Goal: Task Accomplishment & Management: Manage account settings

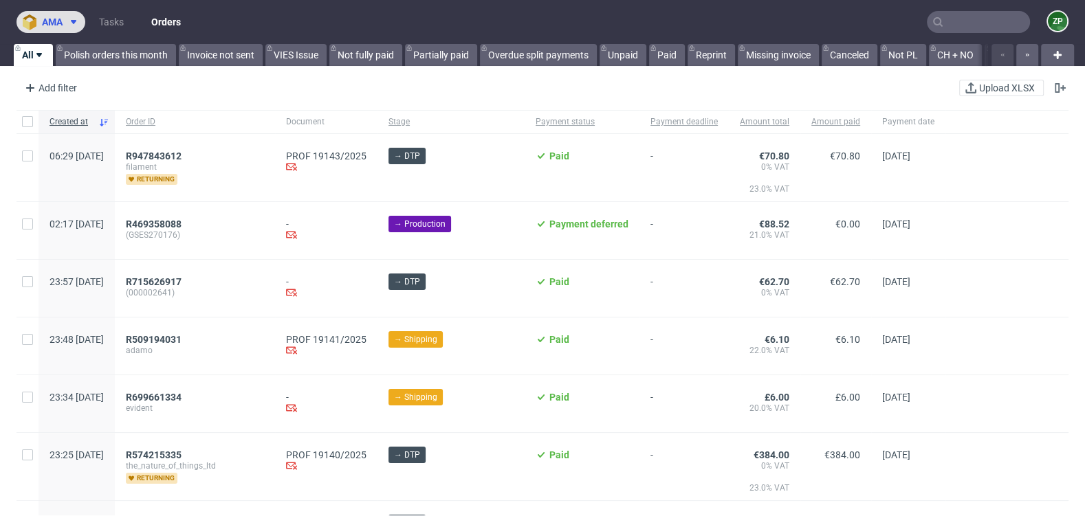
click at [61, 19] on span "ama" at bounding box center [52, 22] width 21 height 10
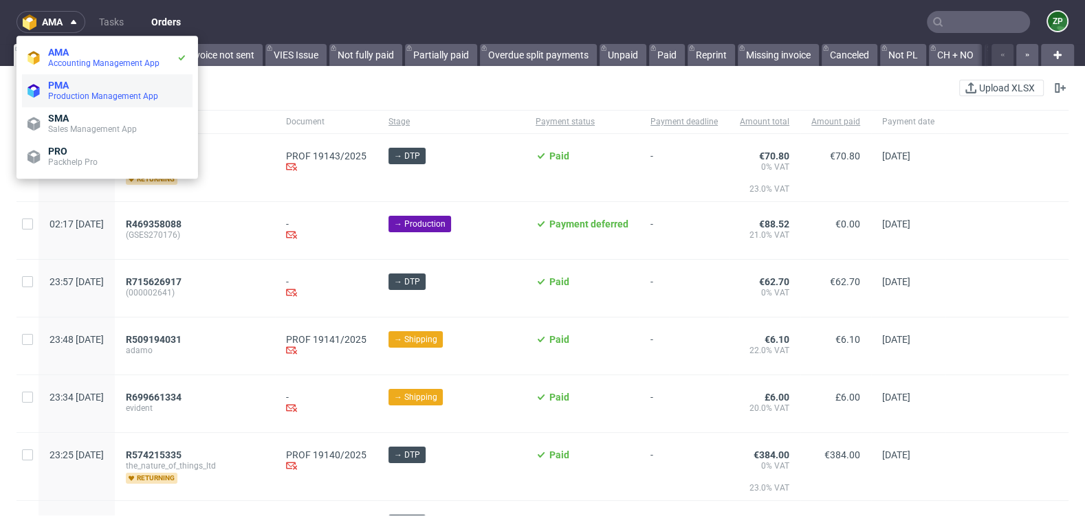
click at [64, 100] on span "Production Management App" at bounding box center [103, 96] width 110 height 10
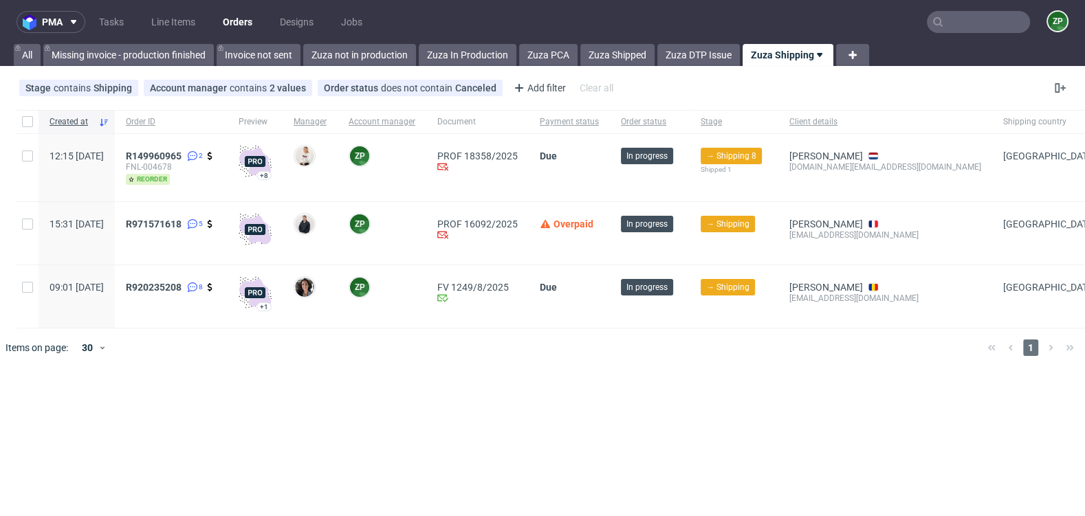
click at [987, 16] on input "text" at bounding box center [978, 22] width 103 height 22
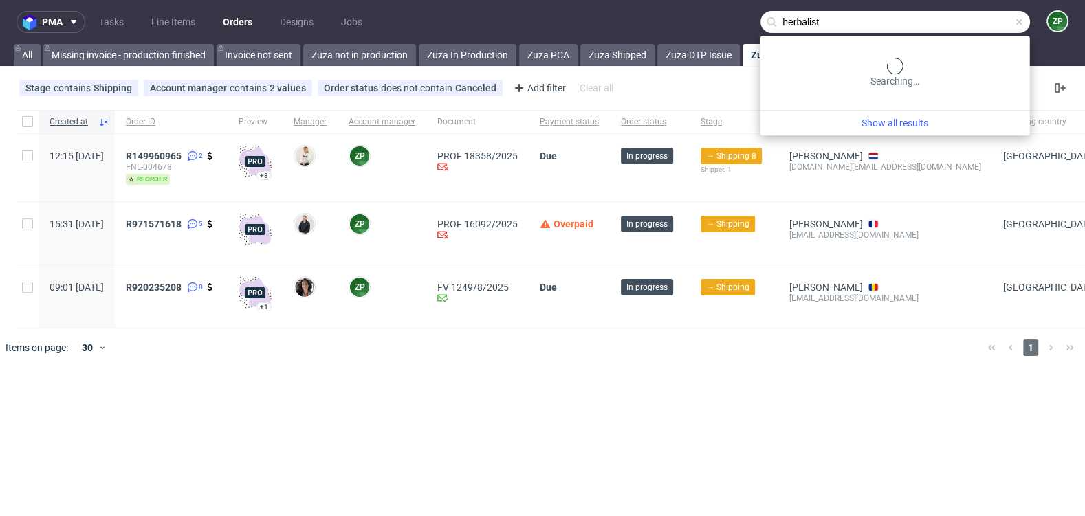
type input "herbalist"
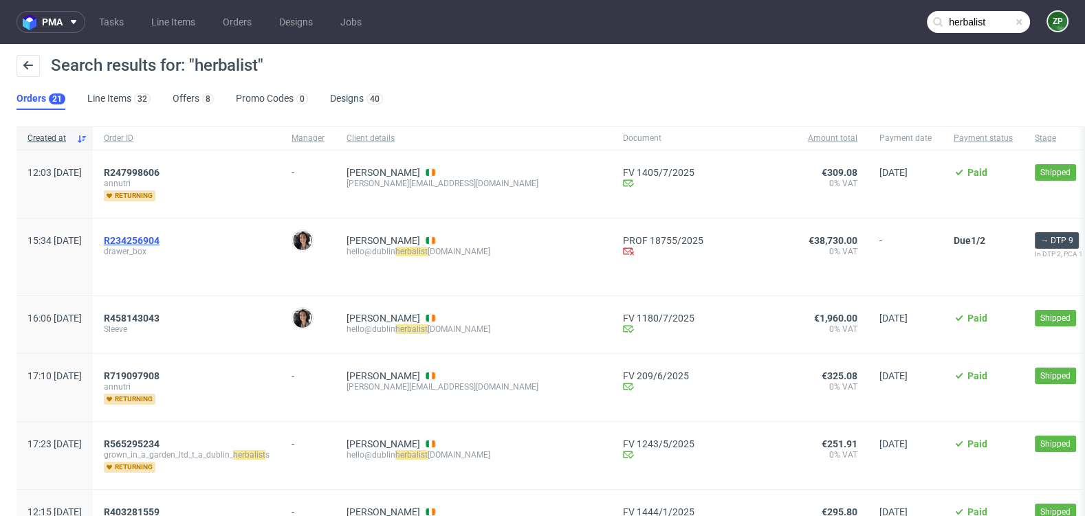
click at [159, 240] on span "R234256904" at bounding box center [132, 240] width 56 height 11
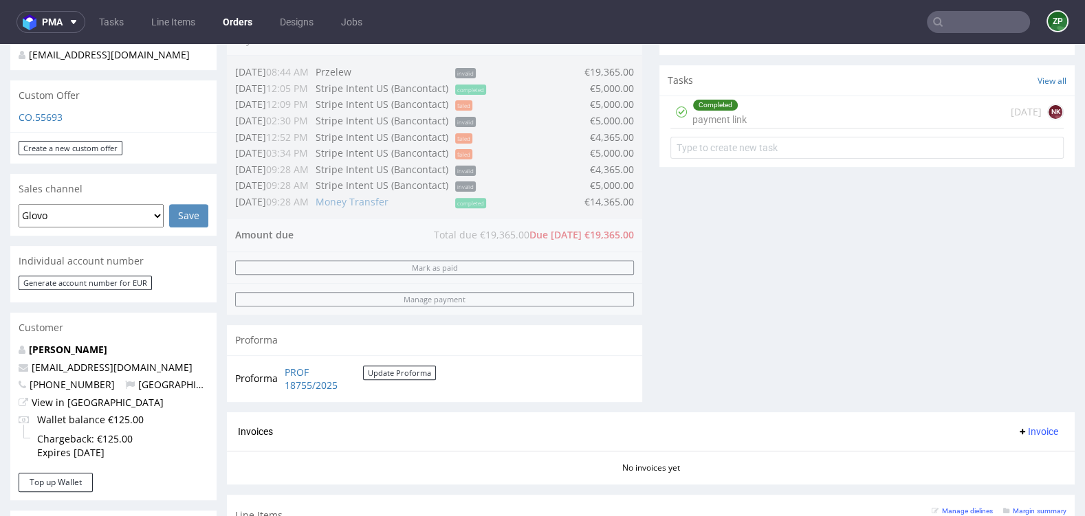
scroll to position [462, 0]
click at [297, 23] on link "Designs" at bounding box center [296, 22] width 50 height 22
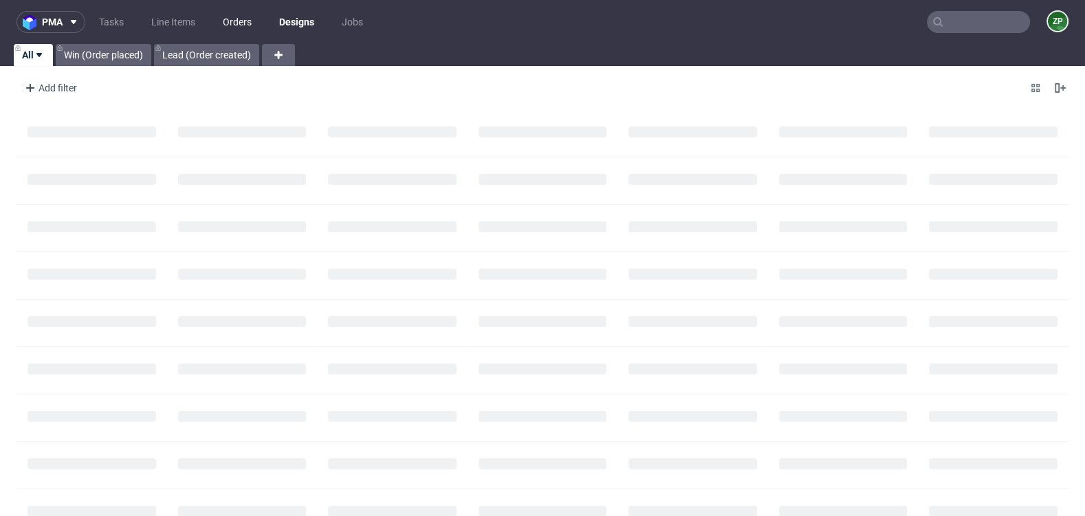
click at [241, 25] on link "Orders" at bounding box center [236, 22] width 45 height 22
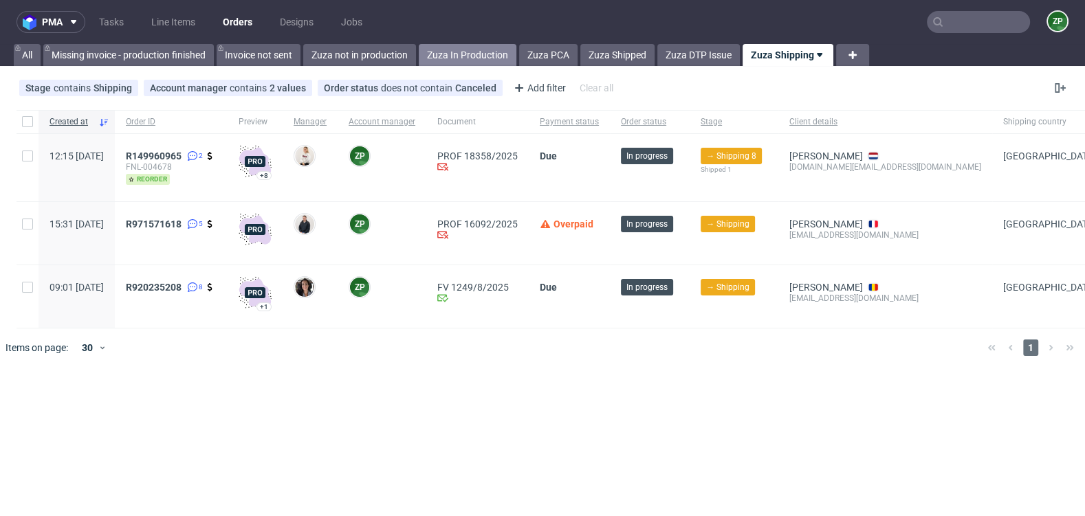
click at [481, 52] on link "Zuza In Production" at bounding box center [468, 55] width 98 height 22
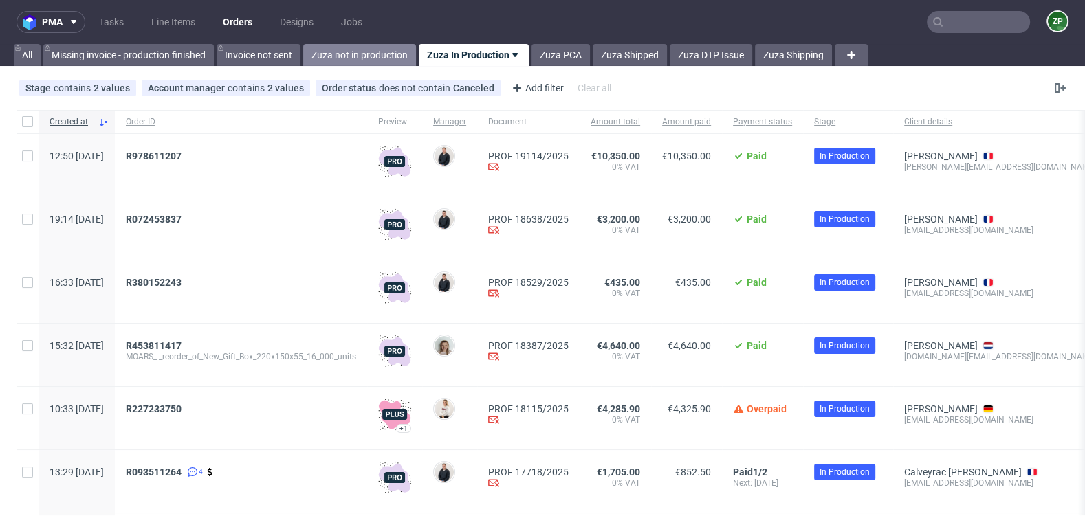
click at [384, 58] on link "Zuza not in production" at bounding box center [359, 55] width 113 height 22
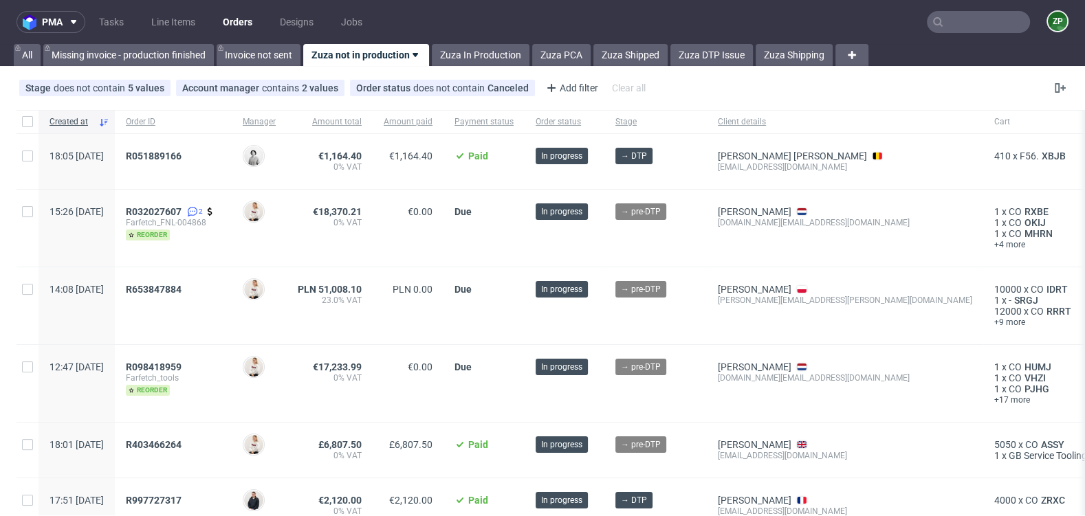
click at [951, 23] on input "text" at bounding box center [978, 22] width 103 height 22
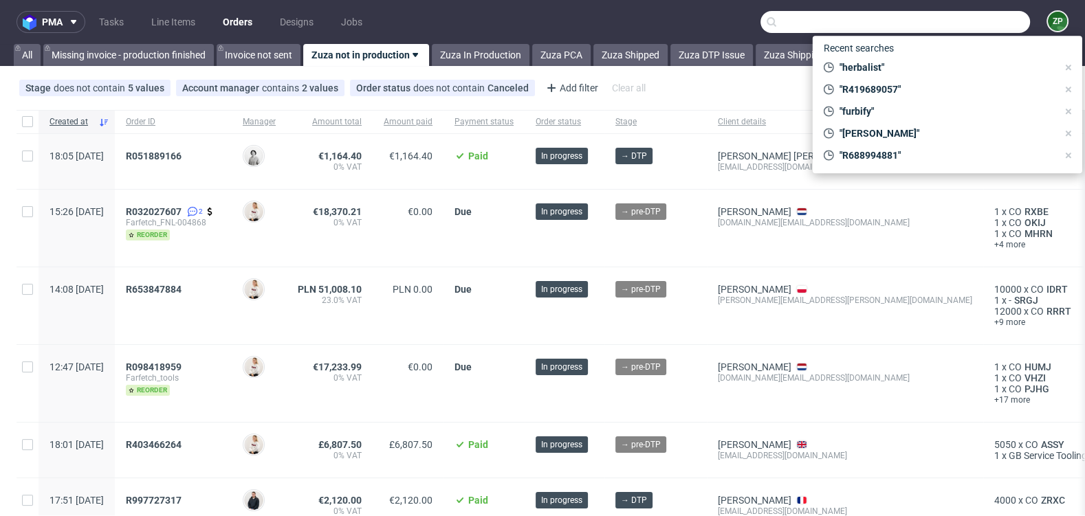
paste input "R632114094"
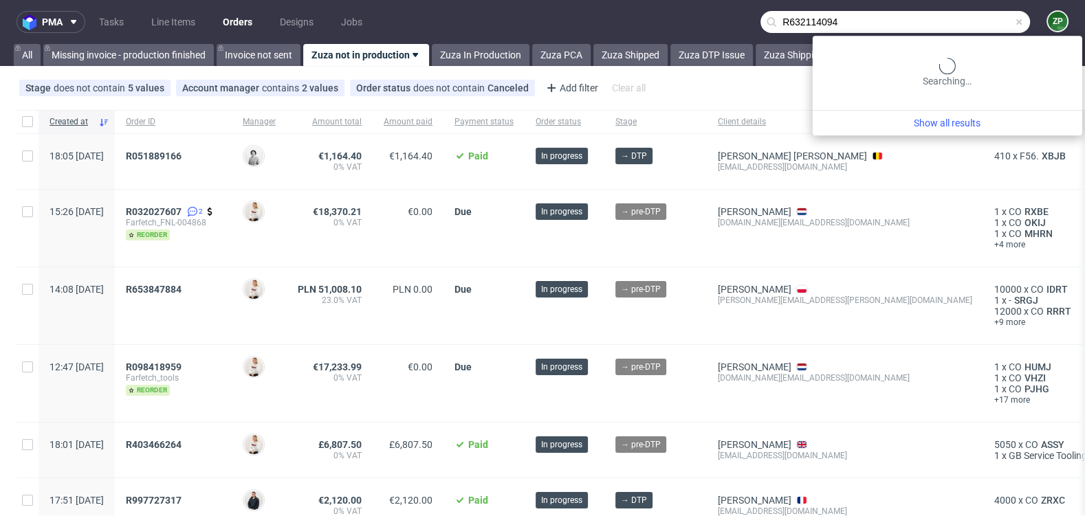
type input "R632114094"
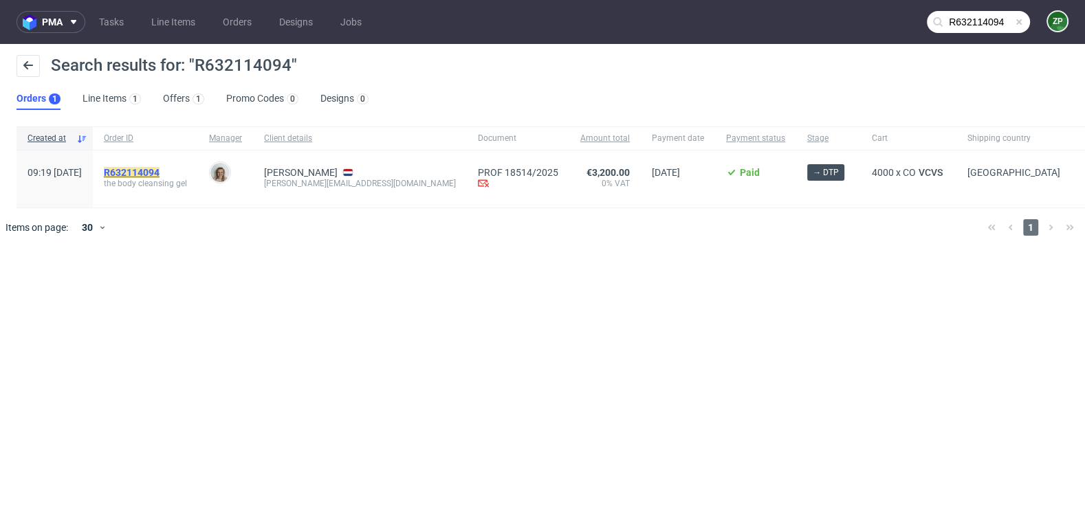
click at [156, 173] on mark "R632114094" at bounding box center [132, 172] width 56 height 11
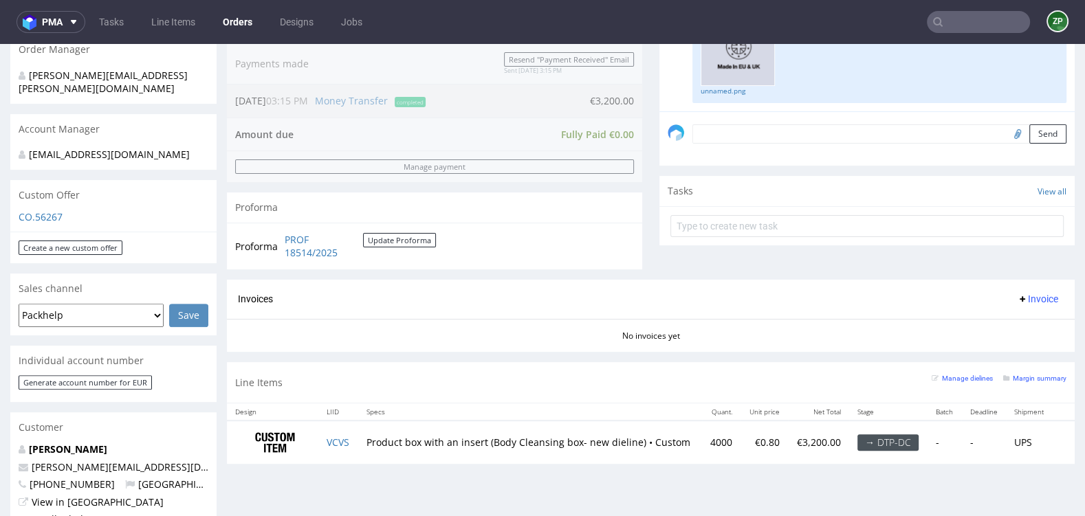
scroll to position [369, 0]
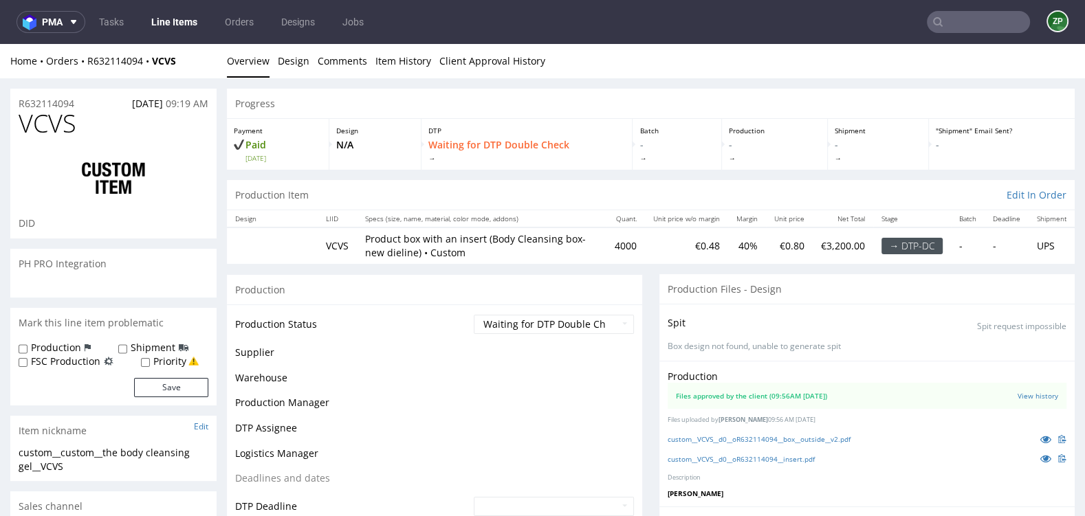
scroll to position [135, 0]
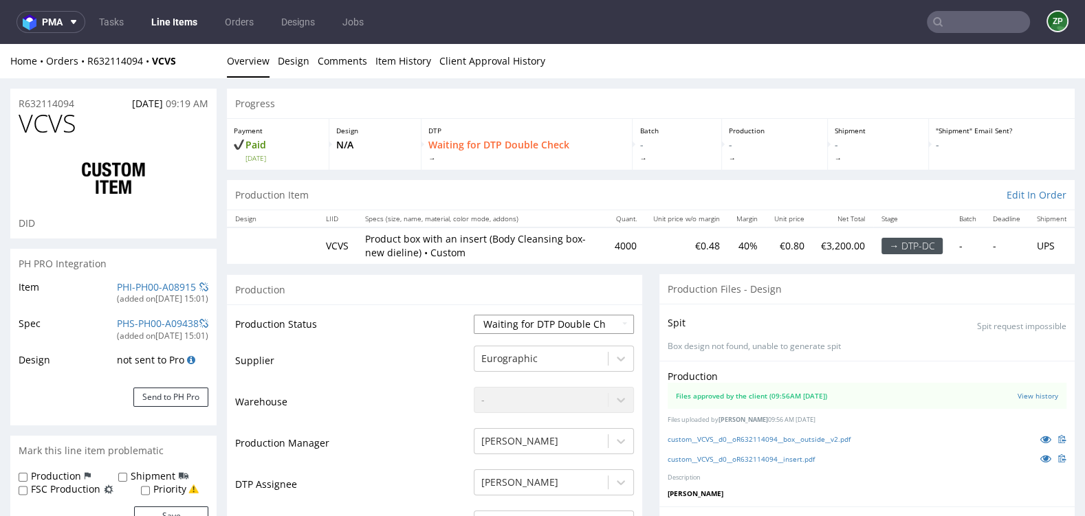
click at [582, 323] on select "Waiting for Artwork Waiting for Diecut Waiting for Mockup Waiting for DTP Waiti…" at bounding box center [554, 324] width 160 height 19
select select "dtp_issue"
click at [474, 315] on select "Waiting for Artwork Waiting for Diecut Waiting for Mockup Waiting for DTP Waiti…" at bounding box center [554, 324] width 160 height 19
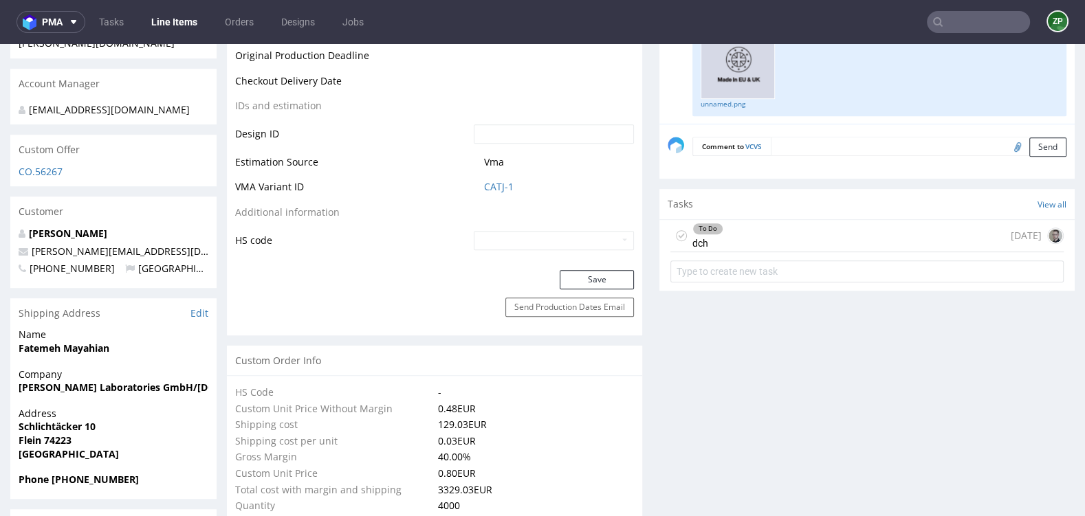
scroll to position [709, 0]
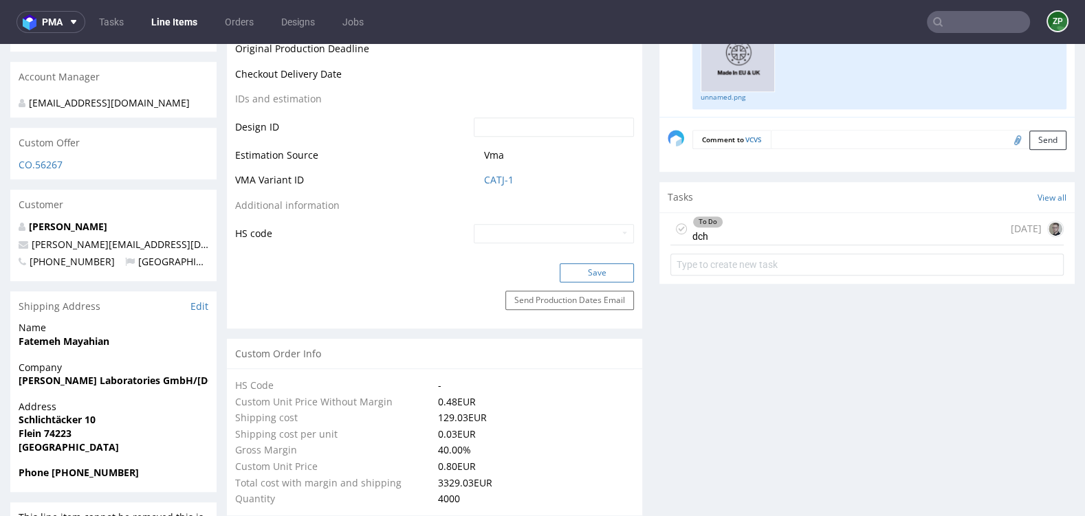
click at [590, 267] on button "Save" at bounding box center [596, 272] width 74 height 19
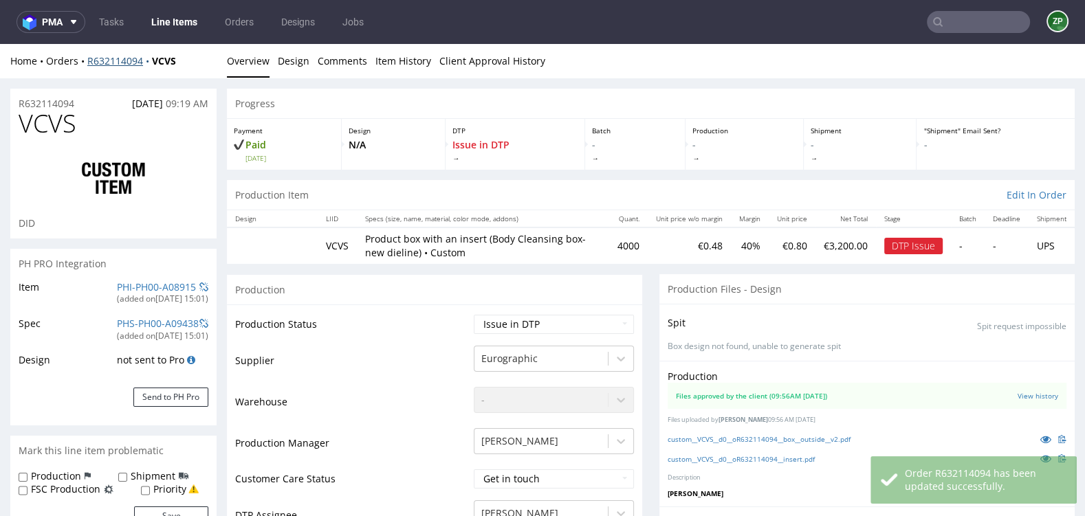
scroll to position [135, 0]
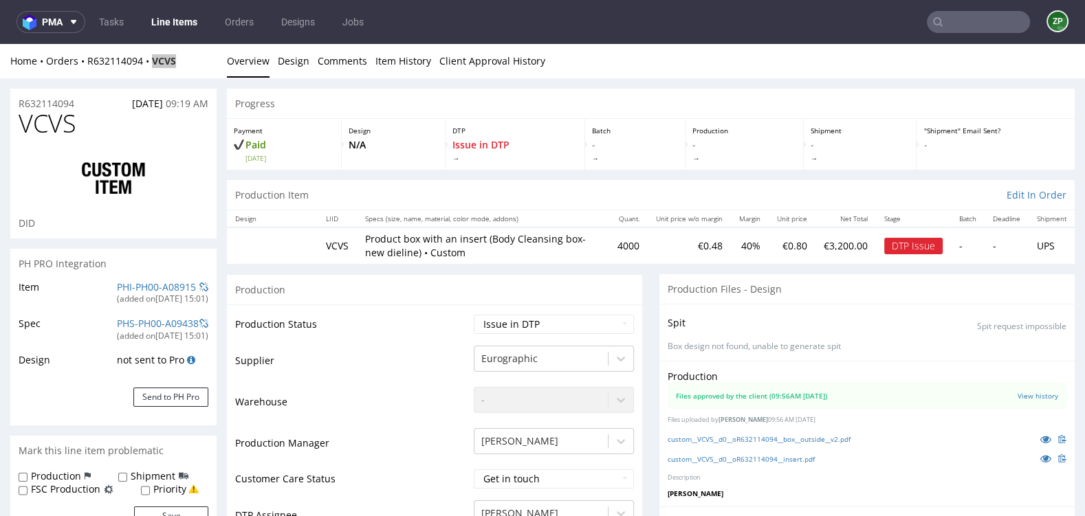
click at [959, 25] on input "text" at bounding box center [978, 22] width 103 height 22
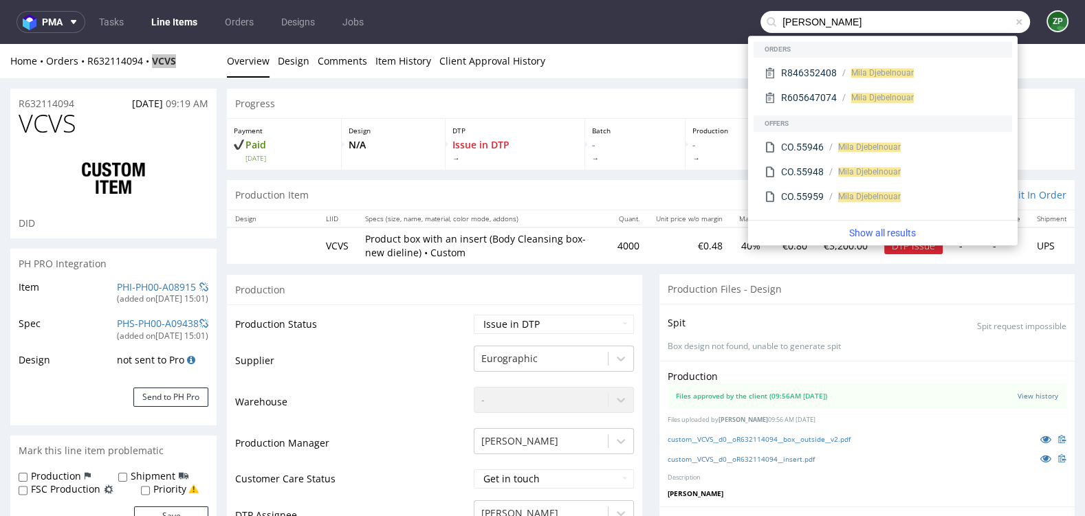
type input "mila djebelnouar"
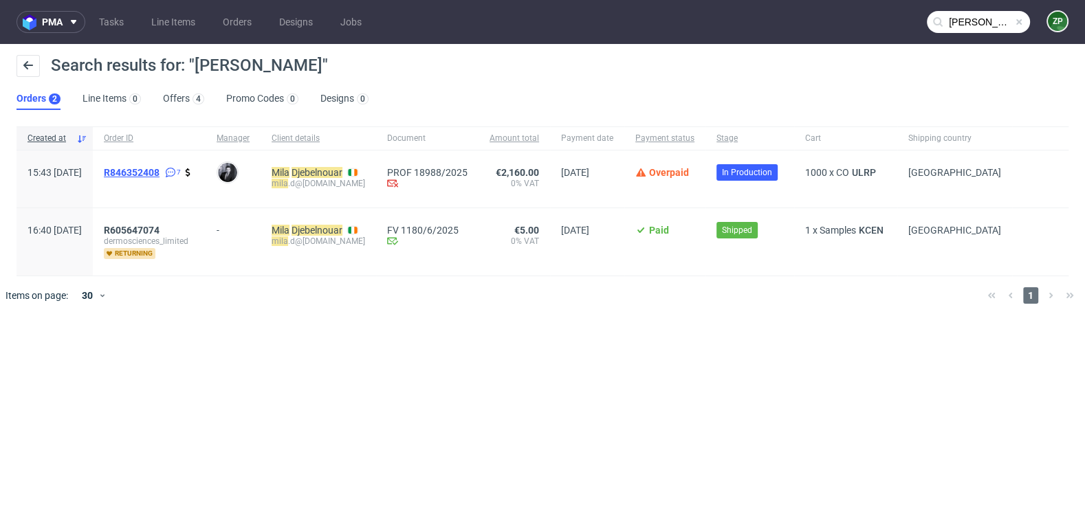
click at [159, 175] on span "R846352408" at bounding box center [132, 172] width 56 height 11
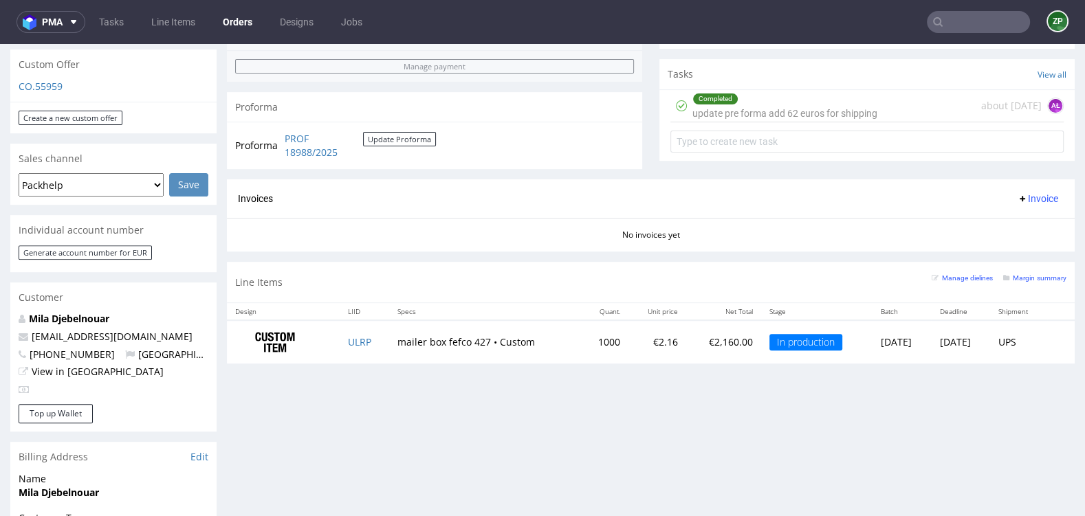
scroll to position [505, 0]
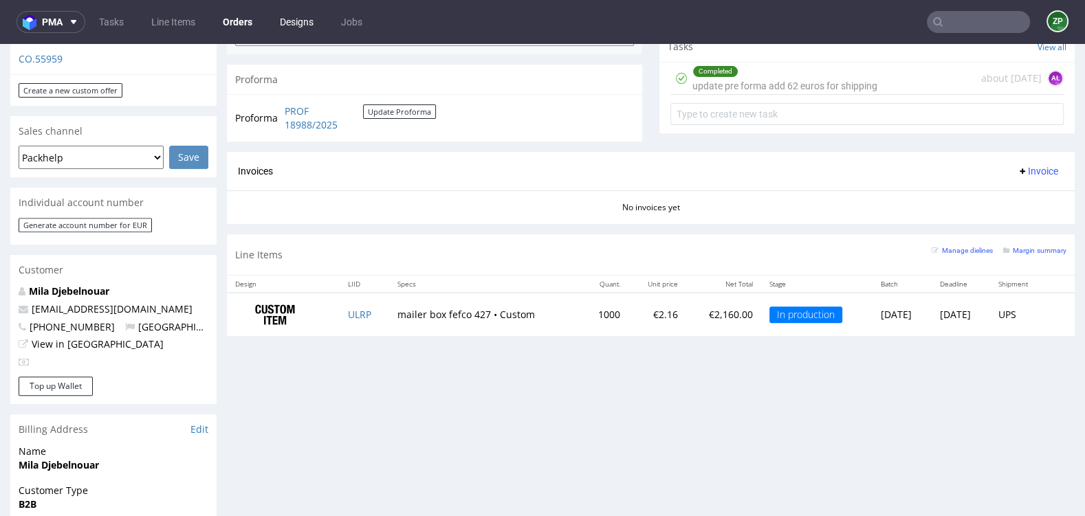
click at [290, 26] on link "Designs" at bounding box center [296, 22] width 50 height 22
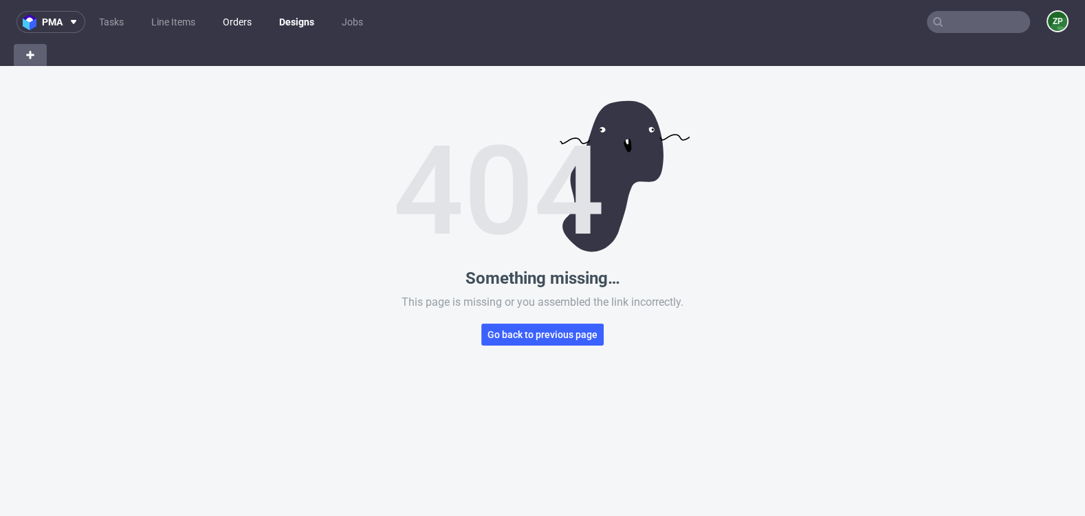
click at [249, 24] on link "Orders" at bounding box center [236, 22] width 45 height 22
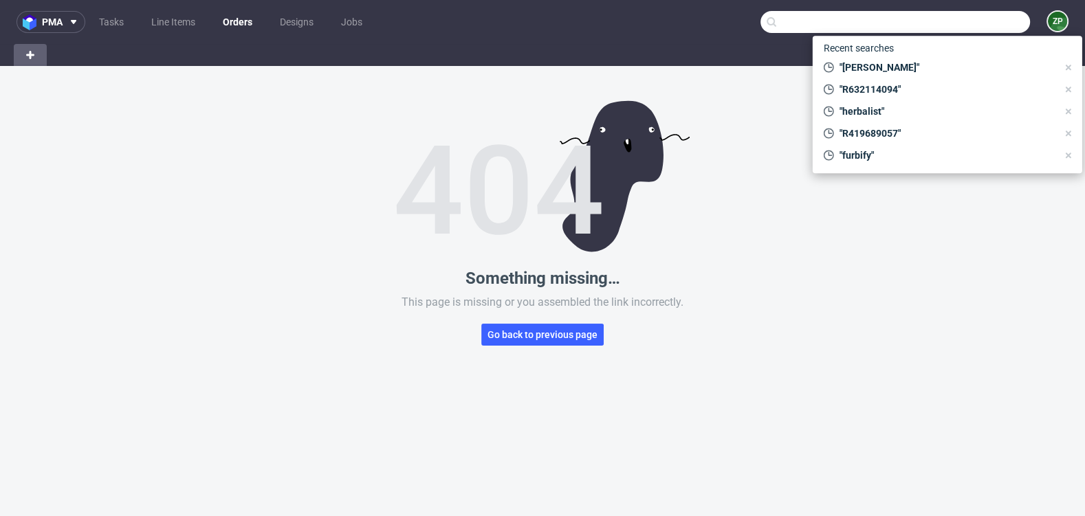
click at [955, 21] on input "text" at bounding box center [894, 22] width 269 height 22
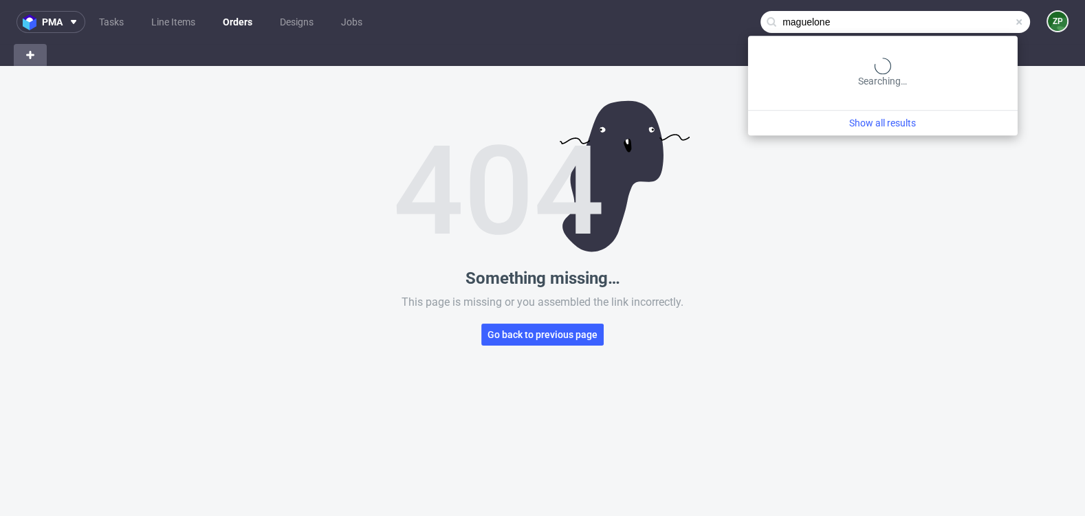
type input "maguelone"
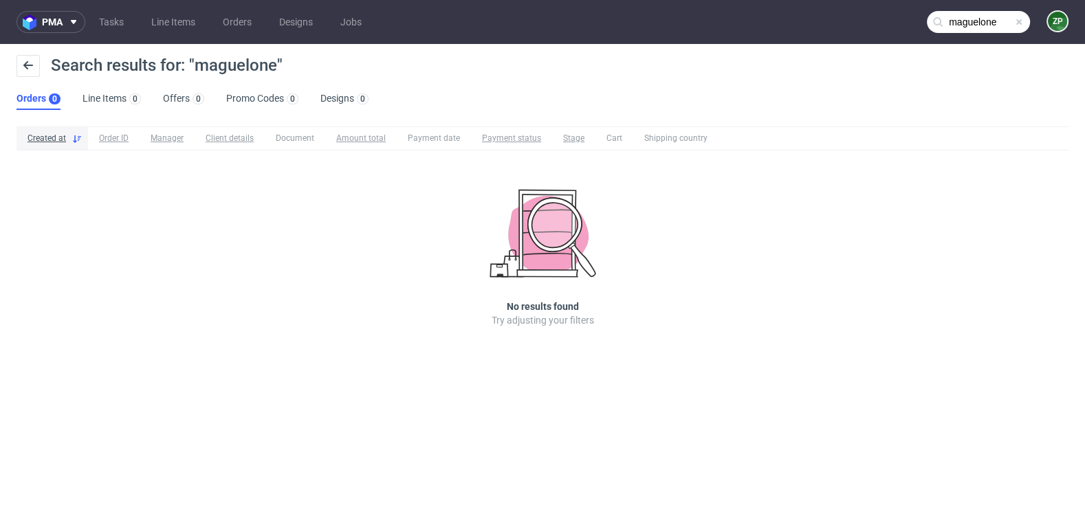
click at [964, 25] on input "maguelone" at bounding box center [978, 22] width 103 height 22
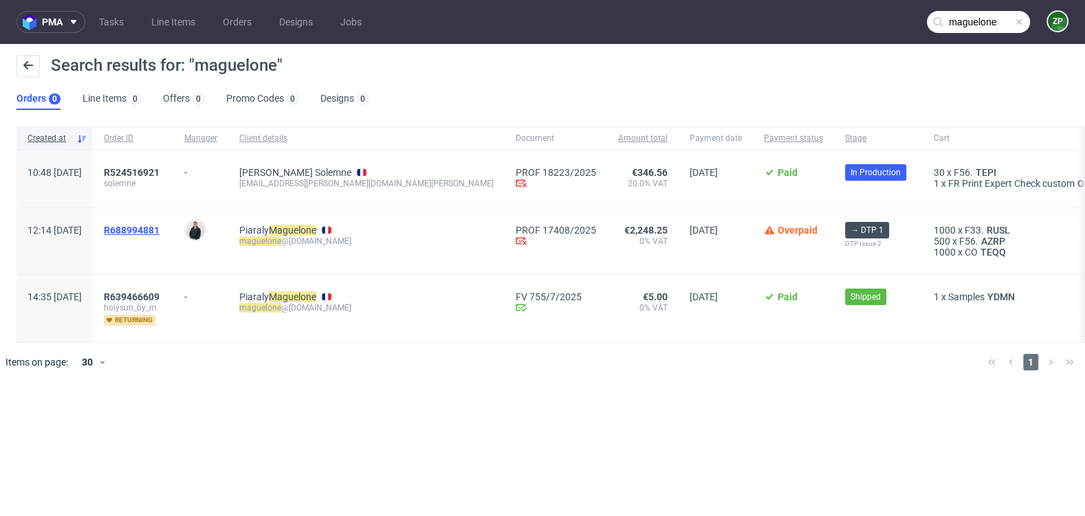
click at [159, 232] on span "R688994881" at bounding box center [132, 230] width 56 height 11
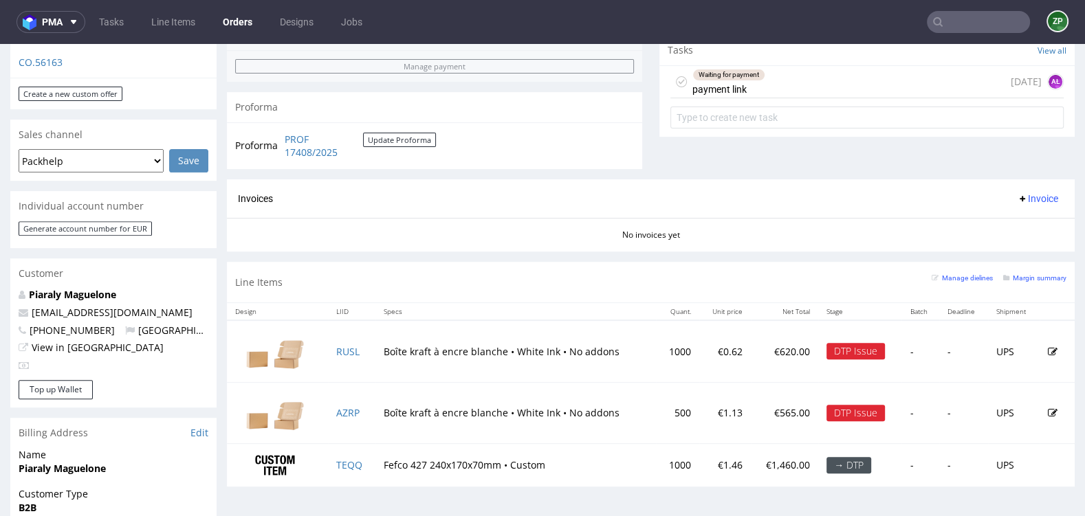
scroll to position [507, 0]
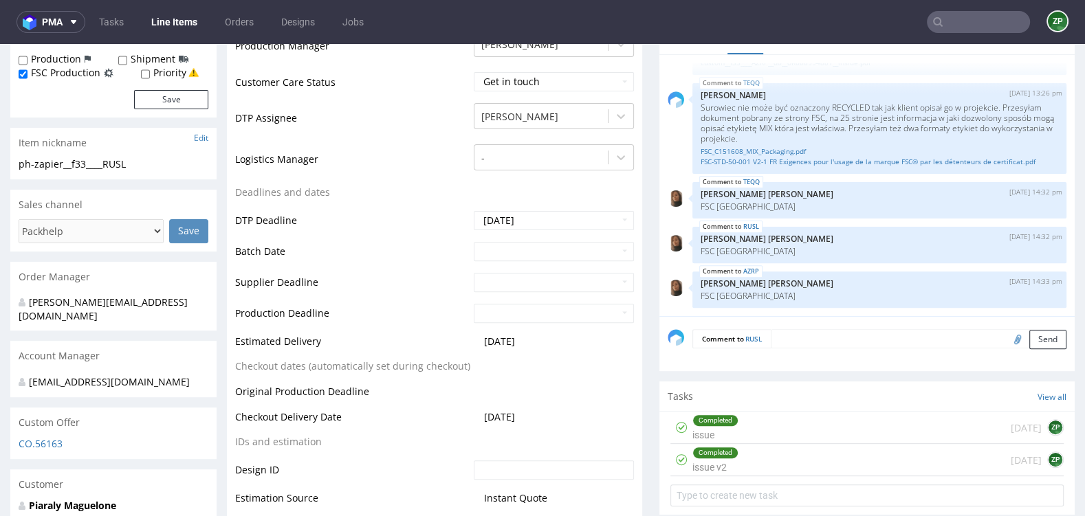
scroll to position [601, 0]
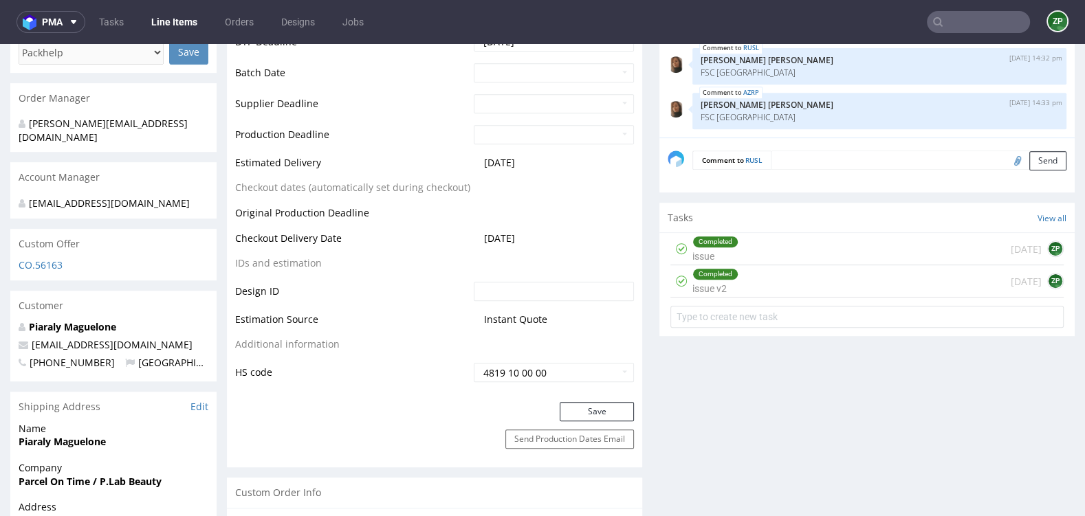
type textarea "2"
click at [833, 157] on textarea "2" at bounding box center [918, 160] width 296 height 19
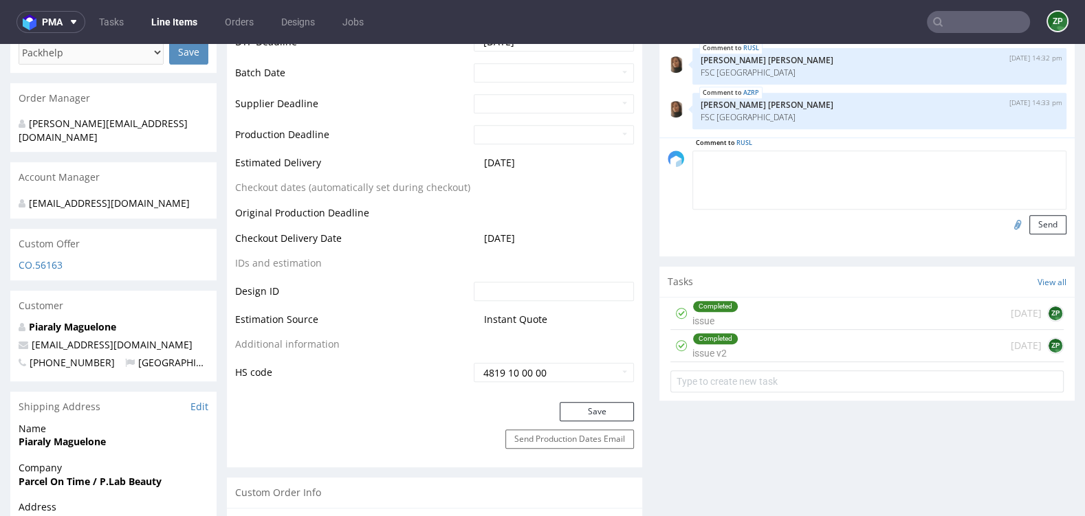
click at [1008, 220] on input "file" at bounding box center [1015, 224] width 19 height 18
type input "C:\fakepath\template_cartons_format petit.svg"
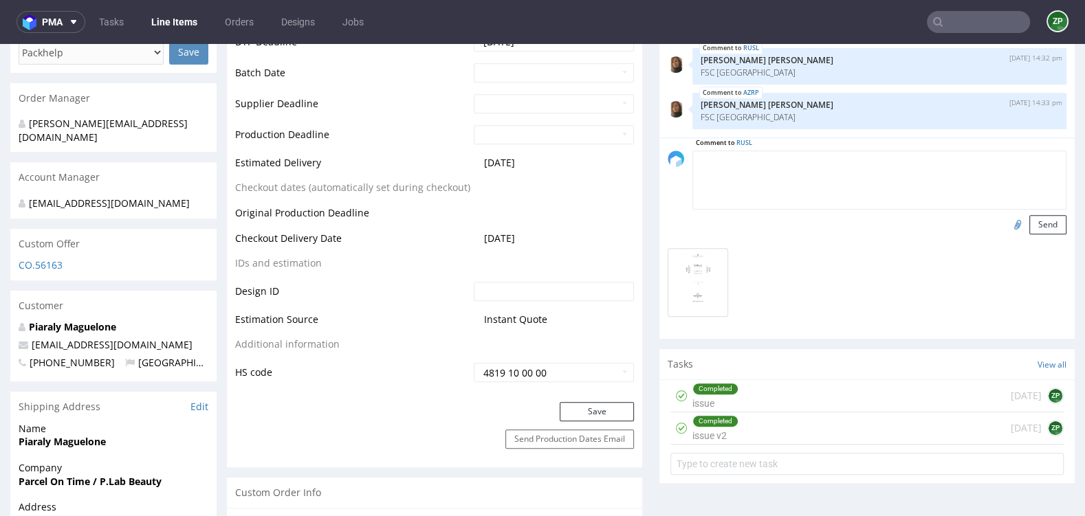
click at [713, 164] on textarea at bounding box center [879, 180] width 374 height 59
click at [795, 159] on textarea "poprawiony plik klienta. FSC label - wersja horyzontalna" at bounding box center [879, 180] width 374 height 59
type textarea "poprawiony plik klienta. + FSC label - wersja horyzontalna"
click at [1039, 220] on button "Send" at bounding box center [1047, 224] width 37 height 19
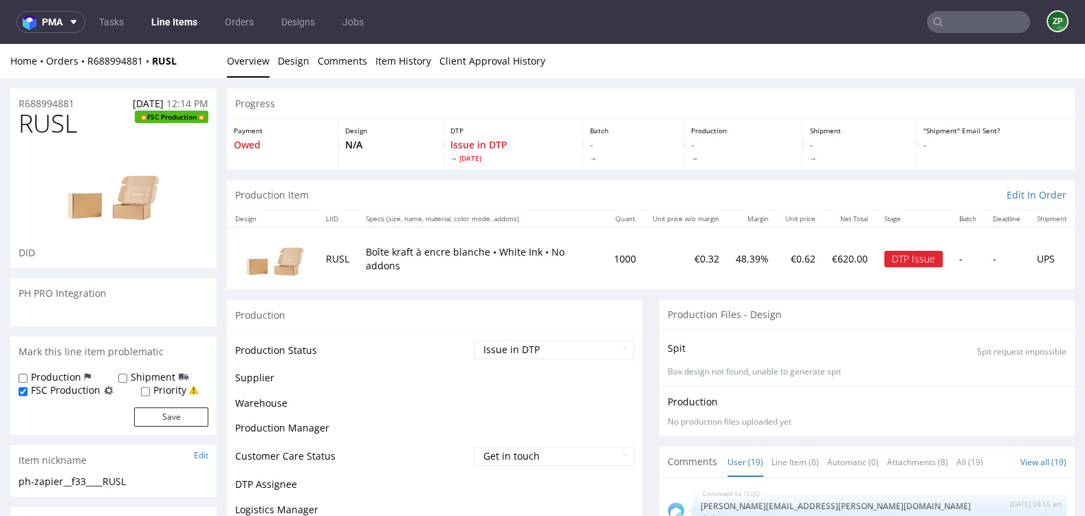
scroll to position [894, 0]
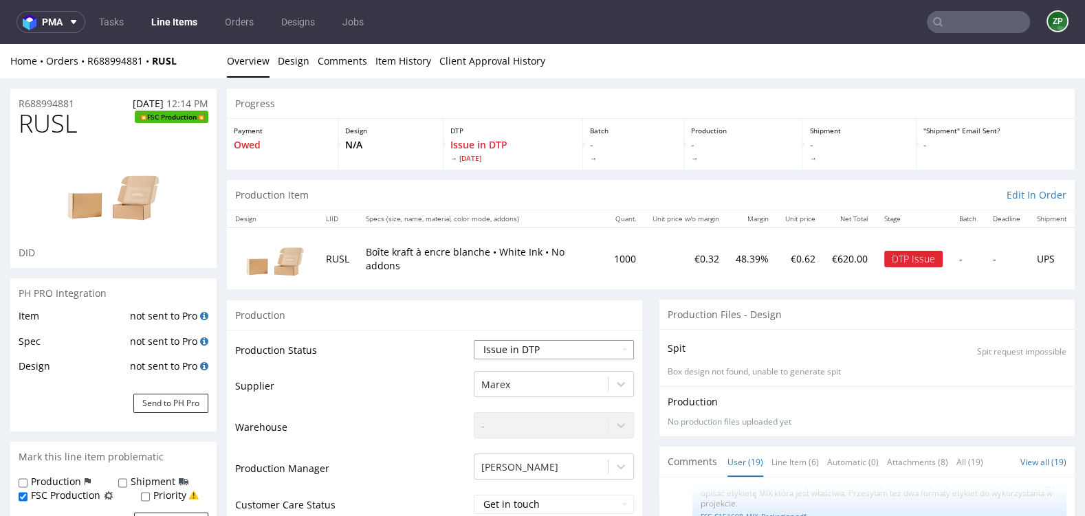
click at [545, 341] on select "Waiting for Artwork Waiting for Diecut Waiting for Mockup Waiting for DTP Waiti…" at bounding box center [554, 349] width 160 height 19
select select "dtp_waiting_for_check"
click at [474, 340] on select "Waiting for Artwork Waiting for Diecut Waiting for Mockup Waiting for DTP Waiti…" at bounding box center [554, 349] width 160 height 19
click at [491, 339] on td "Waiting for Artwork Waiting for Diecut Waiting for Mockup Waiting for DTP Waiti…" at bounding box center [552, 354] width 164 height 31
click at [491, 353] on select "Waiting for Artwork Waiting for Diecut Waiting for Mockup Waiting for DTP Waiti…" at bounding box center [554, 349] width 160 height 19
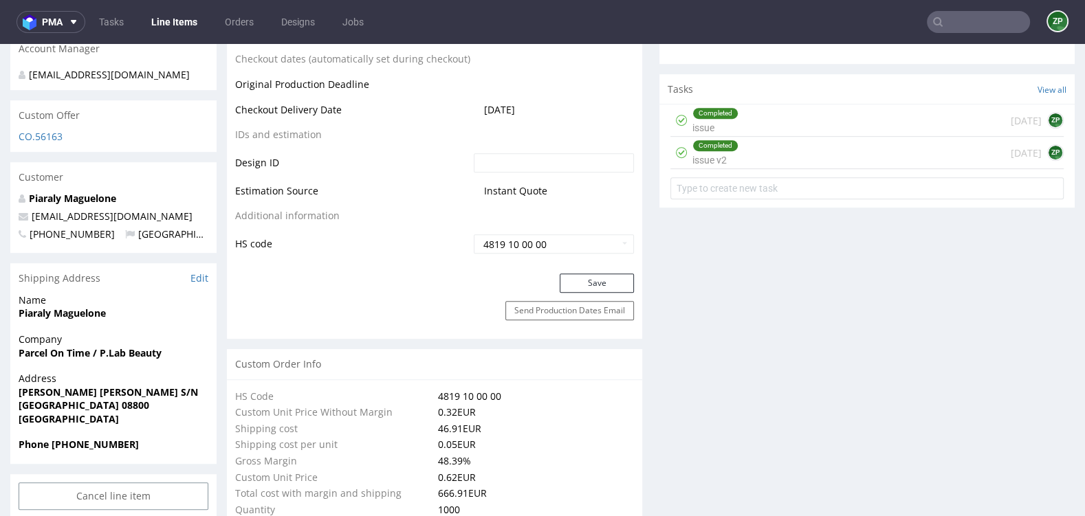
scroll to position [752, 0]
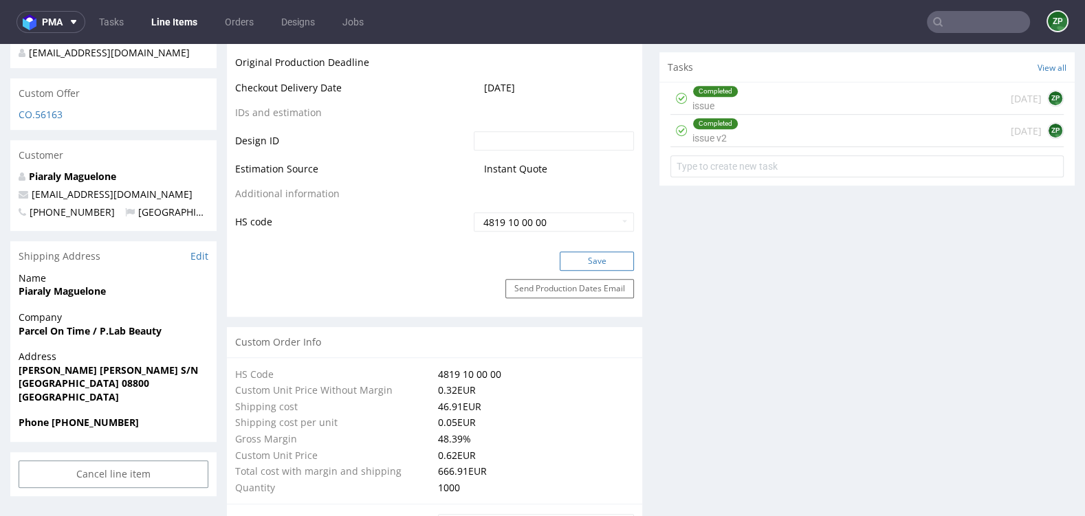
click at [586, 264] on button "Save" at bounding box center [596, 261] width 74 height 19
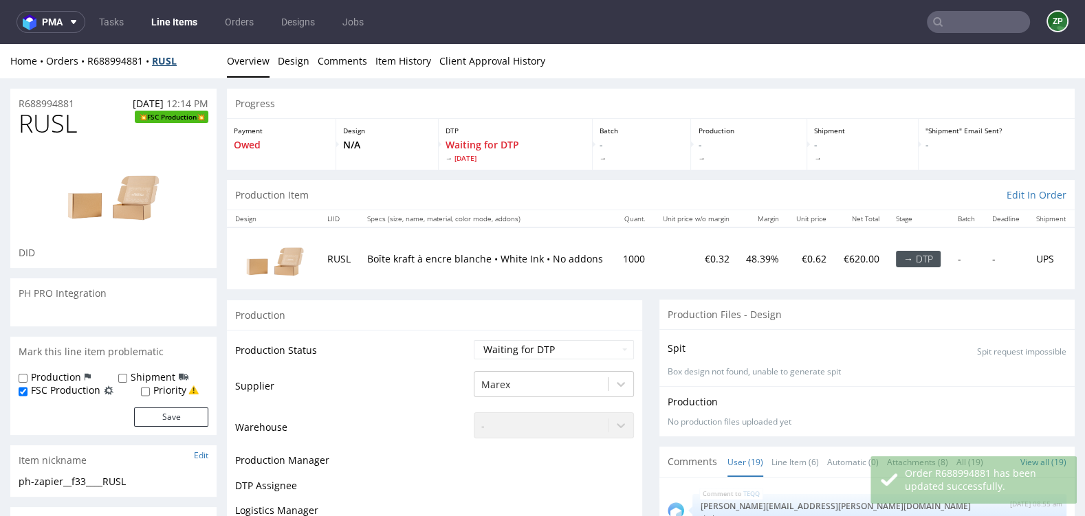
scroll to position [894, 0]
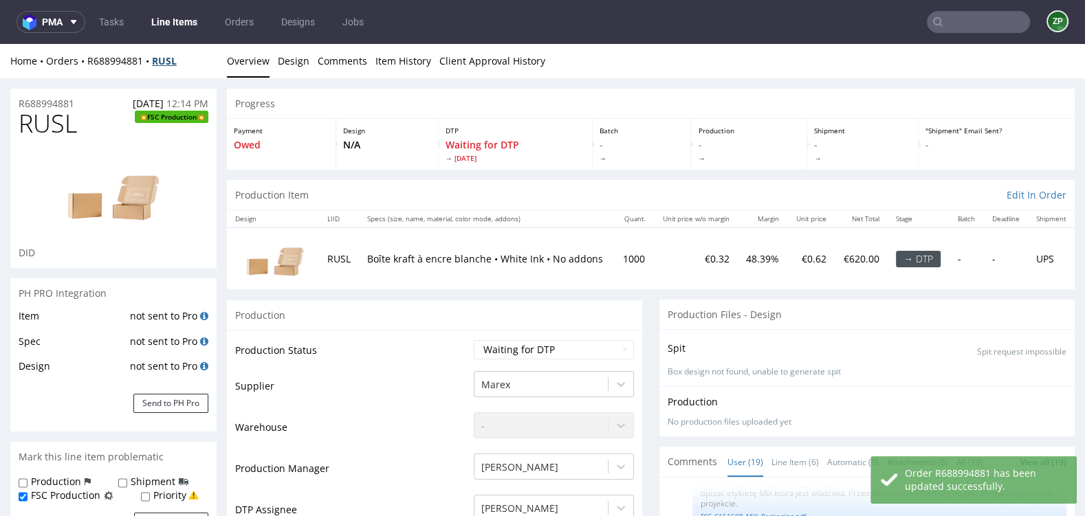
copy strong "RUSL"
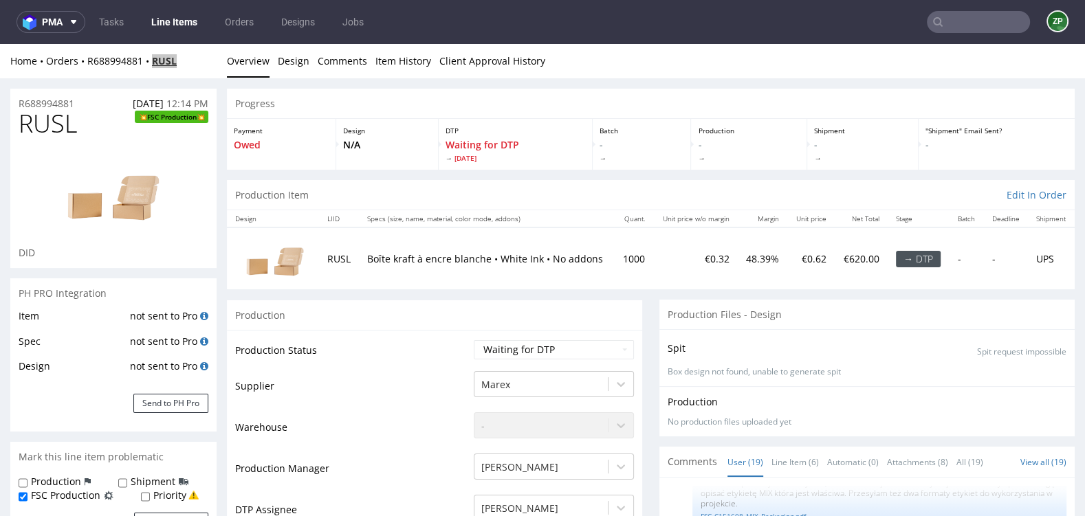
copy strong "RUSL"
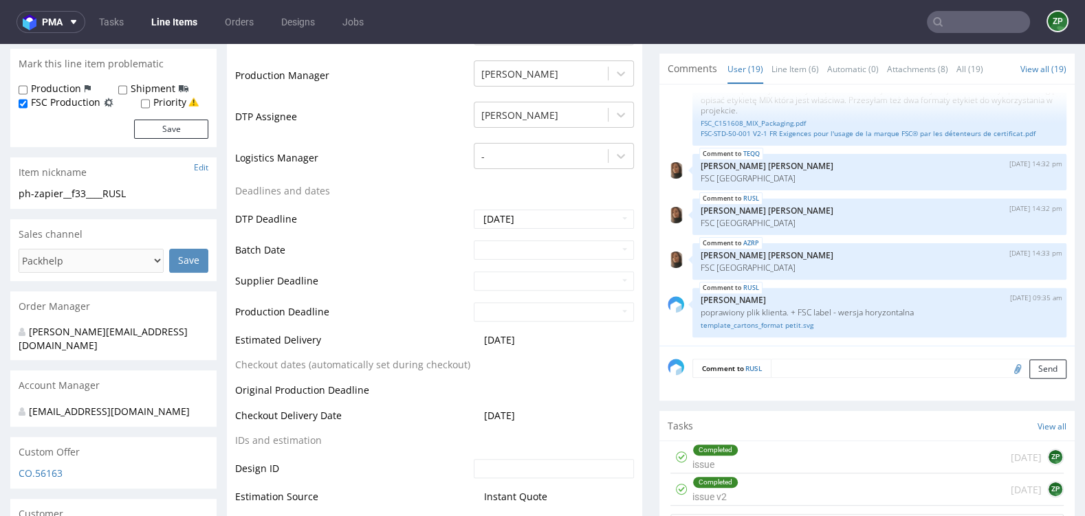
scroll to position [392, 0]
click at [953, 30] on input "text" at bounding box center [978, 22] width 103 height 22
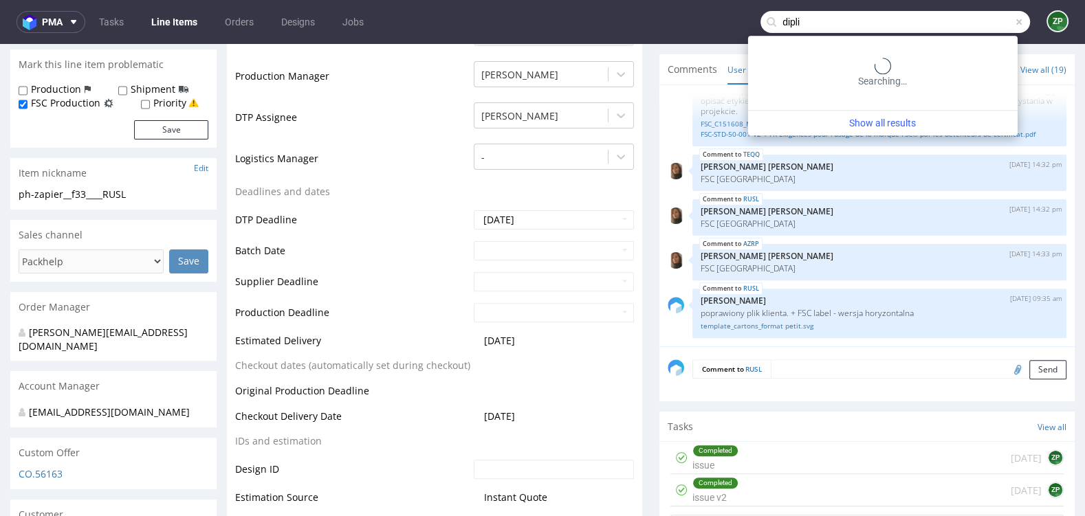
type input "dipli"
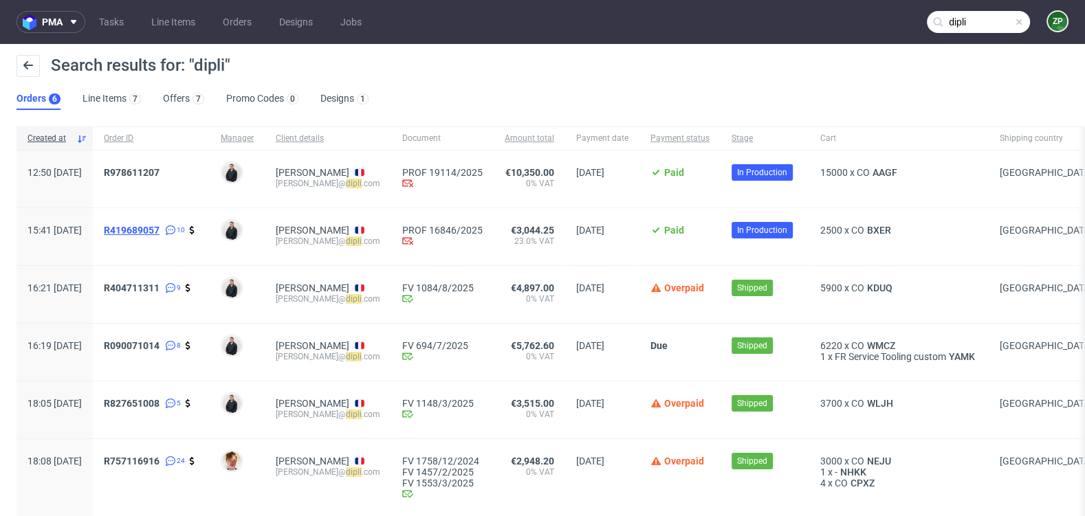
click at [159, 228] on span "R419689057" at bounding box center [132, 230] width 56 height 11
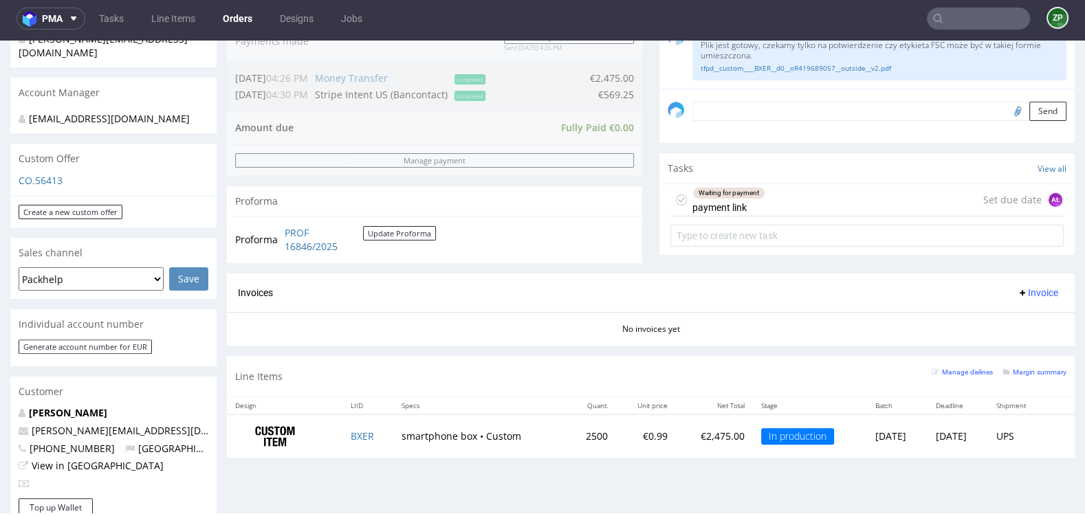
scroll to position [376, 0]
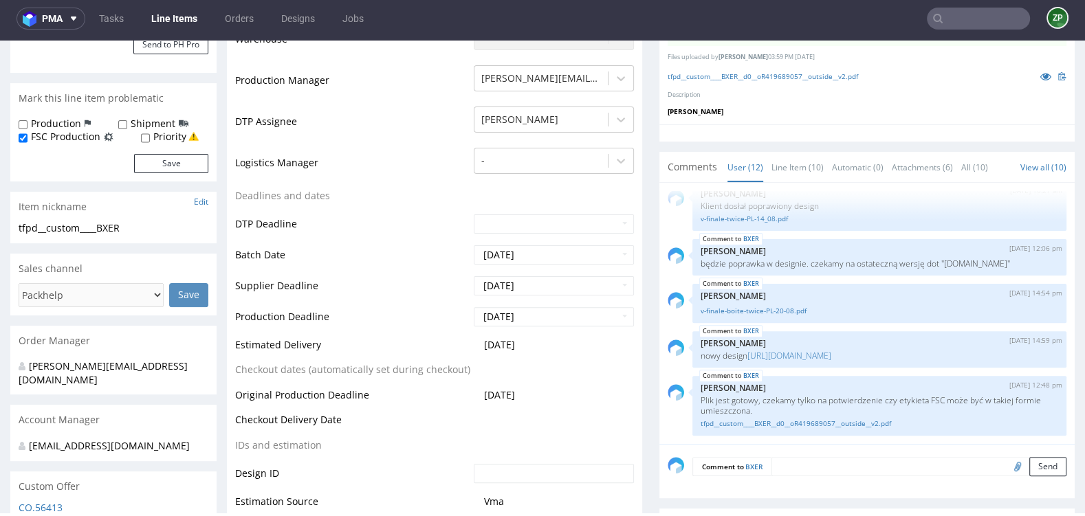
scroll to position [351, 0]
click at [819, 464] on textarea at bounding box center [918, 464] width 295 height 19
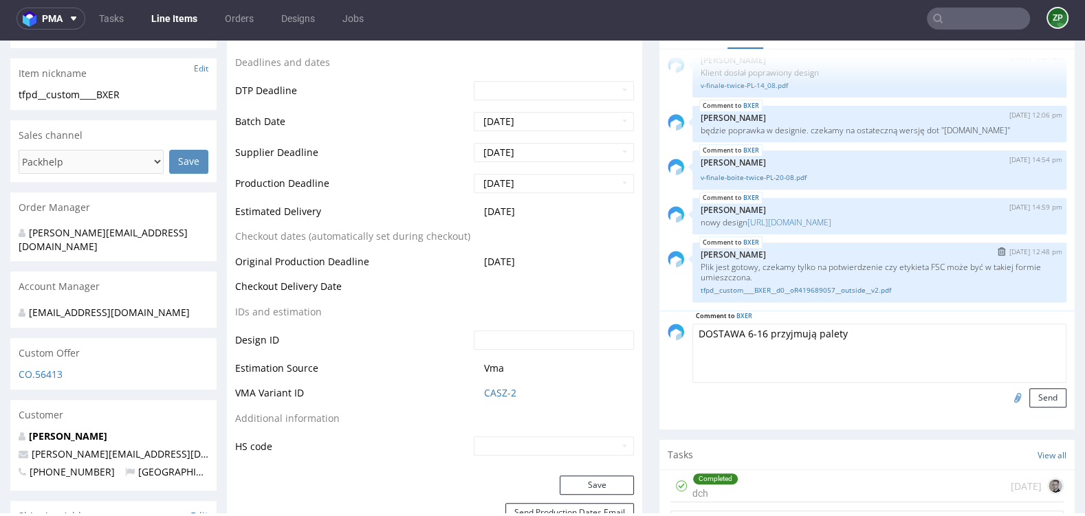
scroll to position [545, 0]
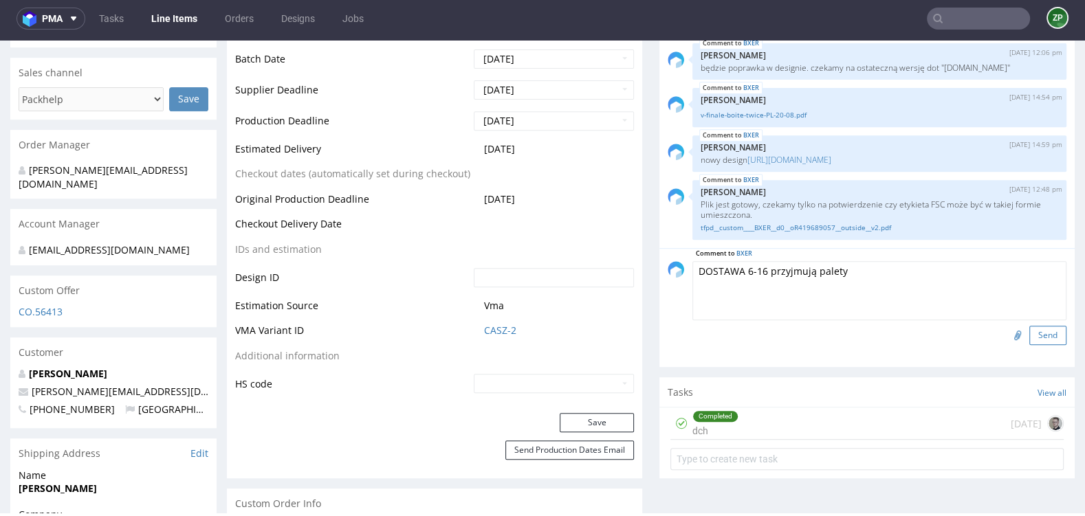
type textarea "DOSTAWA 6-16 przyjmują palety"
click at [1032, 331] on button "Send" at bounding box center [1047, 335] width 37 height 19
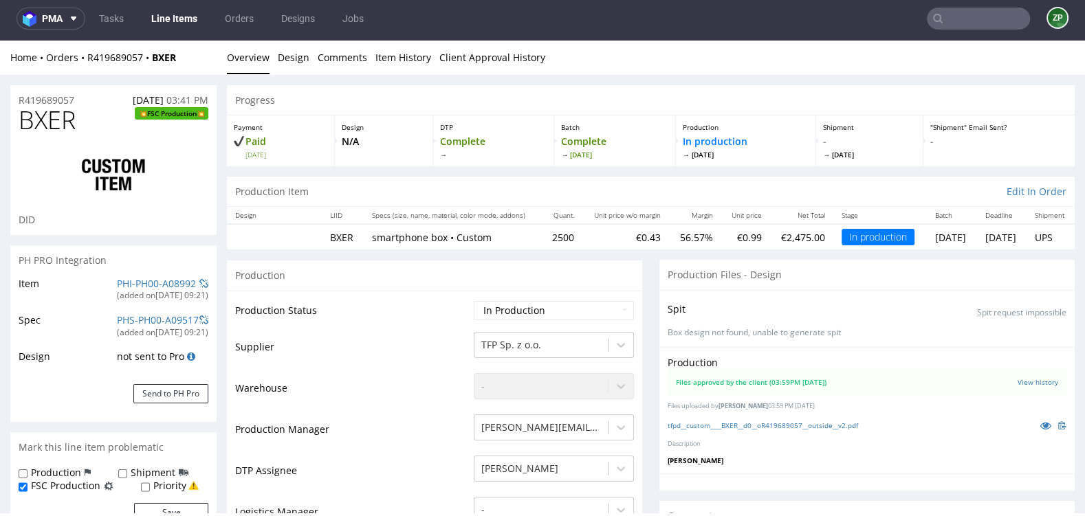
scroll to position [445, 0]
click at [240, 16] on link "Orders" at bounding box center [239, 19] width 45 height 22
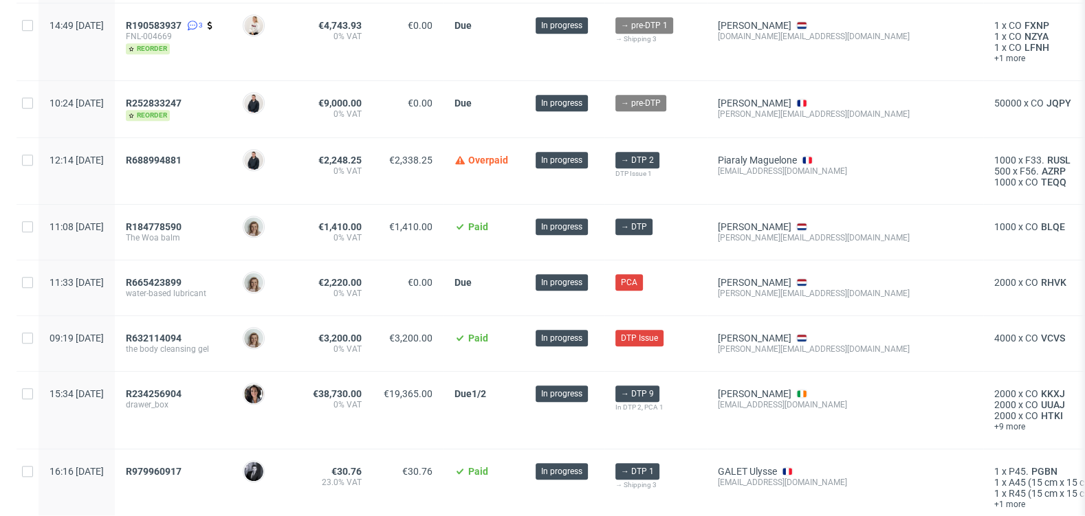
scroll to position [1111, 0]
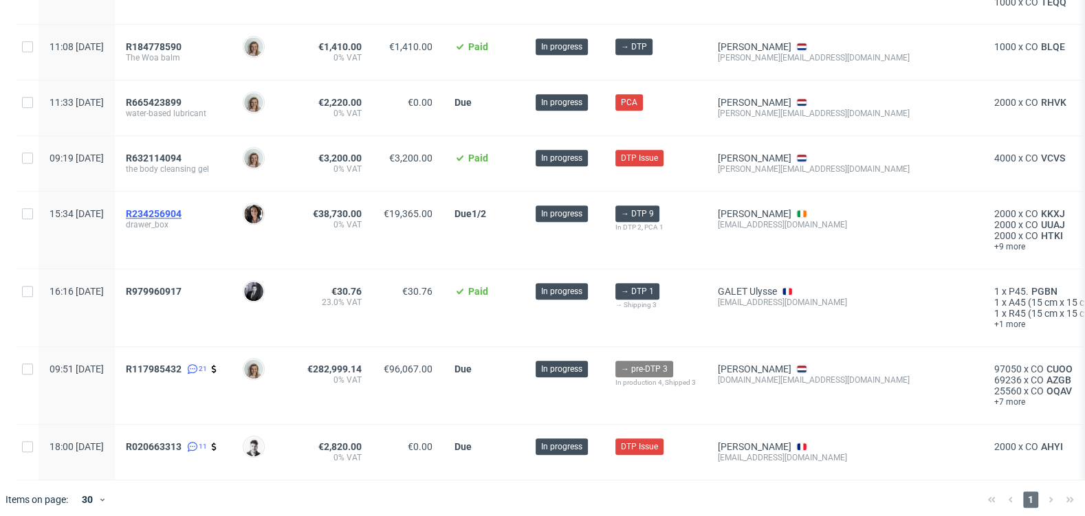
click at [181, 211] on span "R234256904" at bounding box center [154, 213] width 56 height 11
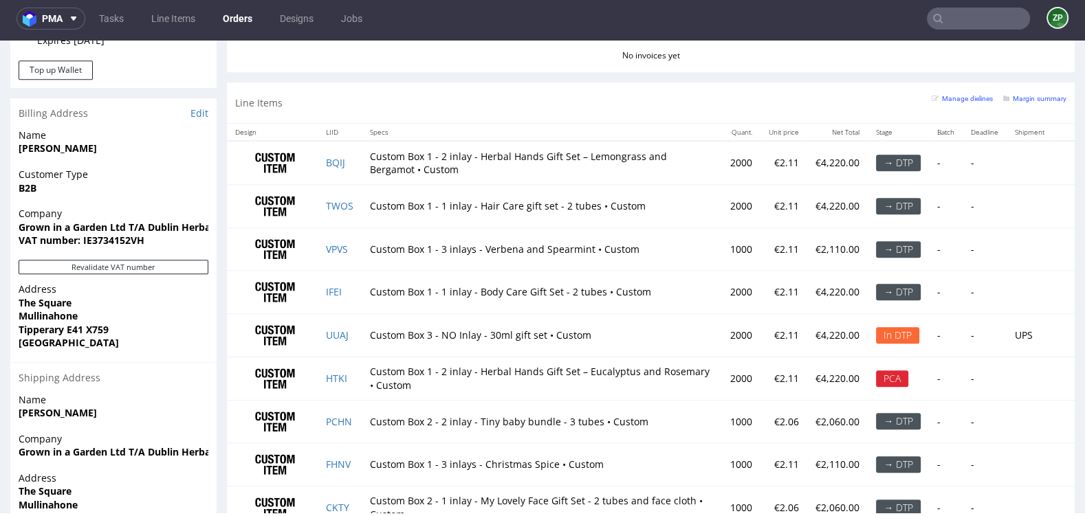
scroll to position [1035, 0]
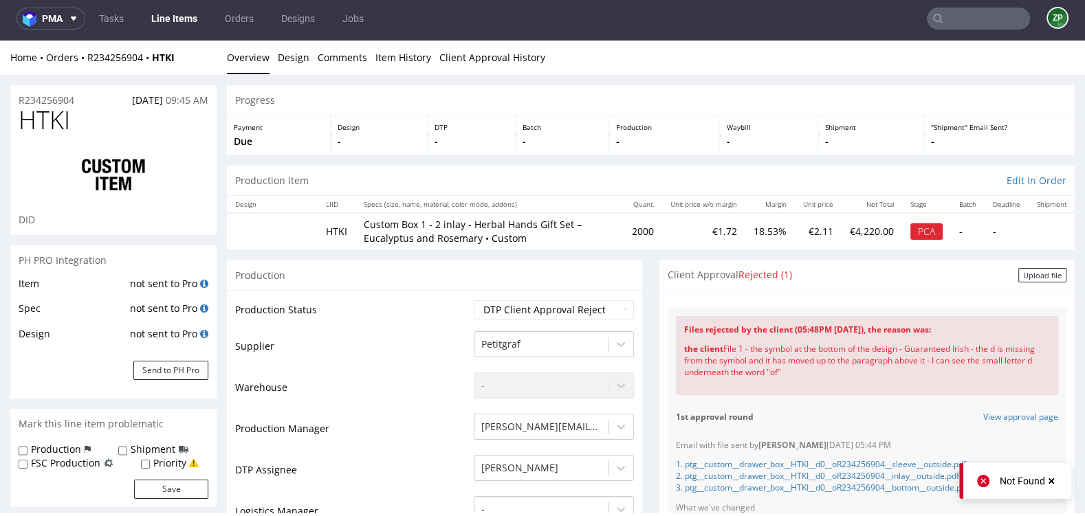
scroll to position [19, 0]
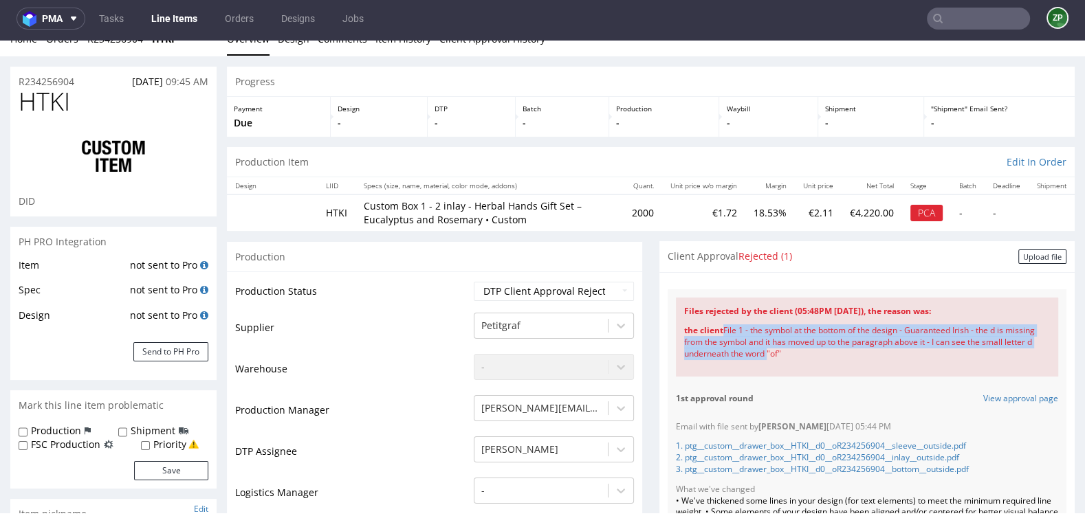
drag, startPoint x: 717, startPoint y: 324, endPoint x: 788, endPoint y: 356, distance: 77.8
click at [788, 356] on div "the client File 1 - the symbol at the bottom of the design - Guaranteed Irish -…" at bounding box center [867, 342] width 366 height 51
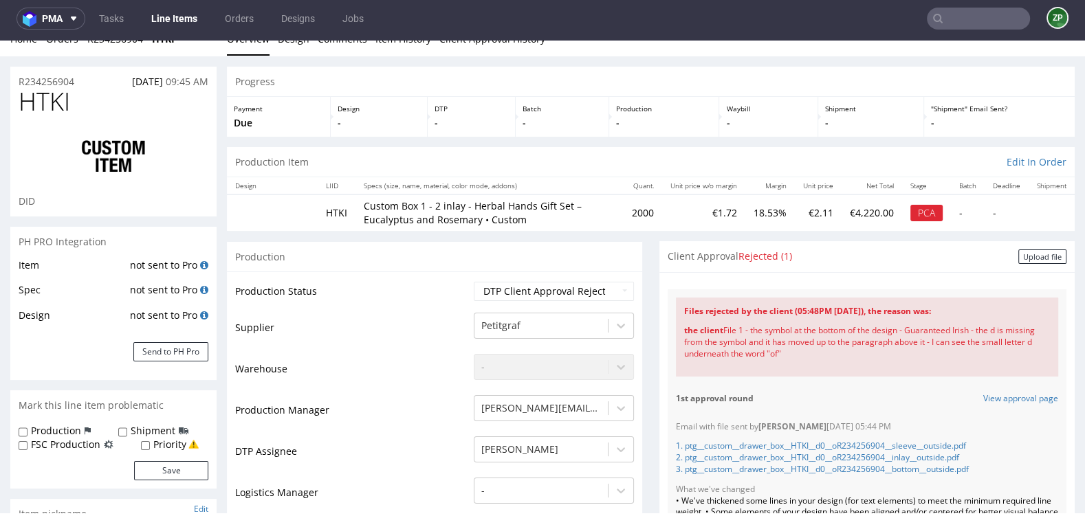
click at [779, 356] on div "the client File 1 - the symbol at the bottom of the design - Guaranteed Irish -…" at bounding box center [867, 342] width 366 height 51
drag, startPoint x: 674, startPoint y: 326, endPoint x: 817, endPoint y: 362, distance: 147.4
click at [817, 362] on div "Files rejected by the client (05:48PM 05 Sep 2025), the reason was: the client …" at bounding box center [867, 337] width 382 height 79
copy div "the client File 1 - the symbol at the bottom of the design - Guaranteed Irish -…"
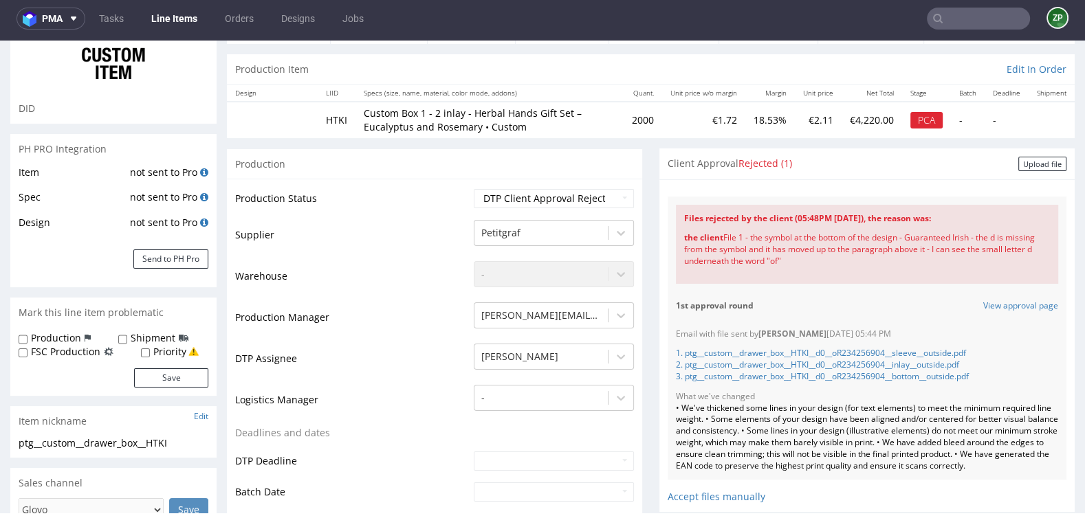
scroll to position [113, 0]
click at [889, 375] on link "3. ptg__custom__drawer_box__HTKI__d0__oR234256904__bottom__outside.pdf" at bounding box center [822, 375] width 293 height 12
click at [794, 364] on link "2. ptg__custom__drawer_box__HTKI__d0__oR234256904__inlay__outside.pdf" at bounding box center [817, 363] width 283 height 12
click at [721, 351] on link "1. ptg__custom__drawer_box__HTKI__d0__oR234256904__sleeve__outside.pdf" at bounding box center [821, 352] width 290 height 12
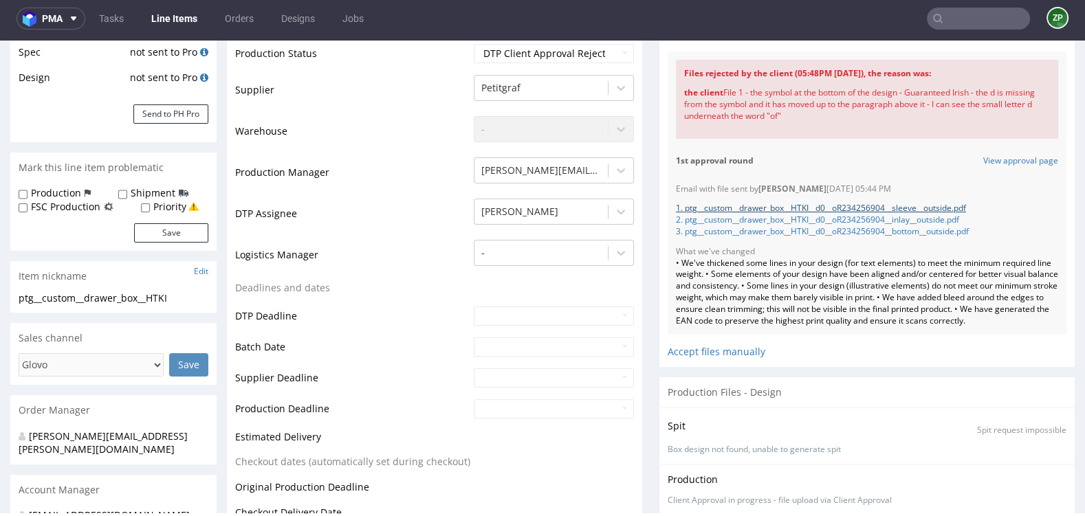
scroll to position [0, 0]
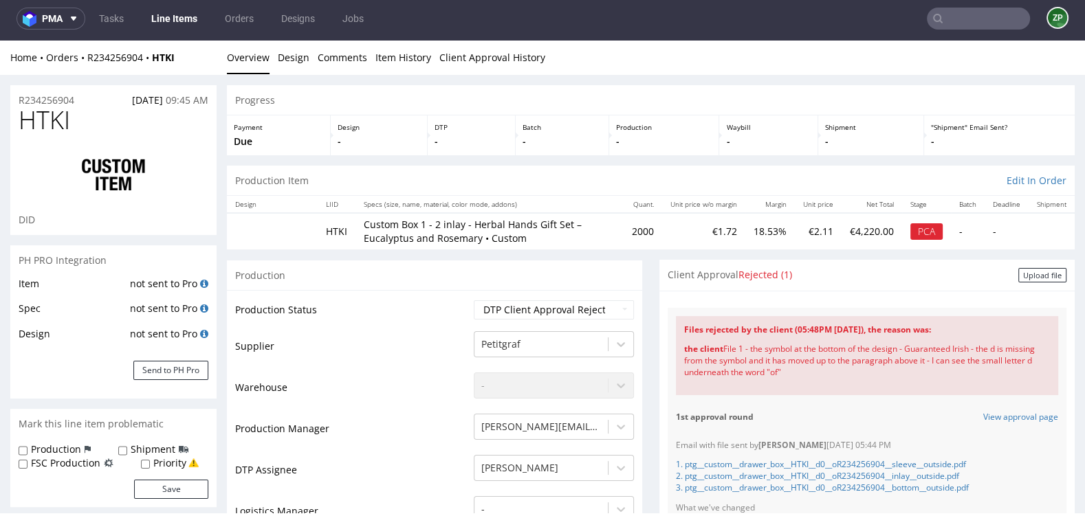
click at [368, 359] on td "Supplier" at bounding box center [352, 350] width 235 height 41
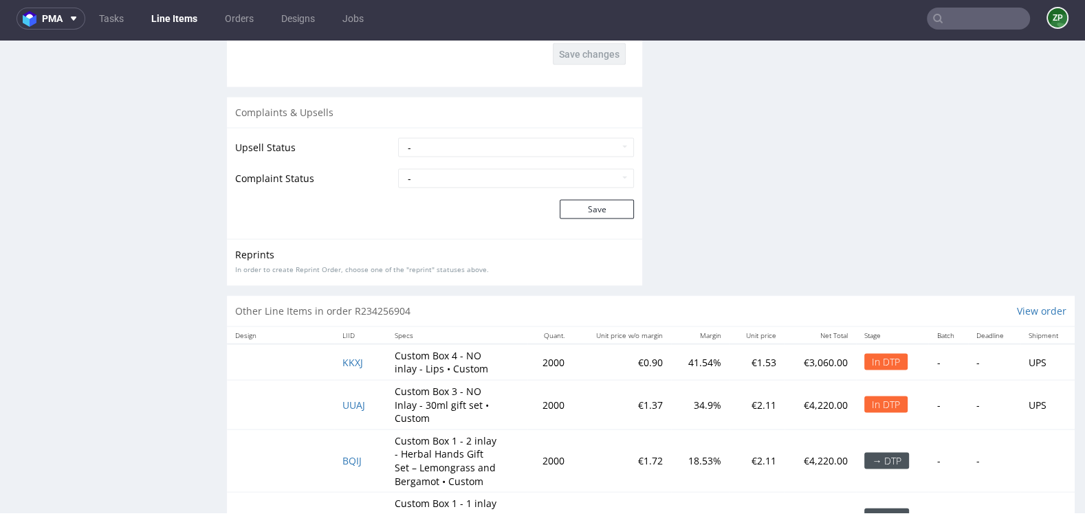
scroll to position [2603, 0]
drag, startPoint x: 431, startPoint y: 414, endPoint x: 391, endPoint y: 385, distance: 49.2
click at [394, 385] on p "Custom Box 3 - NO Inlay - 30ml gift set • Custom" at bounding box center [445, 404] width 103 height 41
copy p "Custom Box 3 - NO Inlay - 30ml gift set • Custom"
copy span "UUAJ"
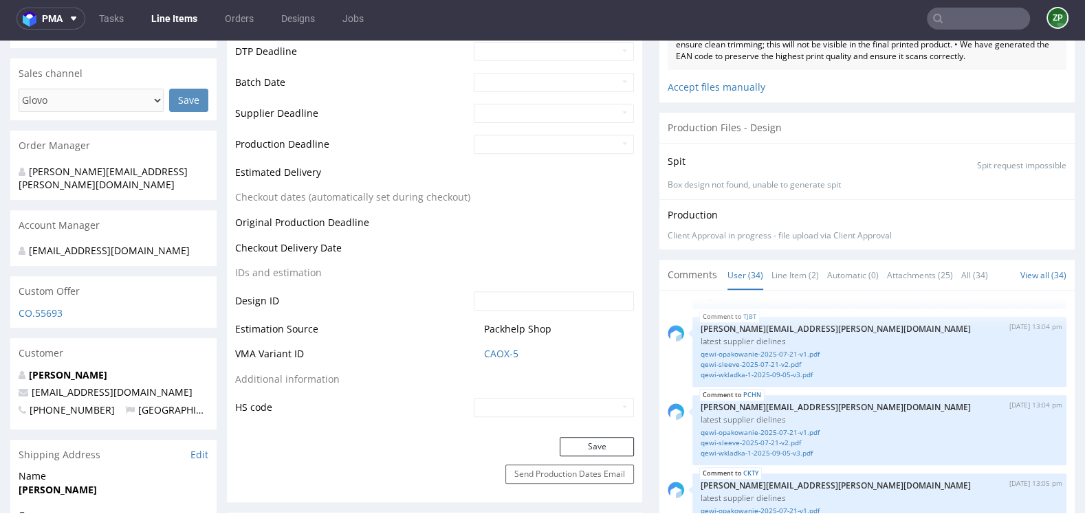
scroll to position [0, 0]
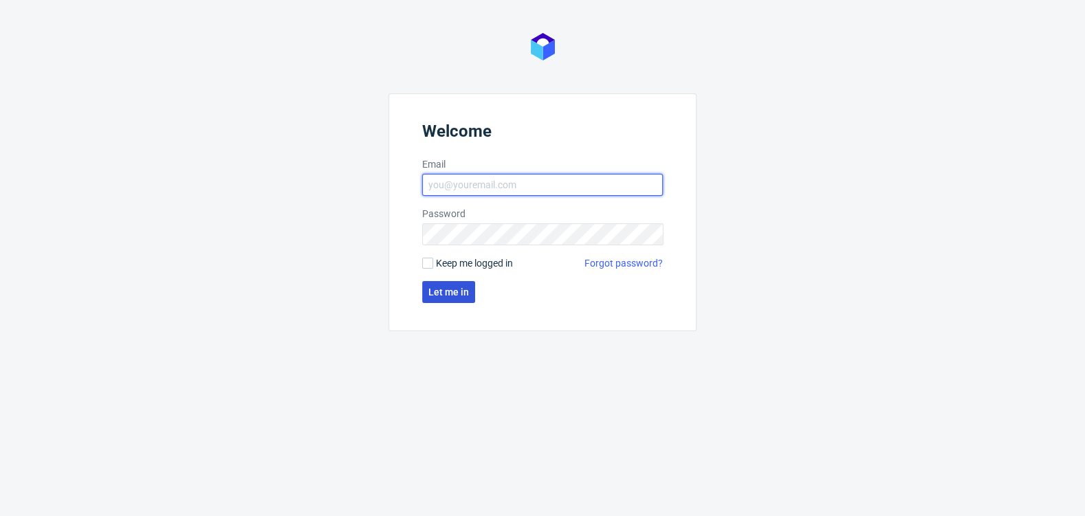
type input "[EMAIL_ADDRESS][DOMAIN_NAME]"
click at [453, 294] on span "Let me in" at bounding box center [448, 292] width 41 height 10
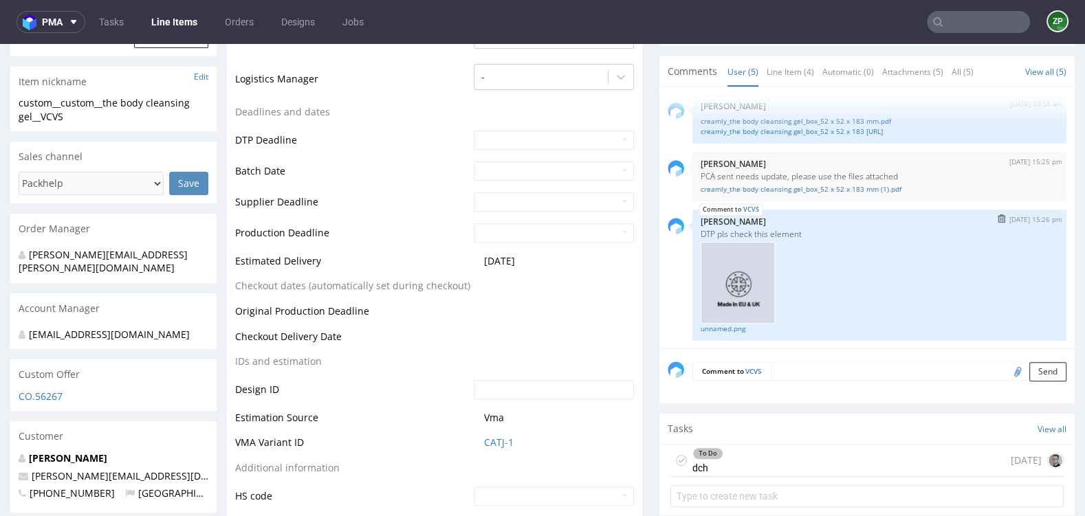
scroll to position [477, 0]
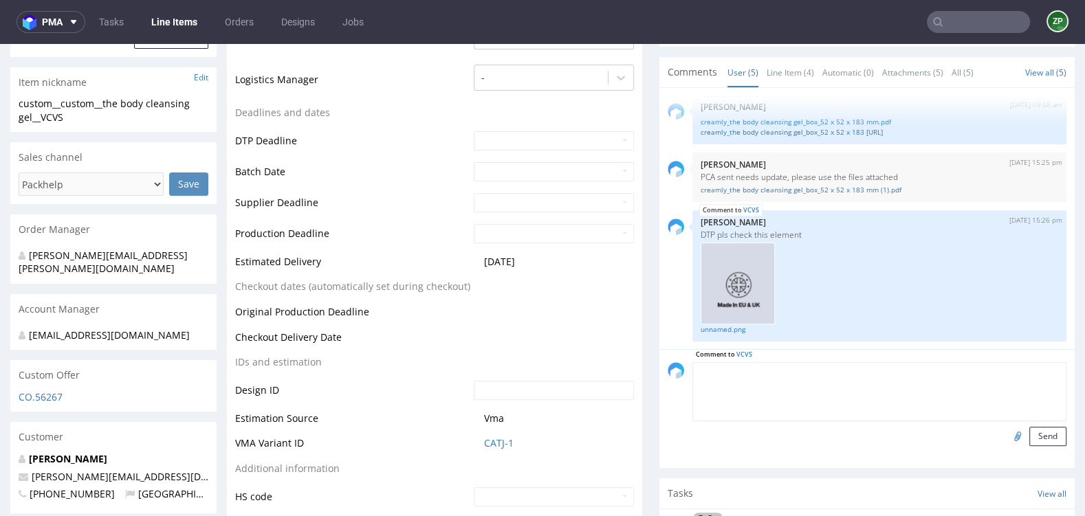
click at [792, 366] on textarea at bounding box center [879, 391] width 374 height 59
type textarea "w"
type textarea "customer accepted by mistake. pls wait with production"
click at [1033, 423] on form "Comment to VCVS customer accepted by mistake. pls wait with production Send" at bounding box center [879, 404] width 374 height 84
click at [1033, 432] on button "Send" at bounding box center [1047, 436] width 37 height 19
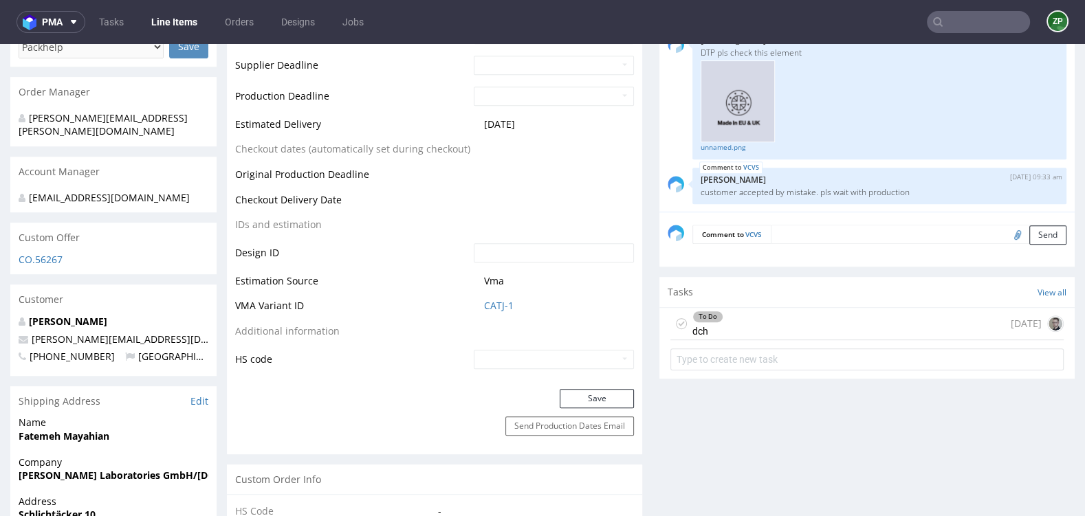
scroll to position [0, 0]
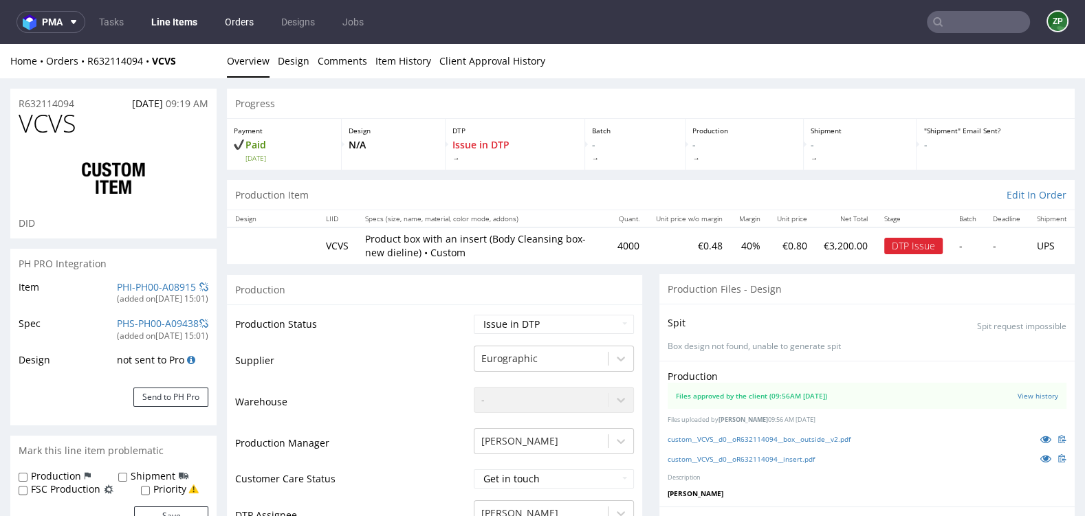
click at [250, 25] on link "Orders" at bounding box center [239, 22] width 45 height 22
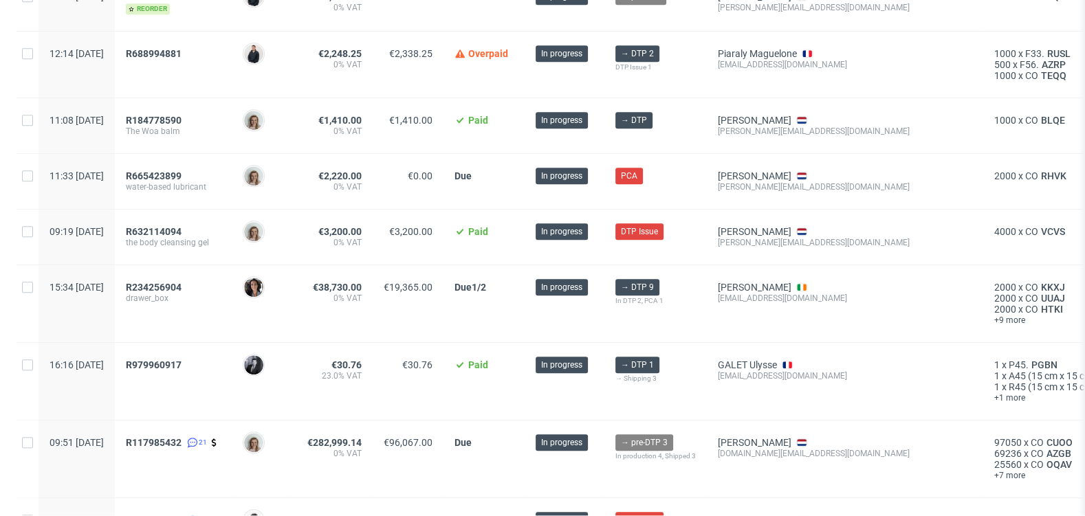
scroll to position [1034, 0]
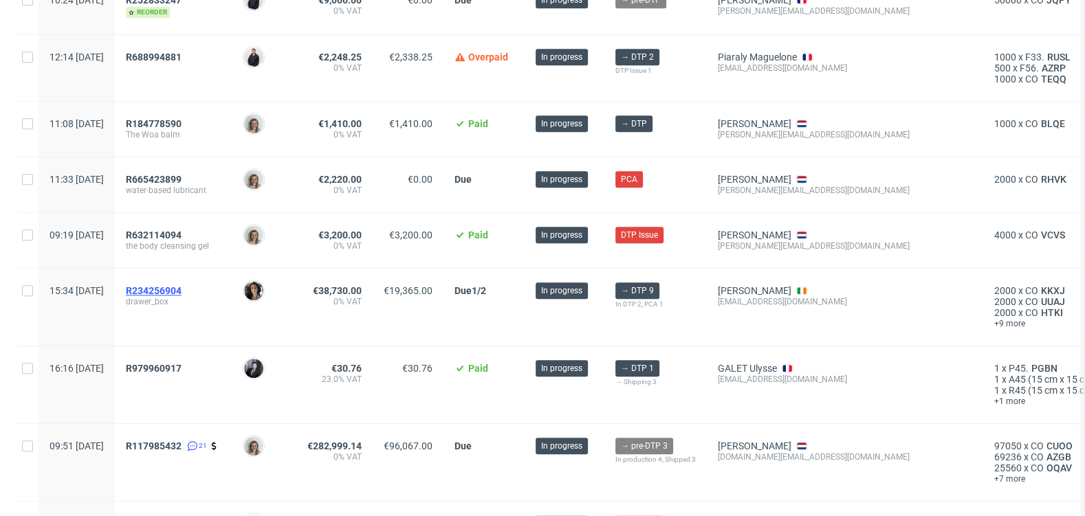
click at [177, 285] on span "R234256904" at bounding box center [154, 290] width 56 height 11
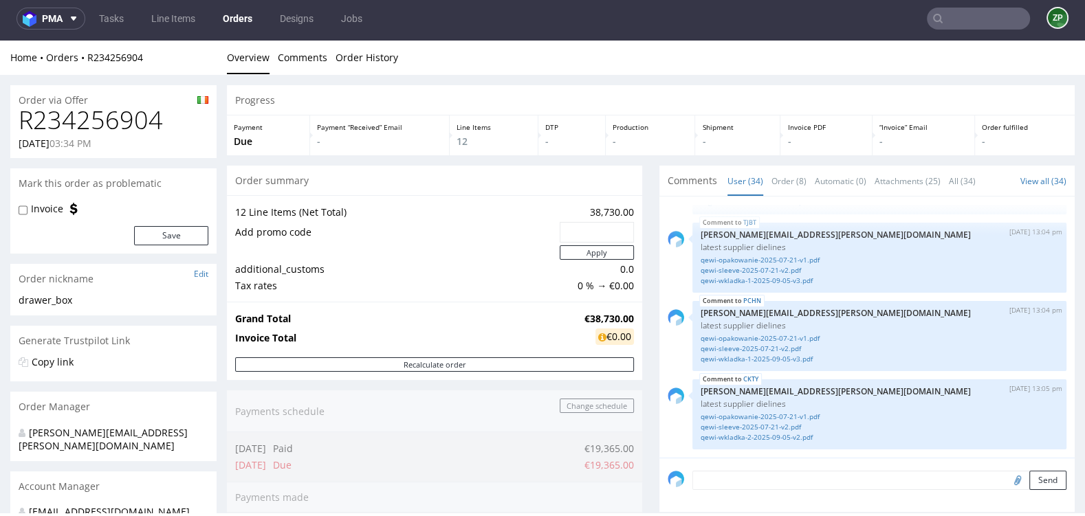
click at [236, 11] on link "Orders" at bounding box center [237, 19] width 46 height 22
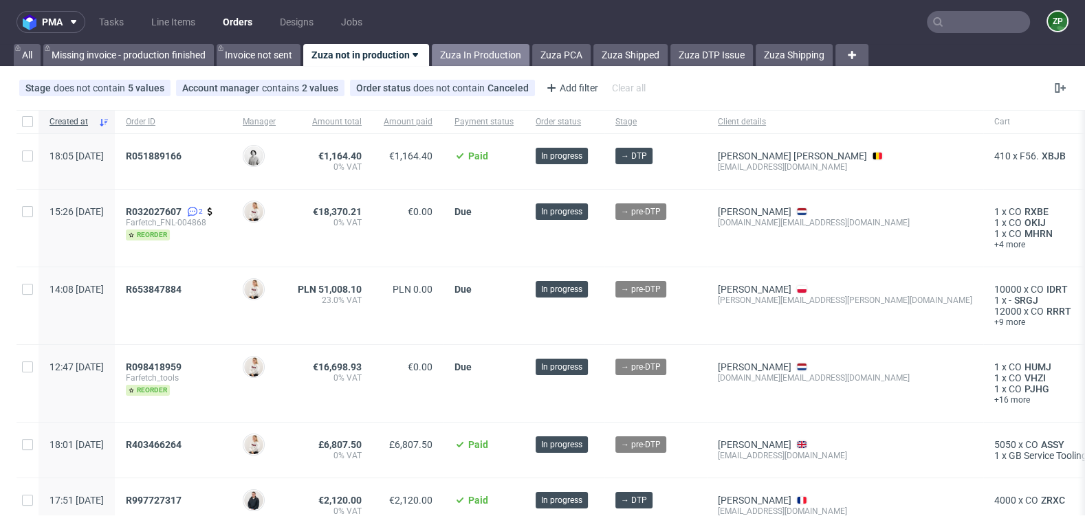
click at [509, 63] on link "Zuza In Production" at bounding box center [481, 55] width 98 height 22
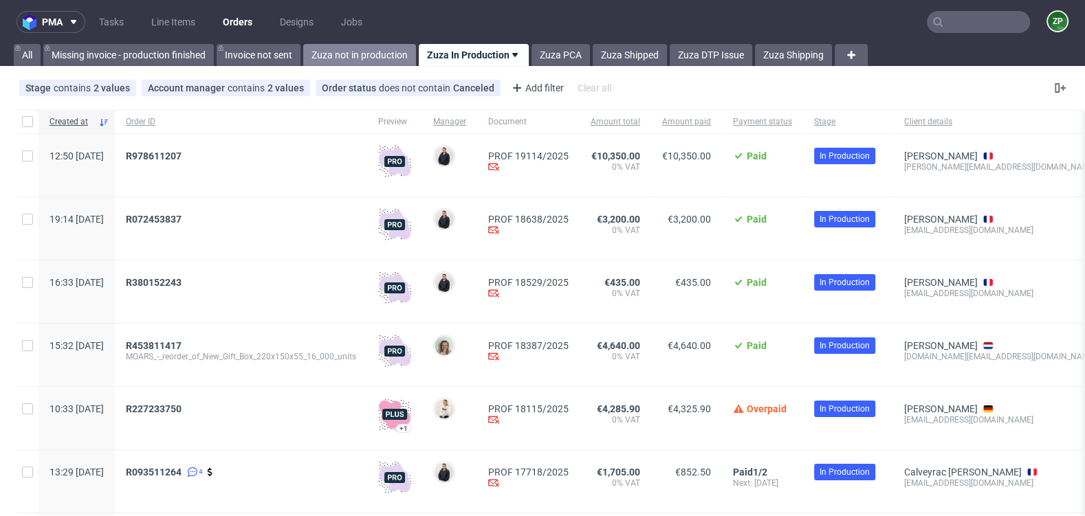
click at [343, 49] on link "Zuza not in production" at bounding box center [359, 55] width 113 height 22
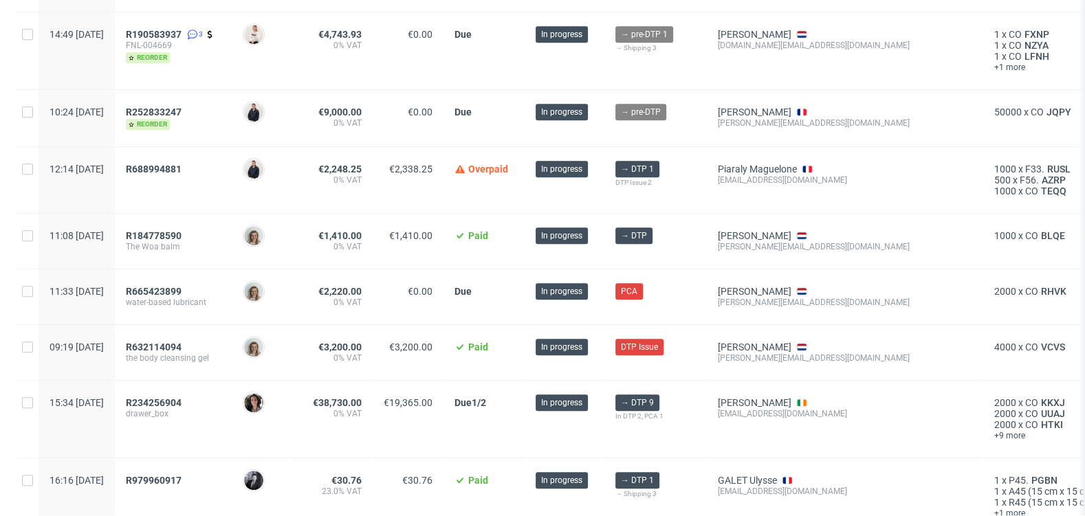
scroll to position [932, 0]
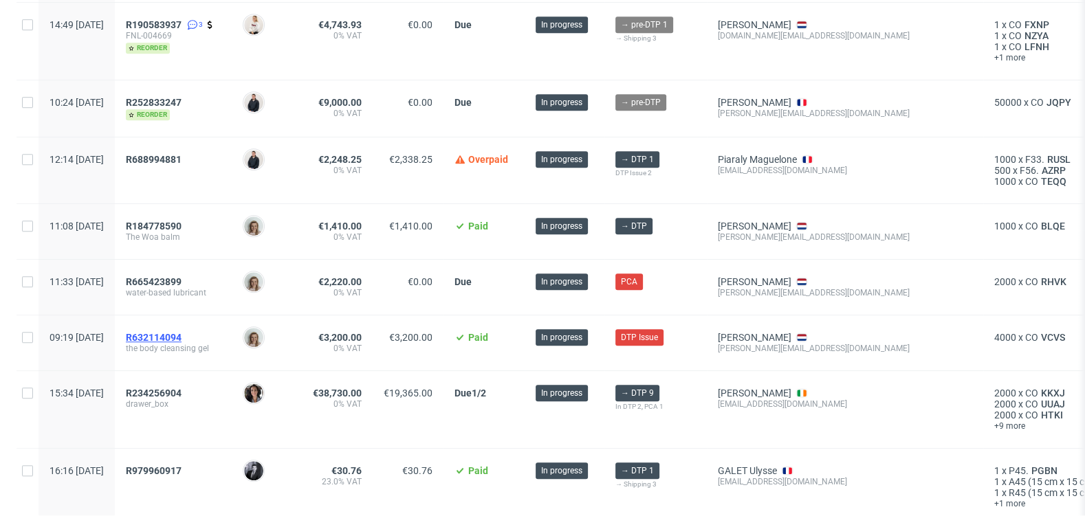
click at [178, 332] on span "R632114094" at bounding box center [154, 337] width 56 height 11
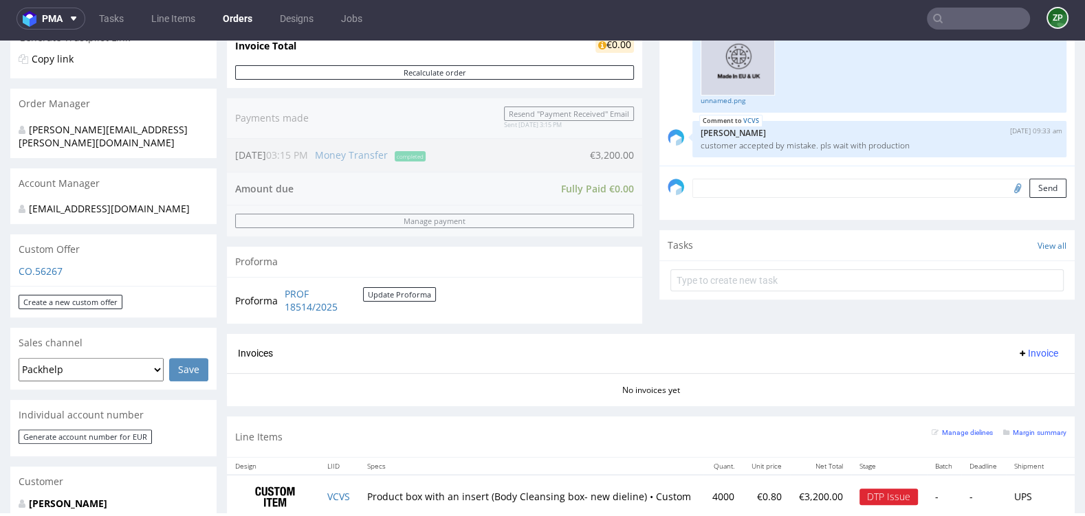
scroll to position [412, 0]
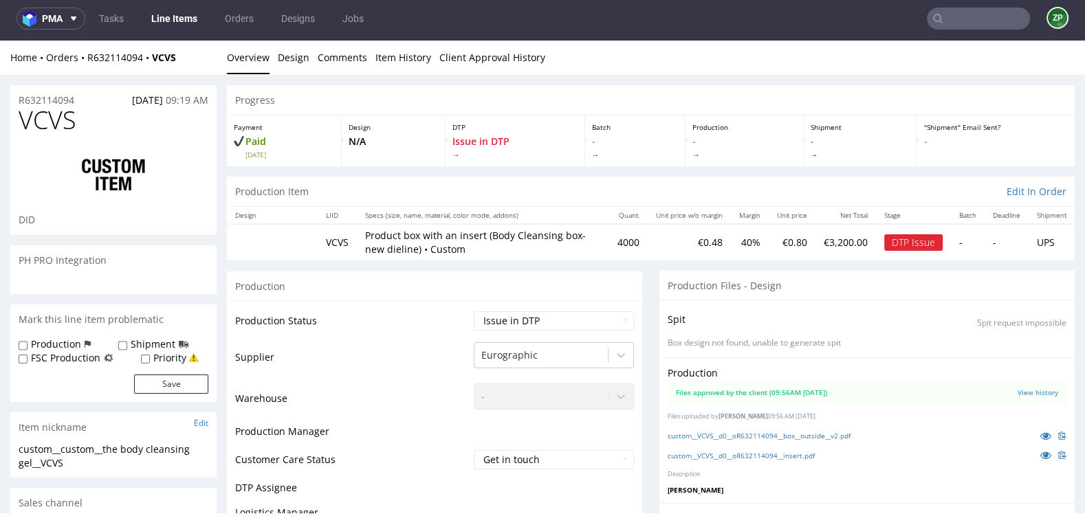
scroll to position [180, 0]
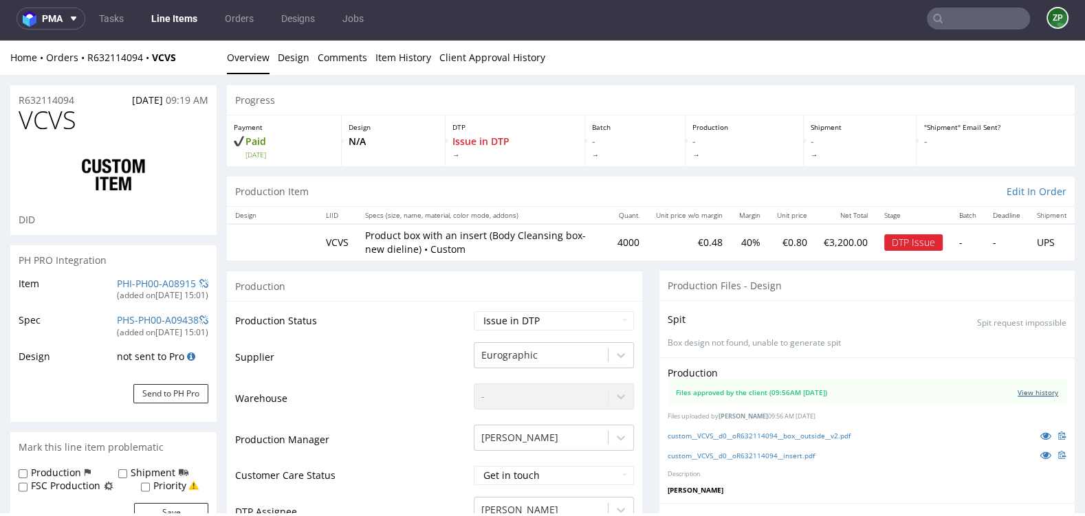
click at [1030, 391] on link "View history" at bounding box center [1037, 393] width 41 height 10
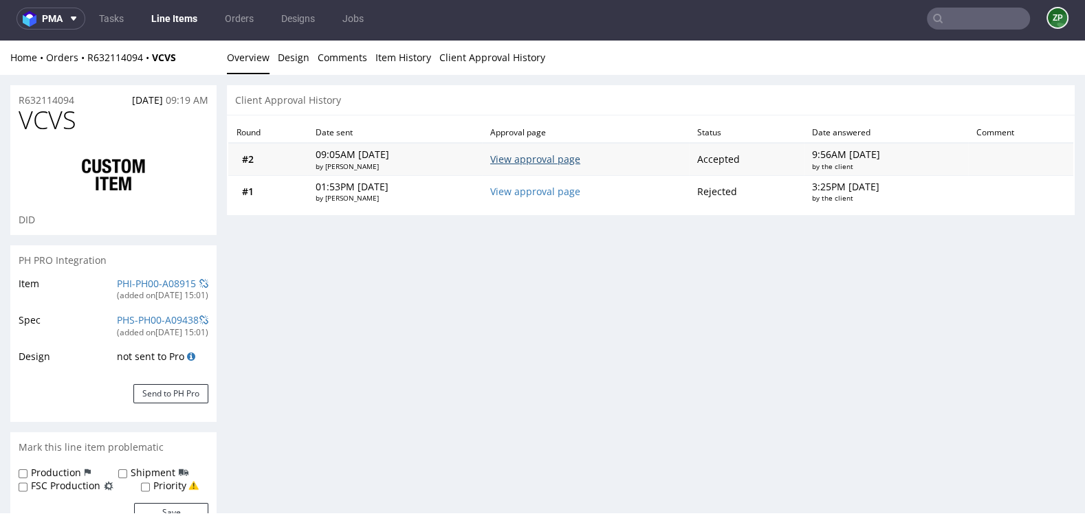
click at [572, 158] on link "View approval page" at bounding box center [535, 159] width 90 height 13
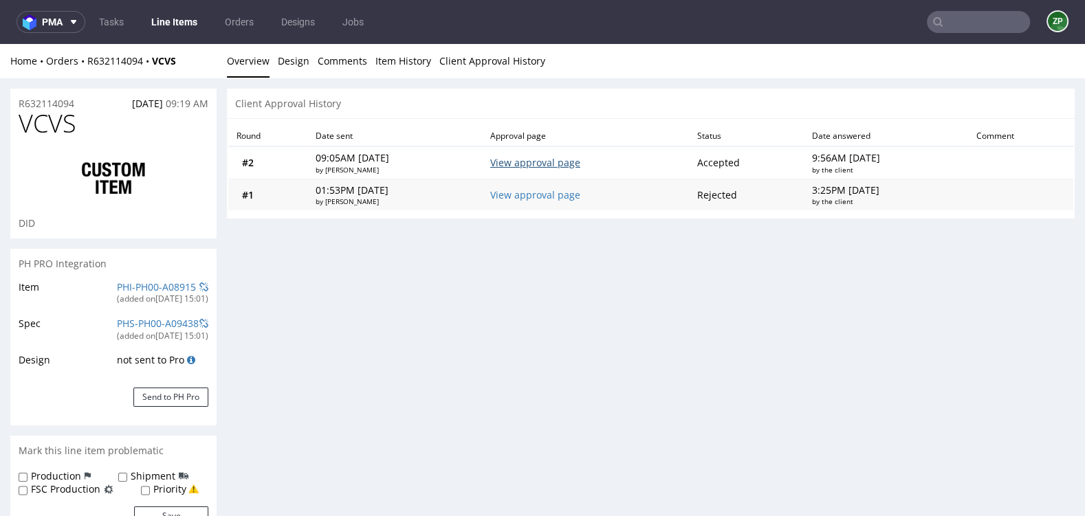
scroll to position [1, 0]
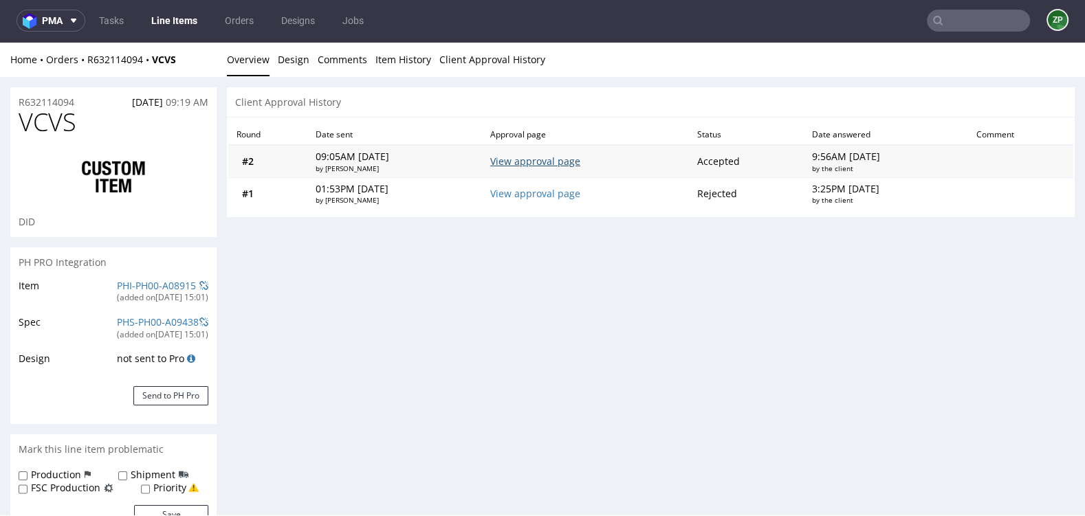
click at [558, 160] on link "View approval page" at bounding box center [535, 161] width 90 height 13
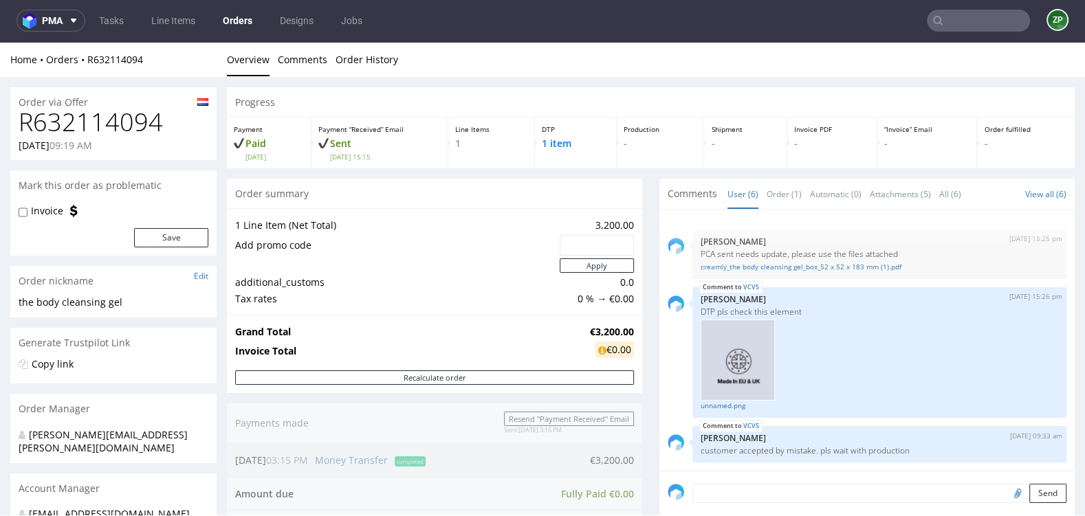
click at [236, 16] on link "Orders" at bounding box center [237, 21] width 46 height 22
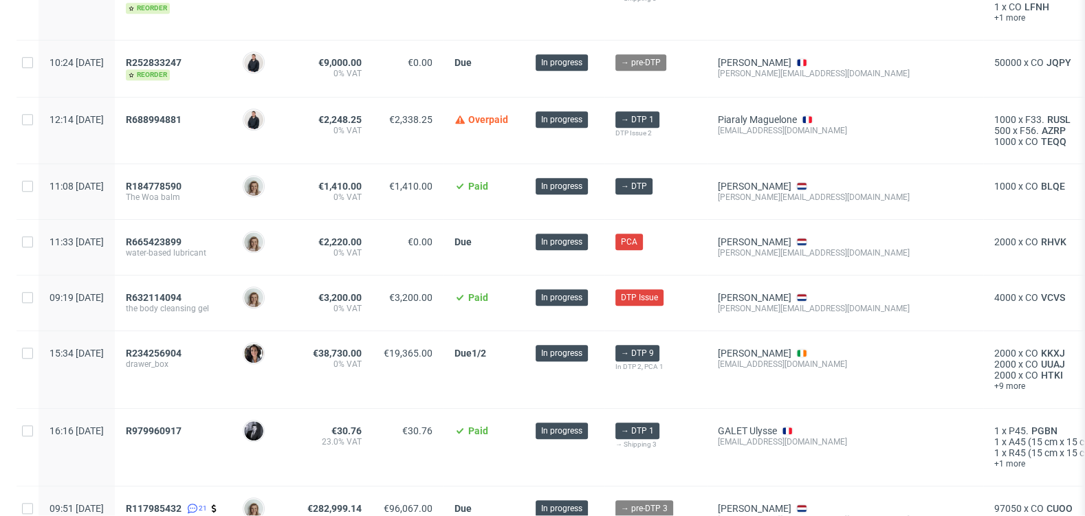
scroll to position [902, 0]
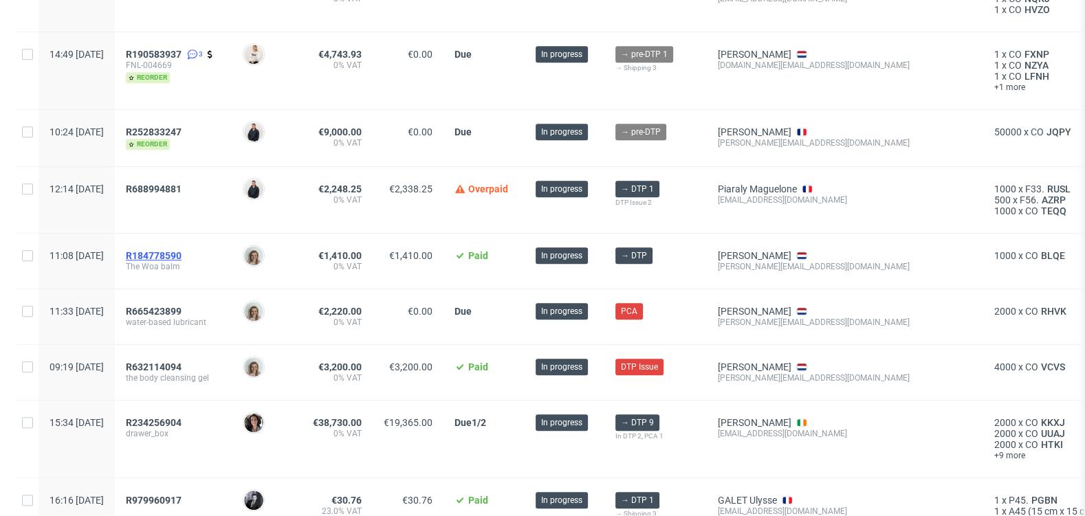
click at [181, 250] on span "R184778590" at bounding box center [154, 255] width 56 height 11
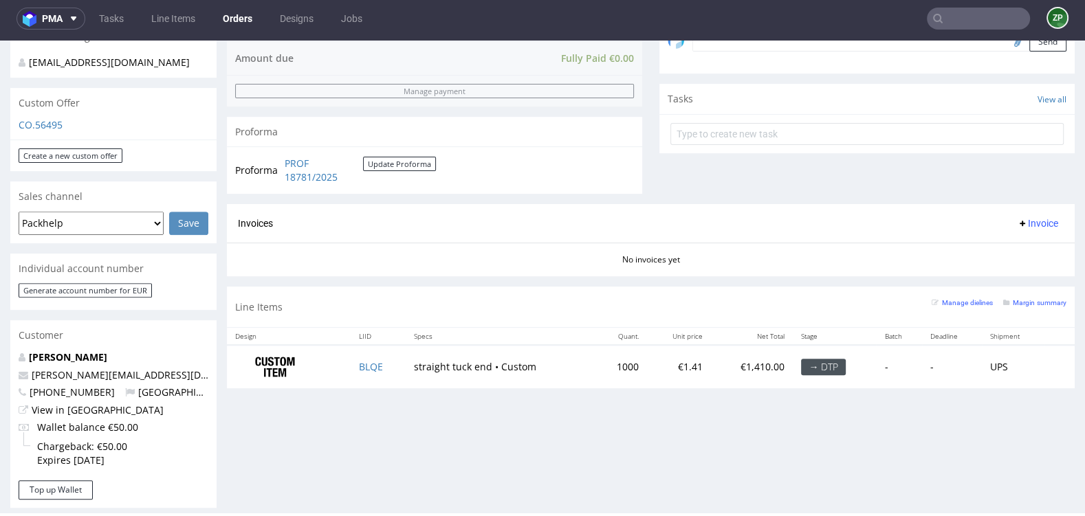
scroll to position [502, 0]
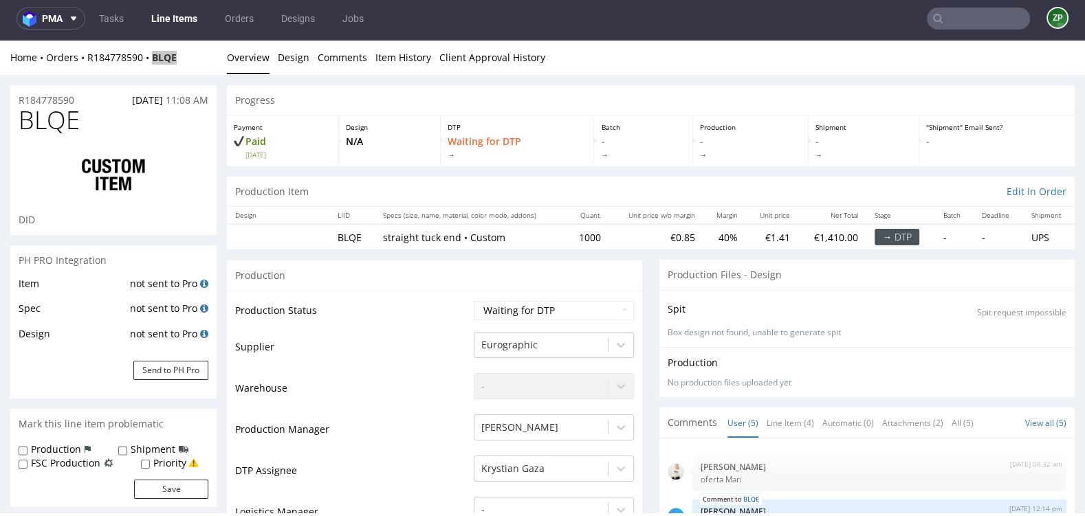
click at [972, 18] on input "text" at bounding box center [978, 19] width 103 height 22
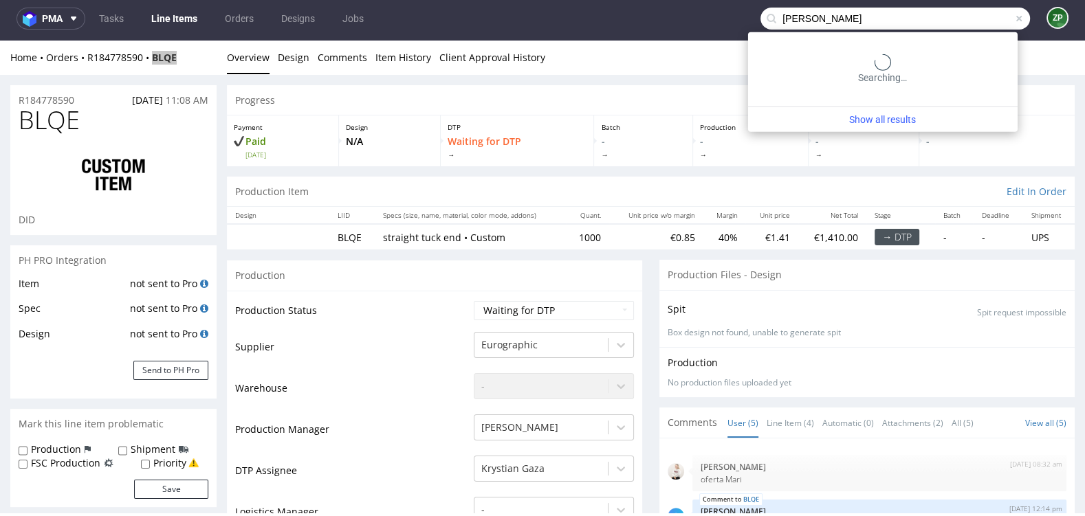
type input "luke hilton"
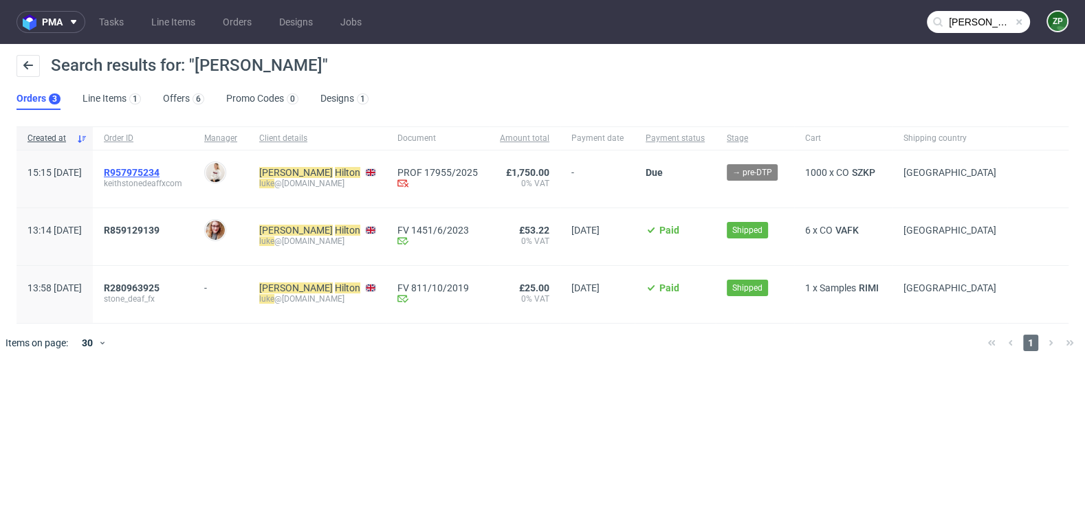
click at [159, 171] on span "R957975234" at bounding box center [132, 172] width 56 height 11
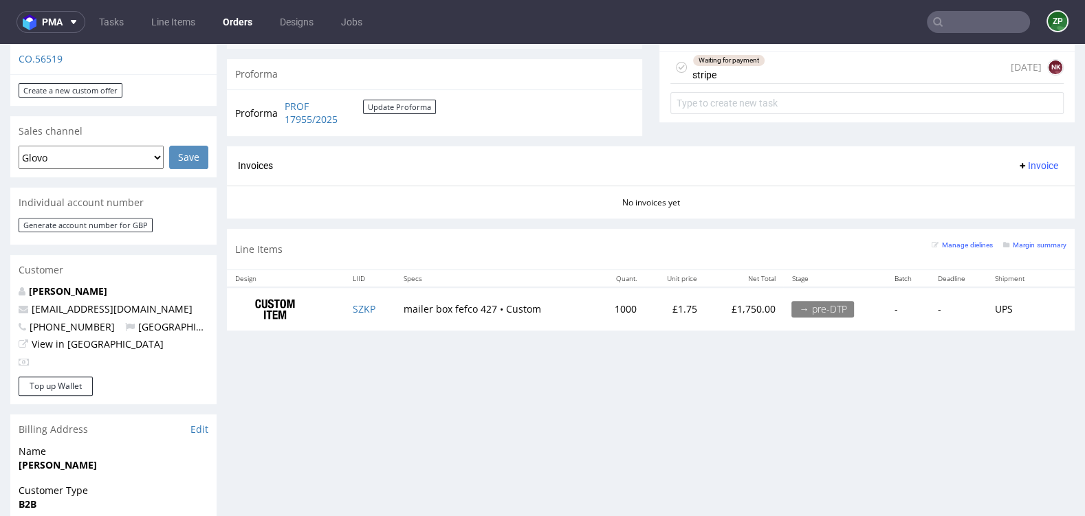
scroll to position [506, 0]
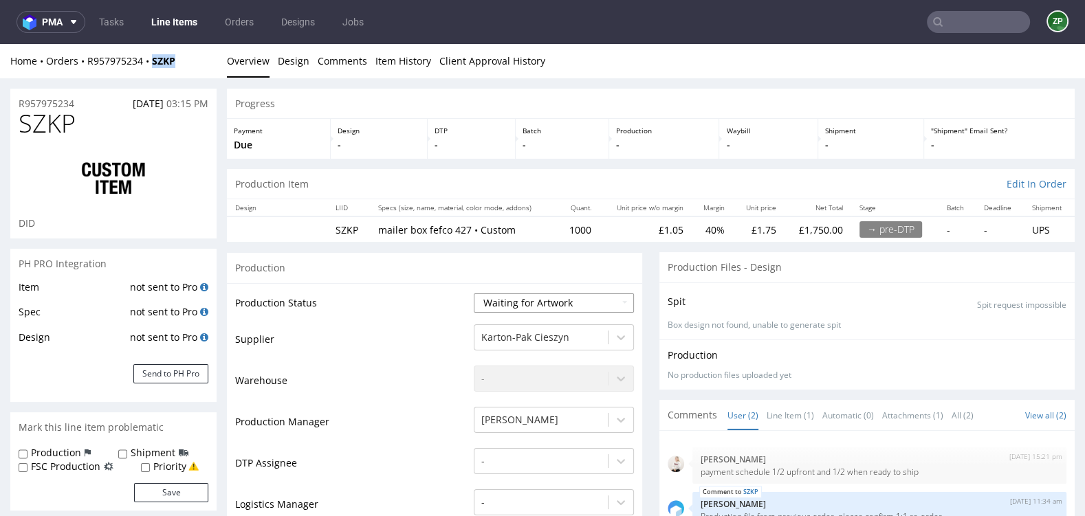
click at [546, 302] on select "Waiting for Artwork Waiting for Diecut Waiting for Mockup Waiting for DTP Waiti…" at bounding box center [554, 302] width 160 height 19
select select "dtp_waiting_for_check"
click at [474, 293] on select "Waiting for Artwork Waiting for Diecut Waiting for Mockup Waiting for DTP Waiti…" at bounding box center [554, 302] width 160 height 19
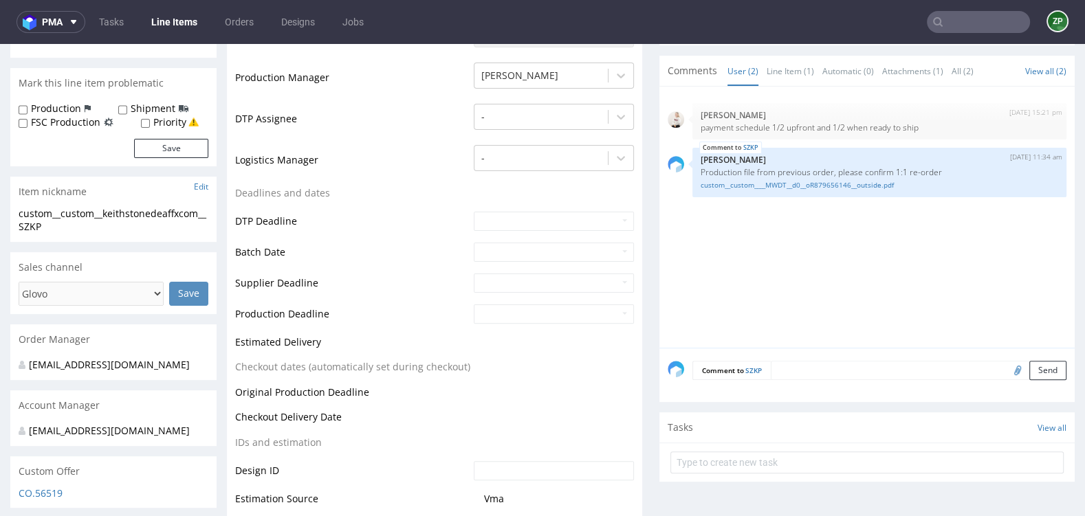
scroll to position [387, 0]
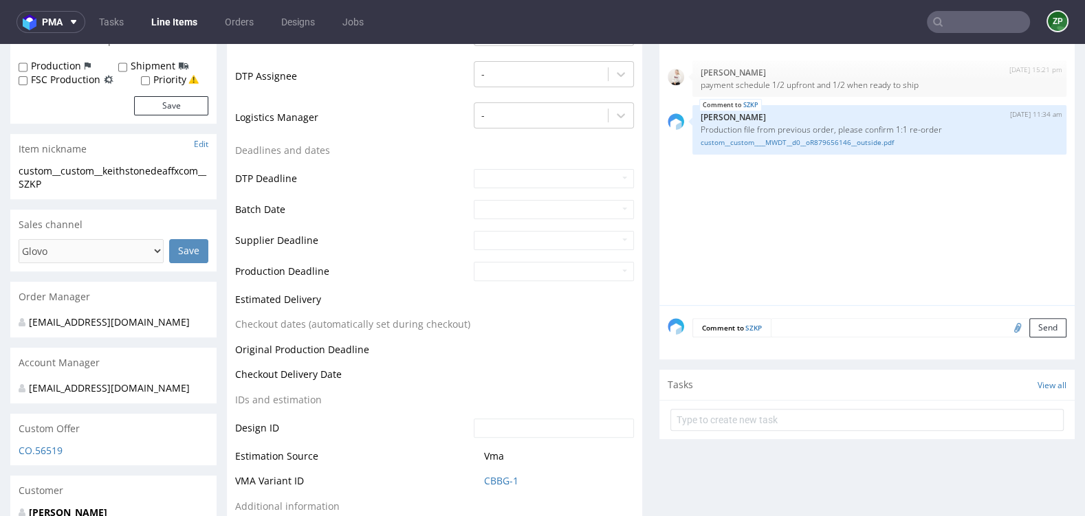
click at [801, 329] on textarea at bounding box center [918, 327] width 296 height 19
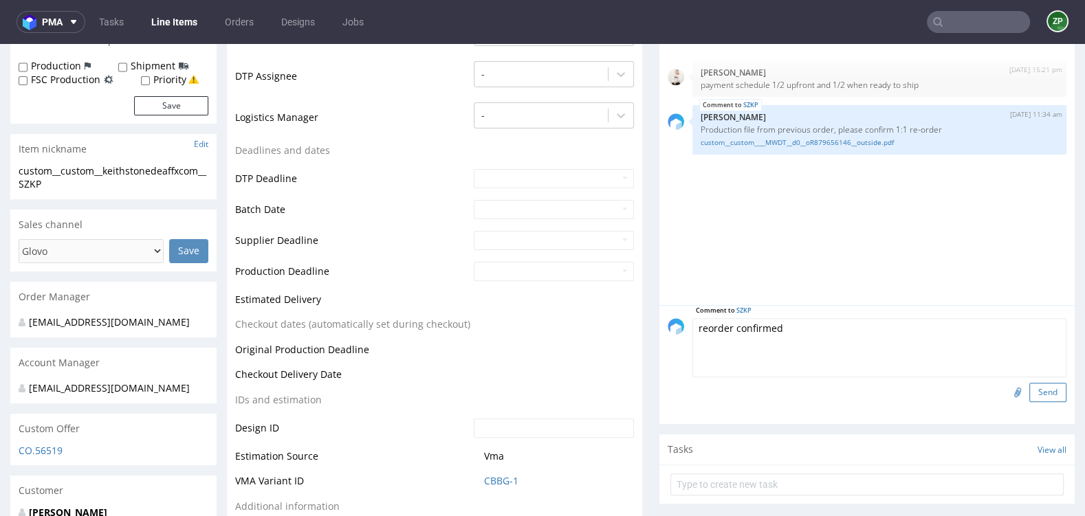
type textarea "reorder confirmed"
click at [1044, 388] on button "Send" at bounding box center [1047, 392] width 37 height 19
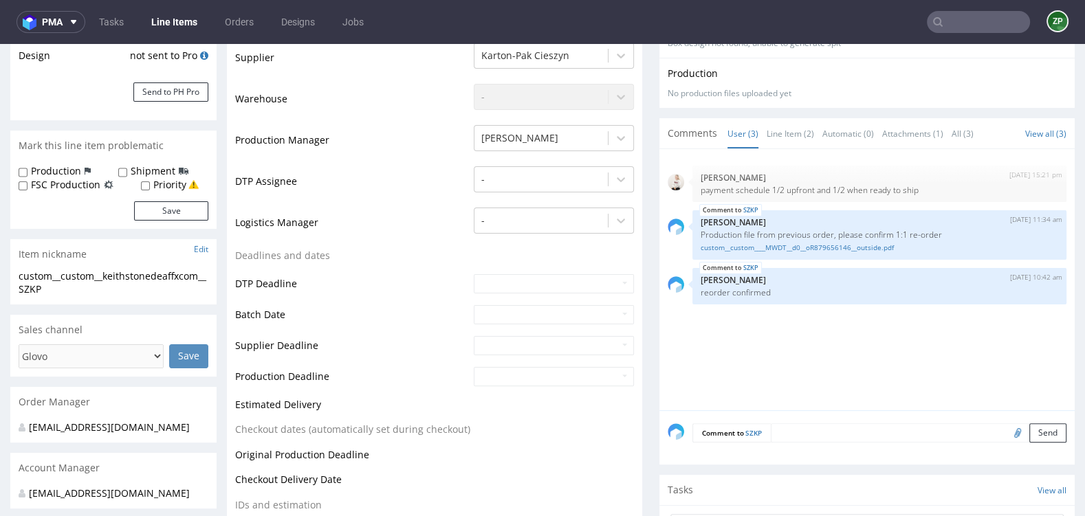
scroll to position [0, 0]
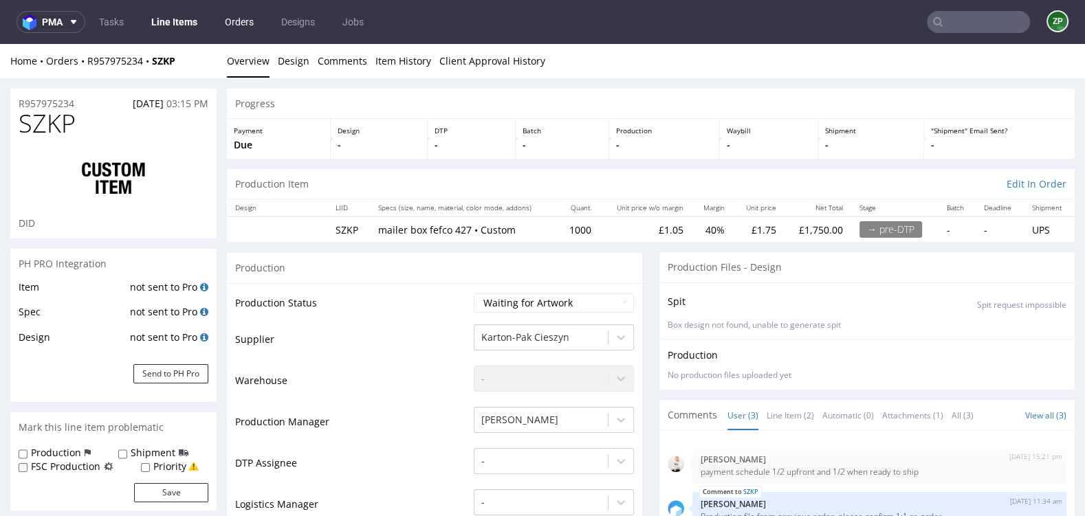
click at [249, 24] on link "Orders" at bounding box center [239, 22] width 45 height 22
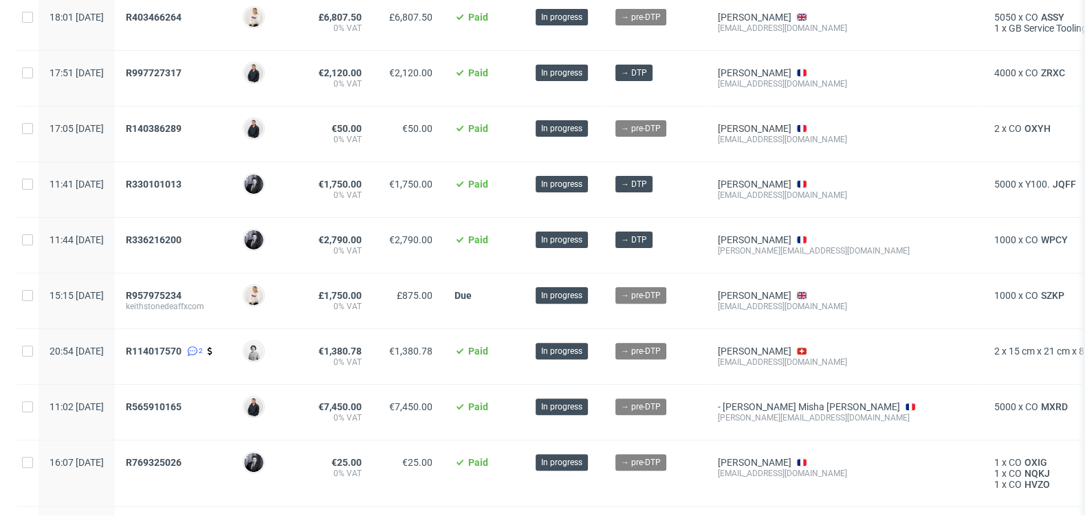
scroll to position [1111, 0]
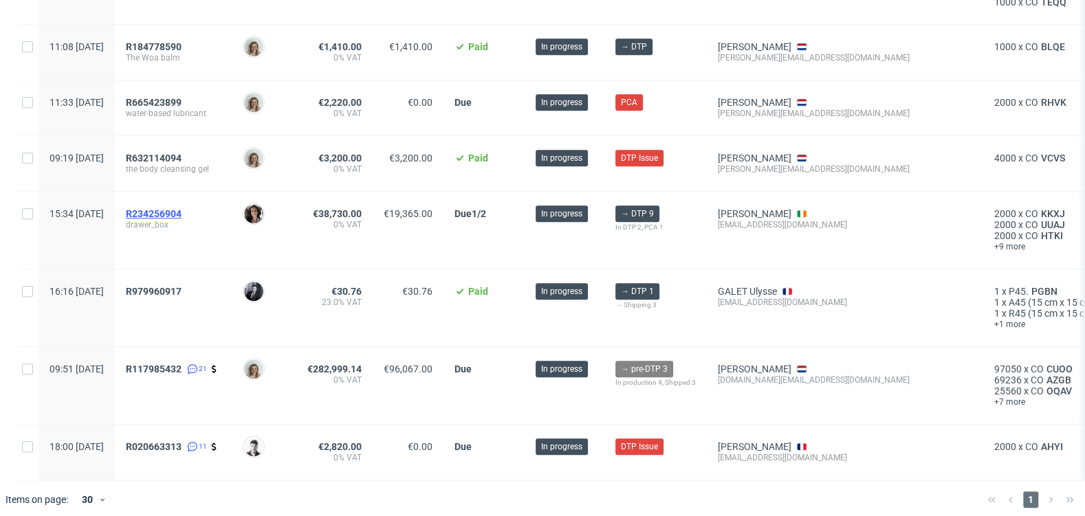
click at [181, 208] on span "R234256904" at bounding box center [154, 213] width 56 height 11
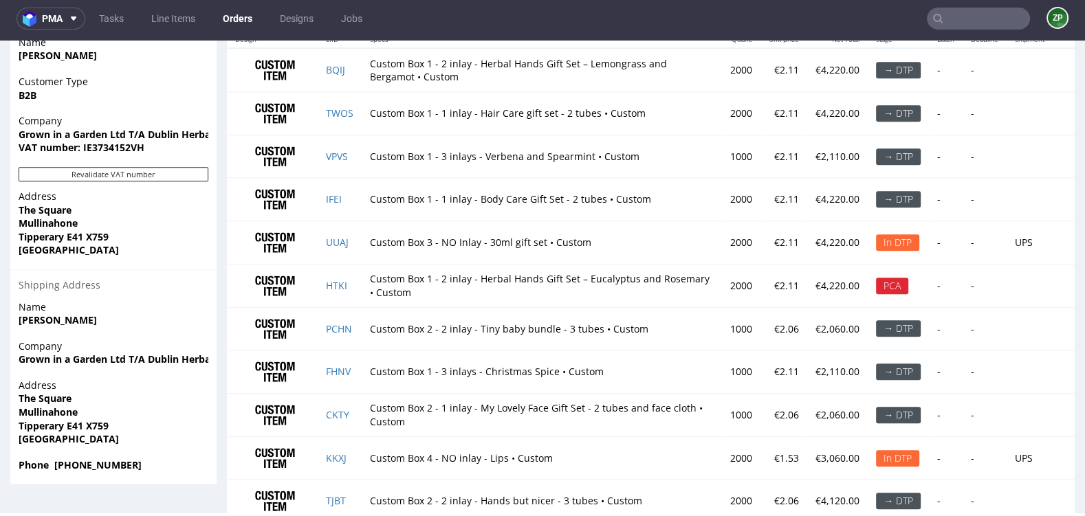
scroll to position [906, 0]
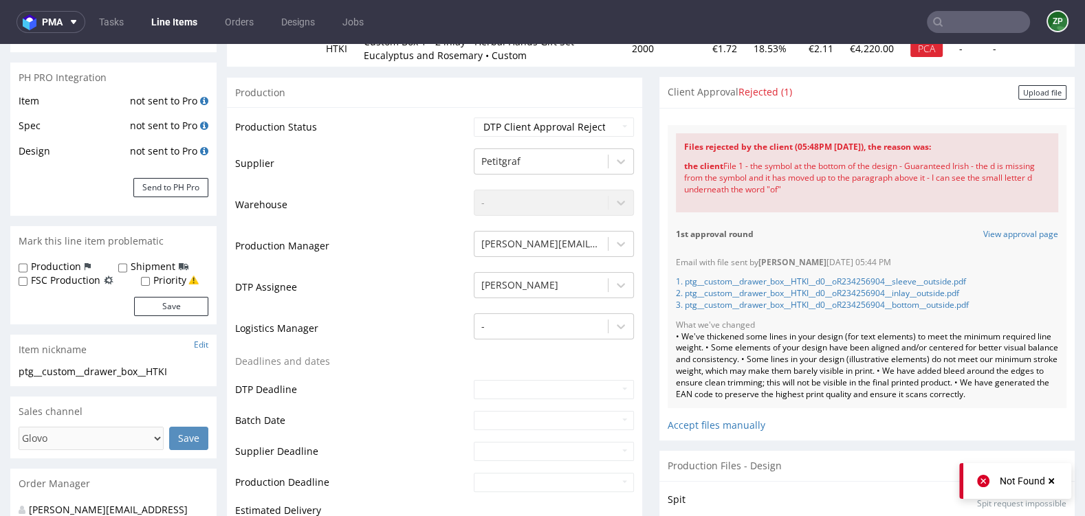
scroll to position [190, 0]
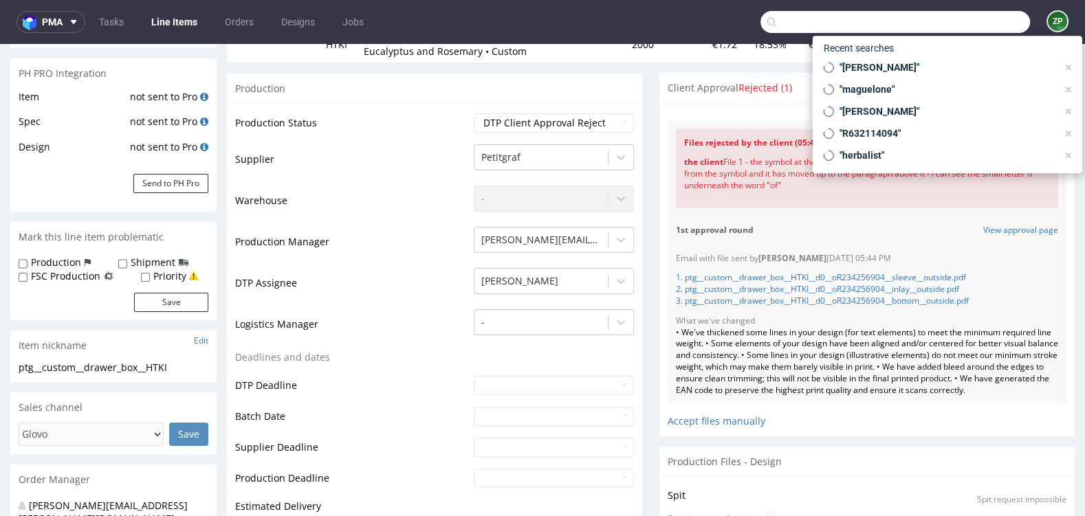
click at [946, 21] on input "text" at bounding box center [894, 22] width 269 height 22
paste input "R419689057"
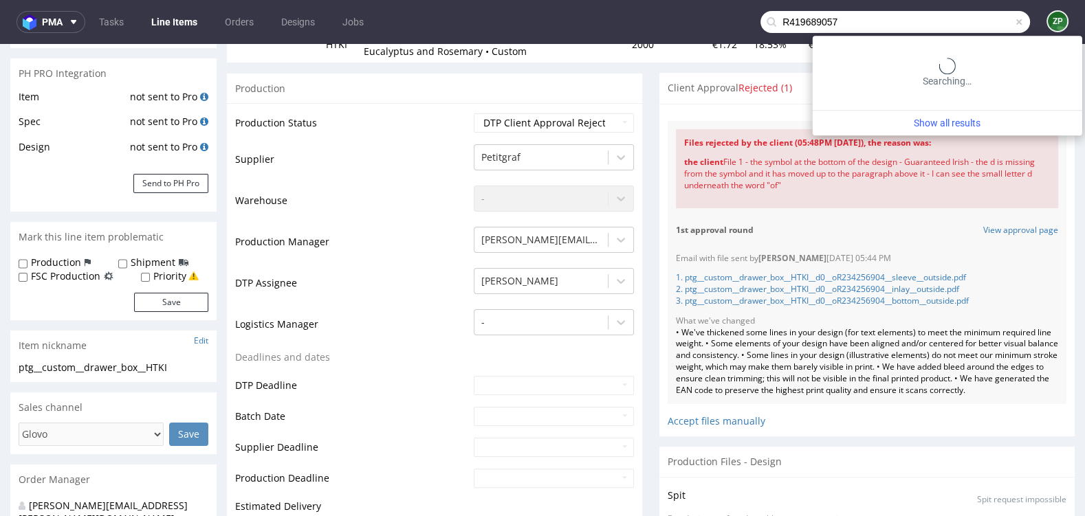
type input "R419689057"
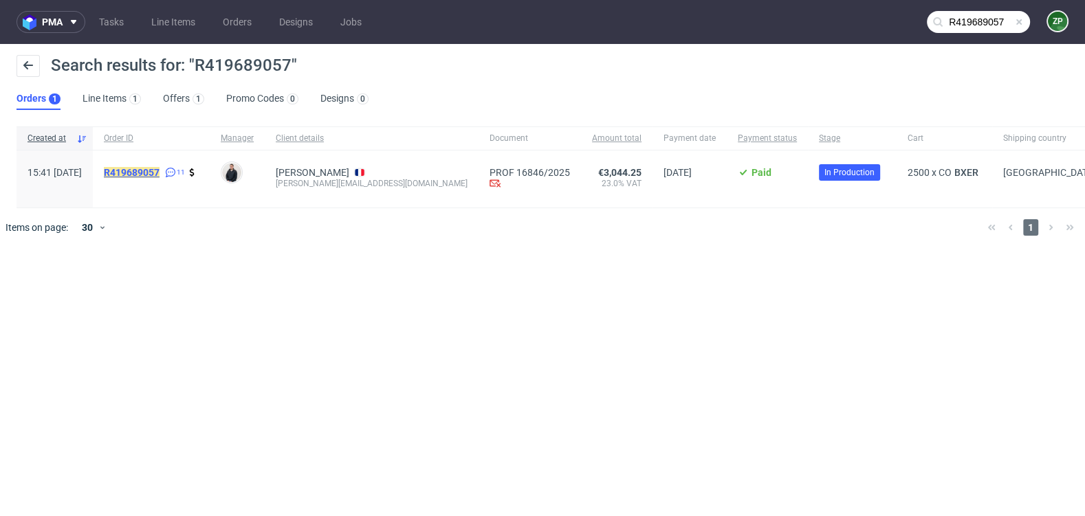
click at [148, 169] on mark "R419689057" at bounding box center [132, 172] width 56 height 11
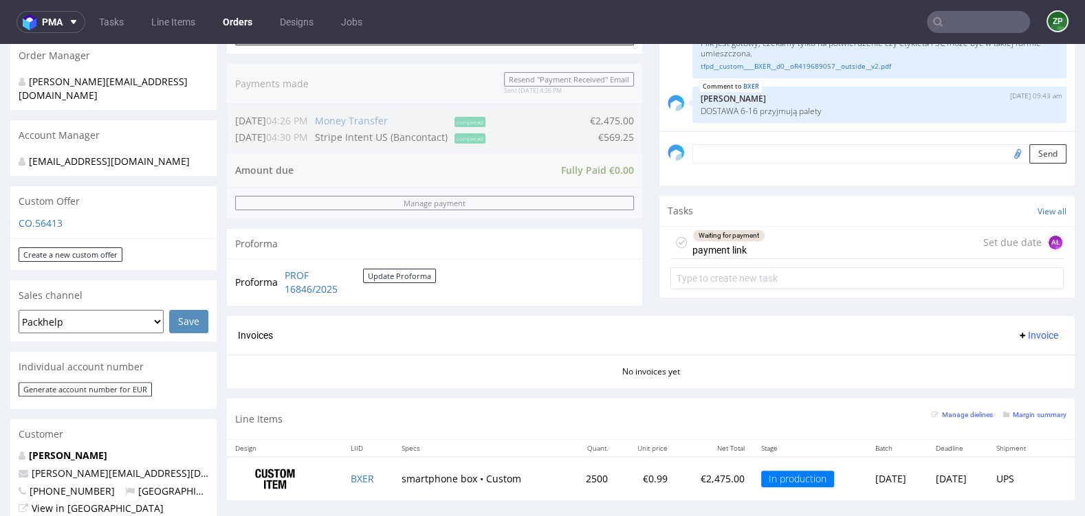
scroll to position [476, 0]
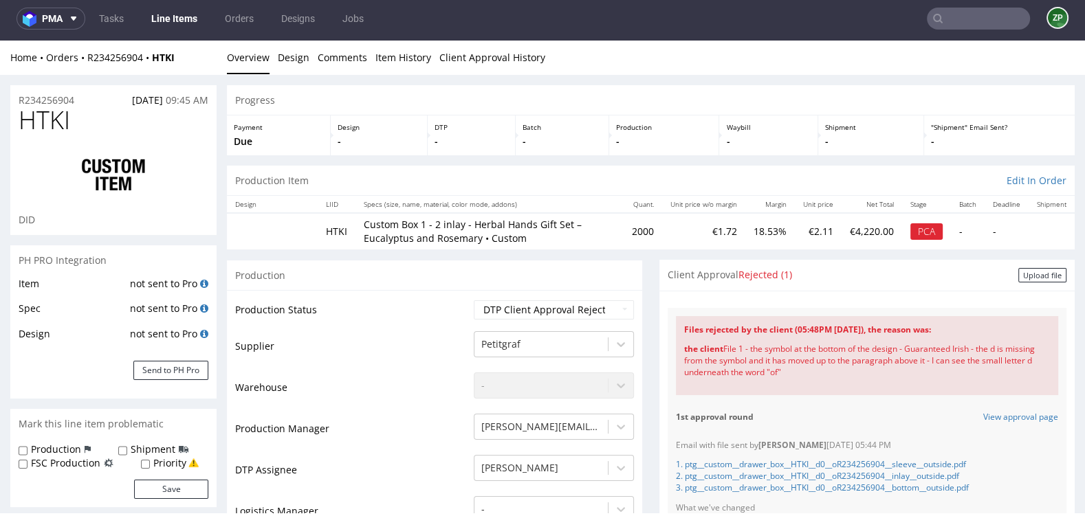
scroll to position [1971, 0]
click at [954, 23] on input "text" at bounding box center [978, 19] width 103 height 22
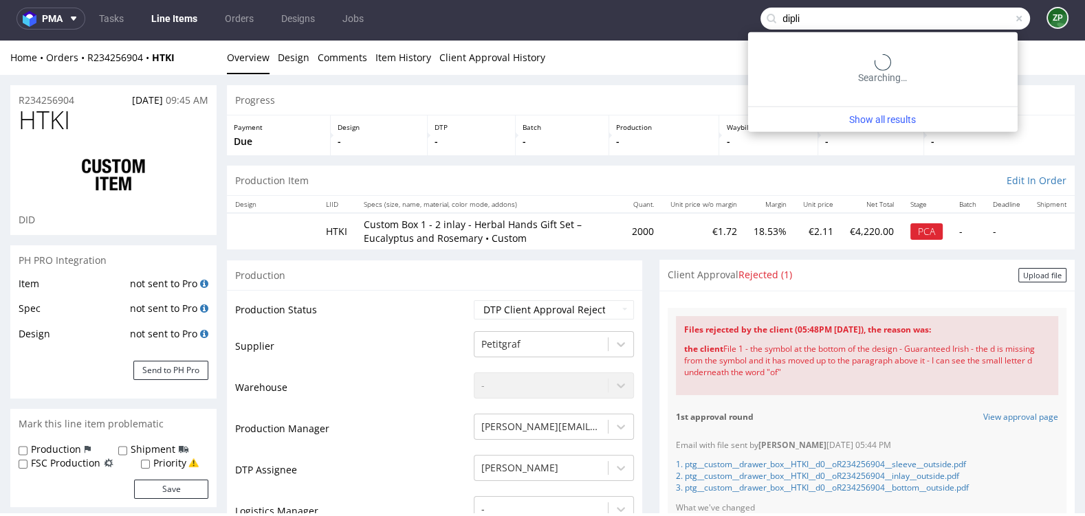
type input "dipli"
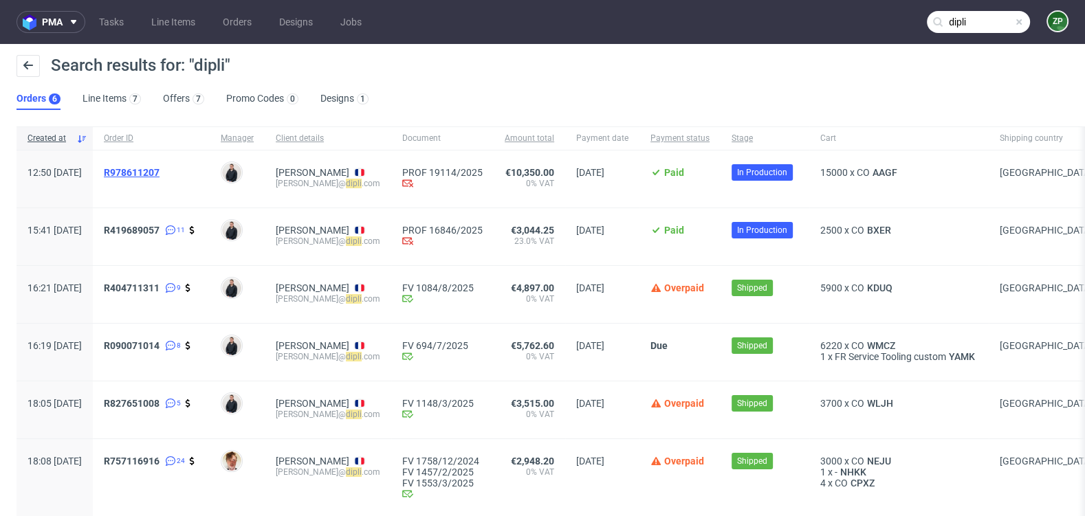
click at [157, 175] on span "R978611207" at bounding box center [132, 172] width 56 height 11
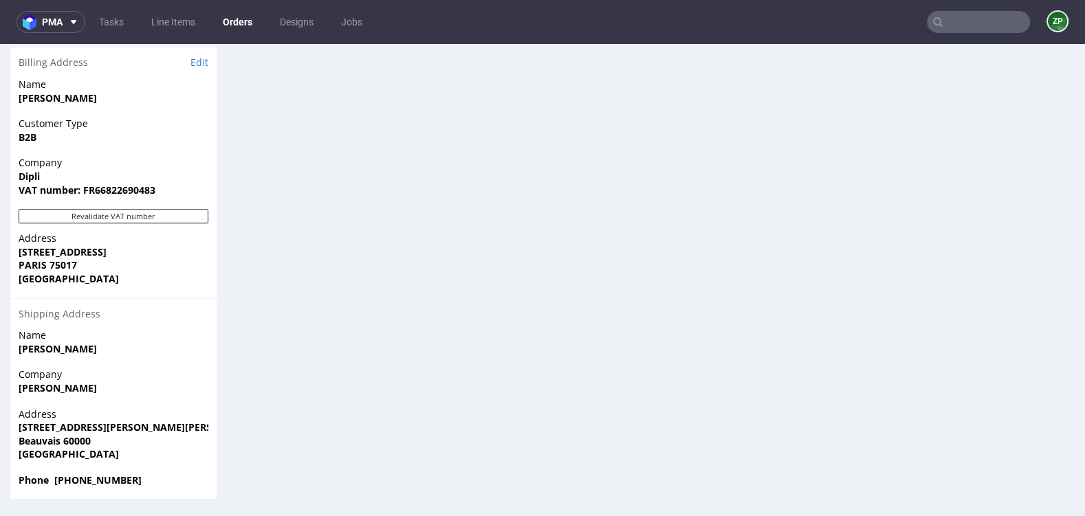
scroll to position [3, 0]
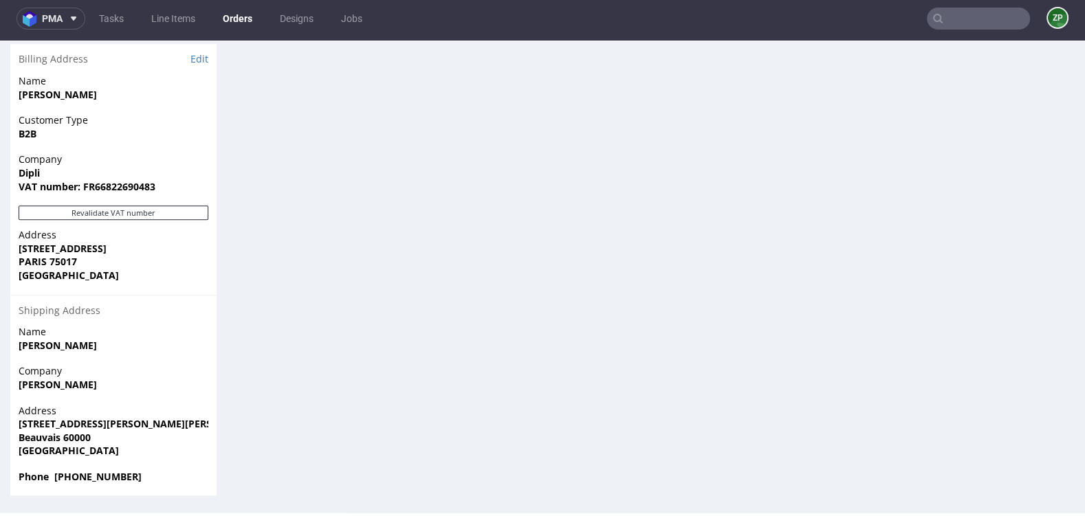
type input "dipli"
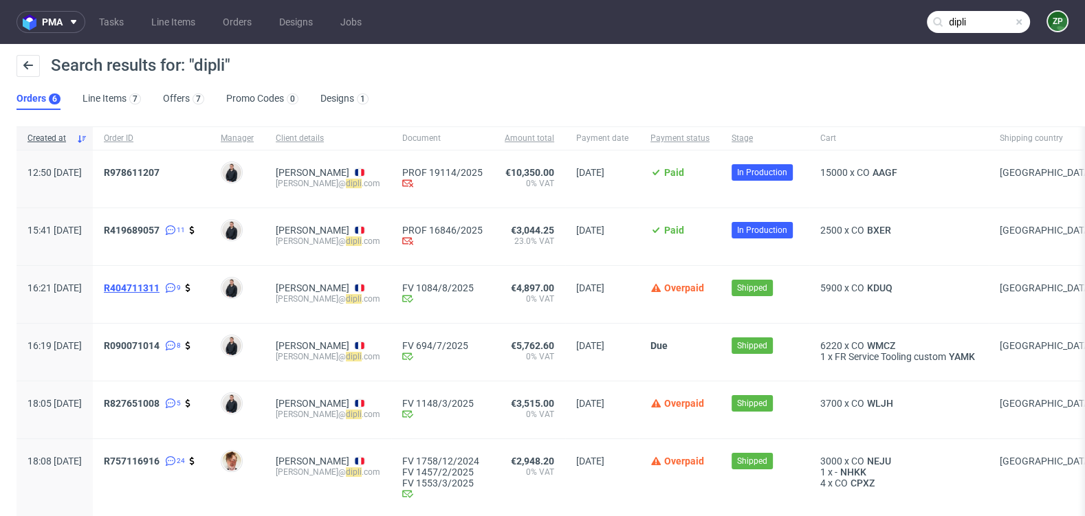
click at [159, 286] on span "R404711311" at bounding box center [132, 287] width 56 height 11
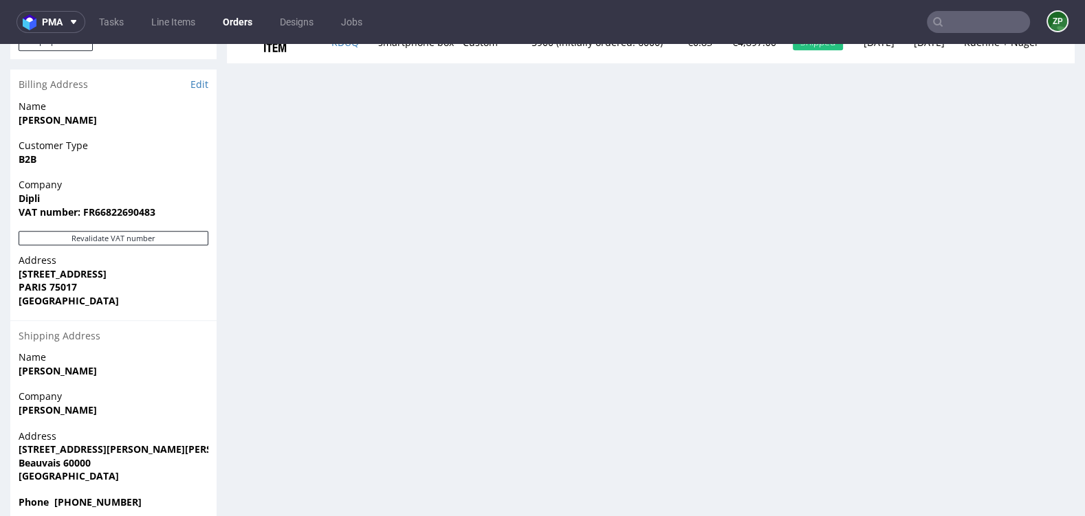
scroll to position [851, 0]
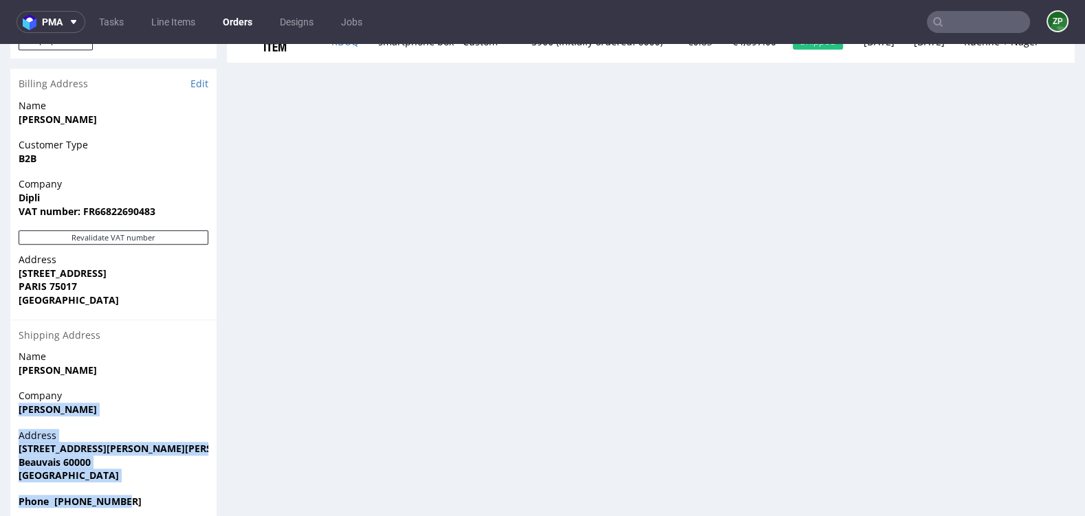
drag, startPoint x: 20, startPoint y: 408, endPoint x: 133, endPoint y: 500, distance: 146.5
click at [133, 500] on section "Billing Address Edit Name Pelc Kasper Customer Type B2B Company Dipli VAT numbe…" at bounding box center [113, 295] width 206 height 452
copy section "Ludovic Roisin Address 16 rue Joseph Cugnot, Zi de Bracheux Beauvais 60000 Fran…"
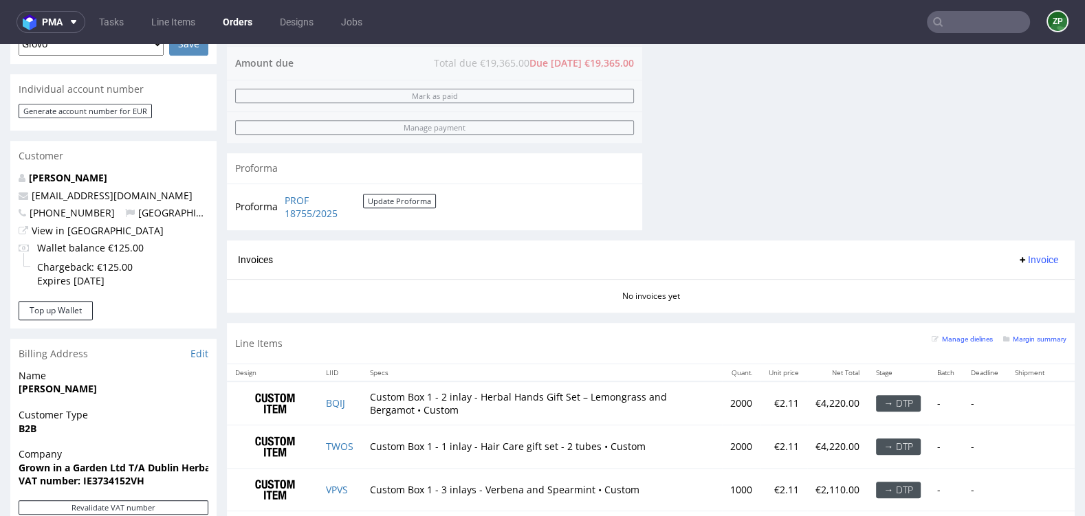
scroll to position [634, 0]
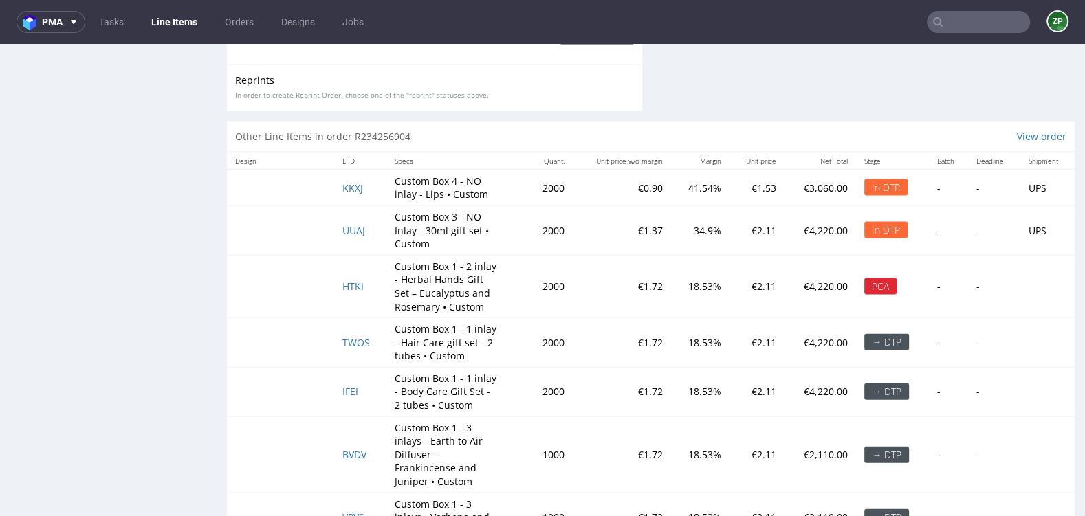
scroll to position [2777, 0]
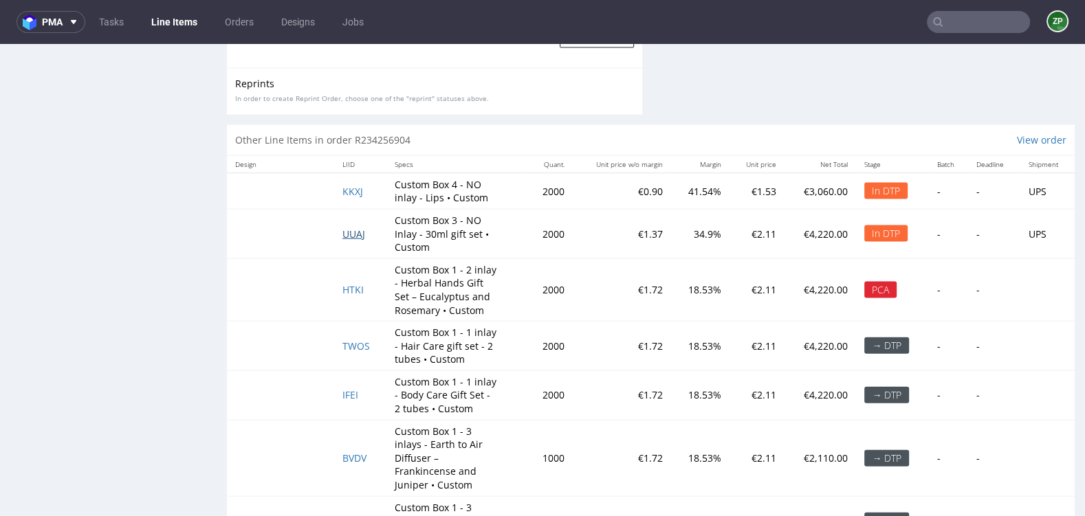
click at [356, 228] on span "UUAJ" at bounding box center [353, 234] width 23 height 13
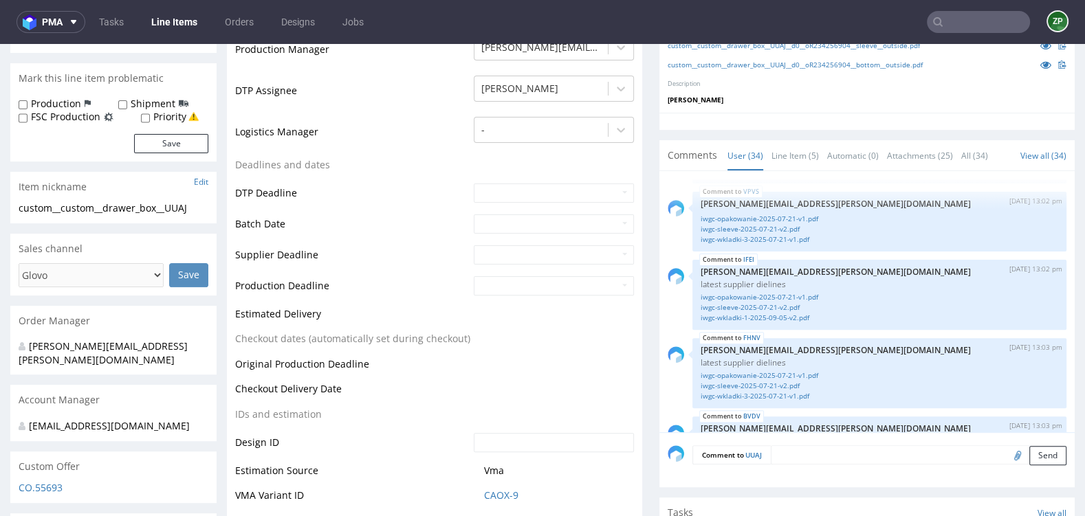
scroll to position [373, 0]
click at [786, 469] on textarea at bounding box center [879, 474] width 374 height 59
type textarea "T"
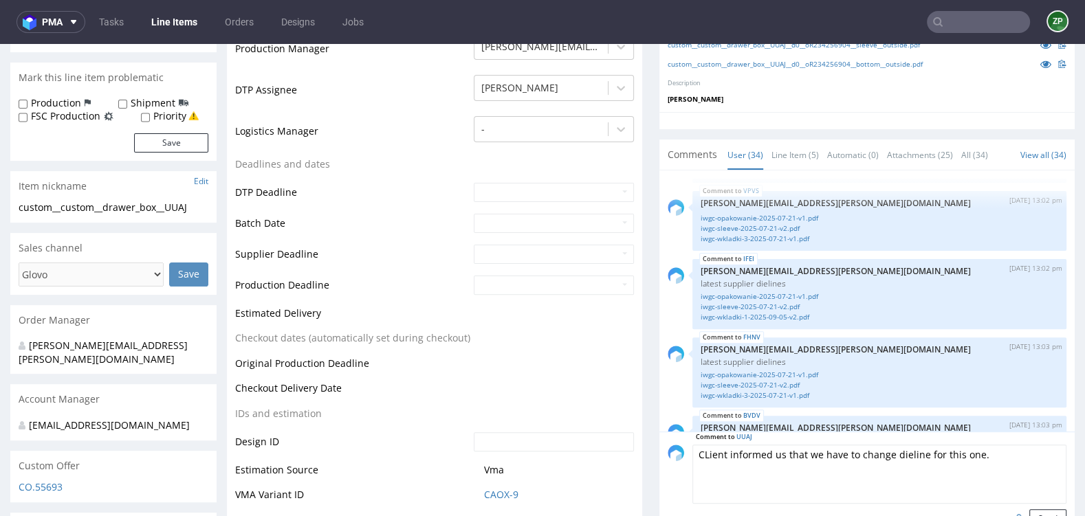
type textarea "CLient informed us that we have to change dieline for this one."
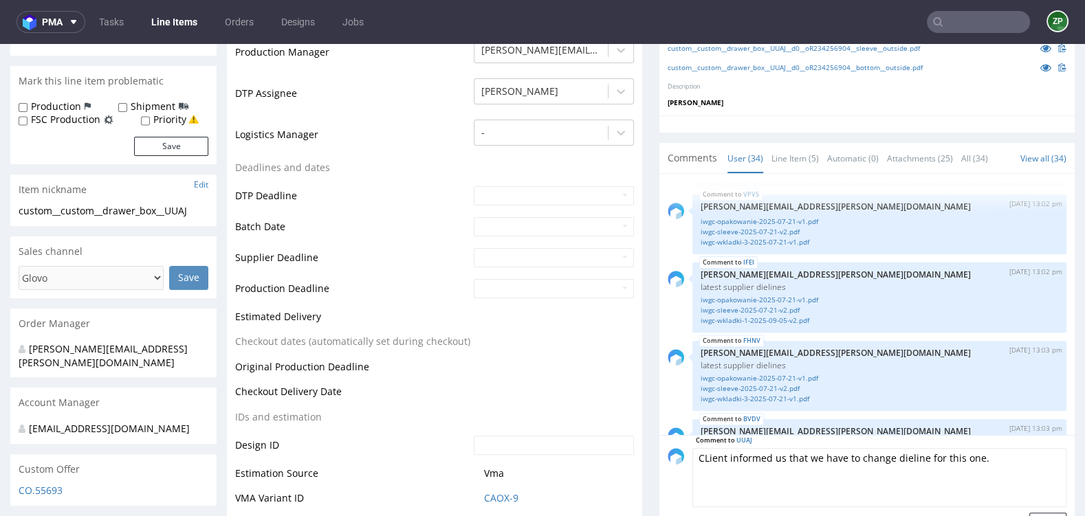
scroll to position [0, 0]
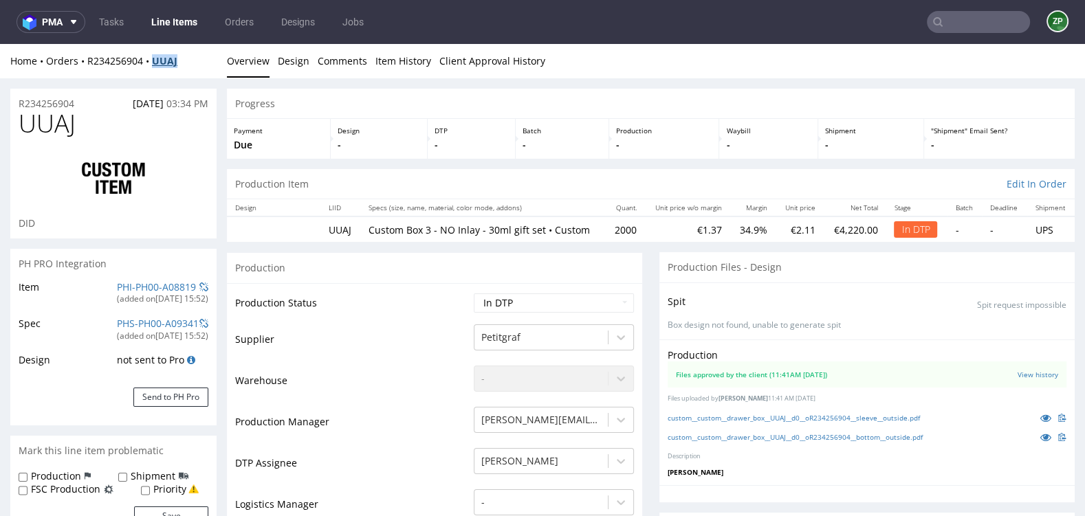
copy strong "UUAJ"
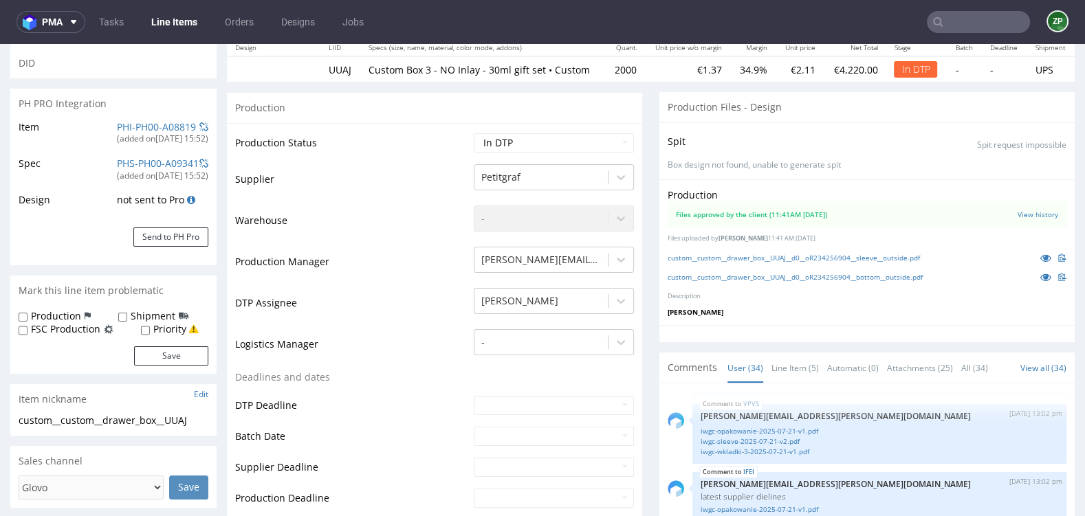
scroll to position [159, 0]
click at [554, 153] on select "Waiting for Artwork Waiting for Diecut Waiting for Mockup Waiting for DTP Waiti…" at bounding box center [554, 143] width 160 height 19
select select "dtp_issue"
click at [474, 134] on select "Waiting for Artwork Waiting for Diecut Waiting for Mockup Waiting for DTP Waiti…" at bounding box center [554, 143] width 160 height 19
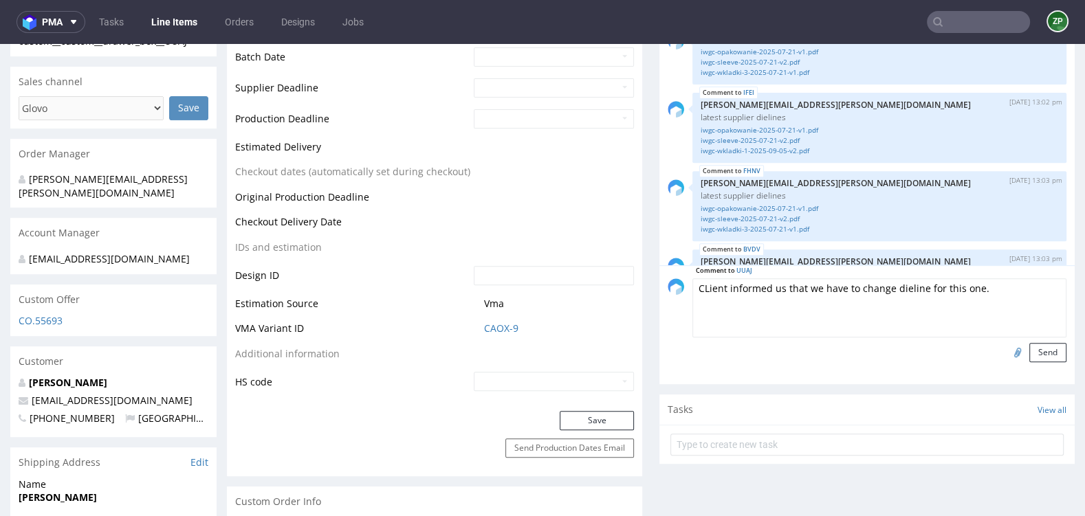
scroll to position [546, 0]
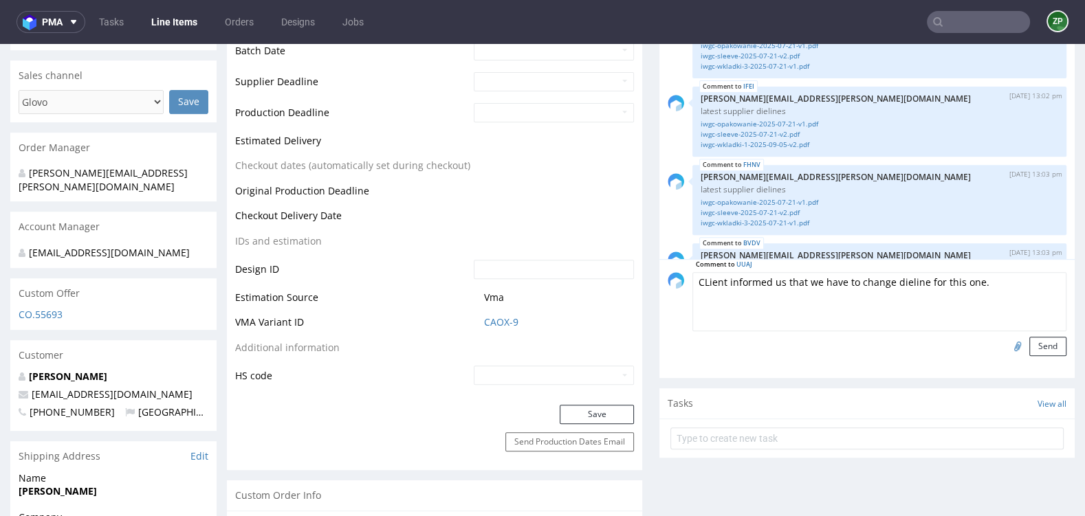
click at [991, 287] on textarea "CLient informed us that we have to change dieline for this one." at bounding box center [879, 301] width 374 height 59
click at [703, 289] on textarea "CLient informed us that we have to change dieline for this one - pls use the ot…" at bounding box center [879, 301] width 374 height 59
click at [820, 313] on textarea "Client informed us that we have to change dieline for this one - pls use the ot…" at bounding box center [879, 301] width 374 height 59
click at [907, 289] on textarea "Client informed us that we have to change dieline for this one - pls use the ot…" at bounding box center [879, 301] width 374 height 59
drag, startPoint x: 911, startPoint y: 288, endPoint x: 960, endPoint y: 288, distance: 49.5
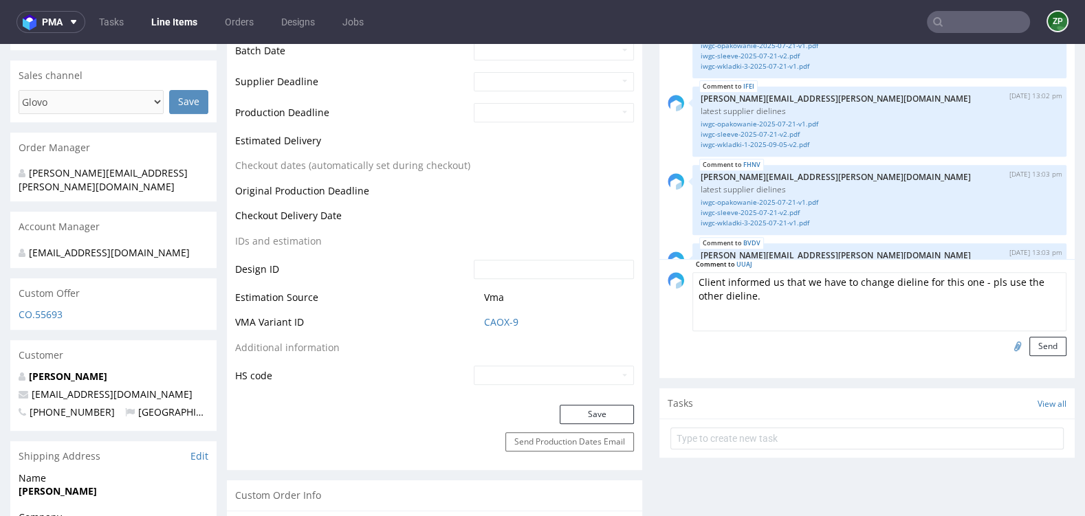
click at [960, 288] on textarea "Client informed us that we have to change dieline for this one - pls use the ot…" at bounding box center [879, 301] width 374 height 59
drag, startPoint x: 965, startPoint y: 293, endPoint x: 908, endPoint y: 289, distance: 57.2
click at [908, 289] on textarea "Client informed us that we have to change dieline for this one - pls use the ot…" at bounding box center [879, 301] width 374 height 59
click at [937, 312] on textarea "Client informed us that we have to change dieline, because the box is too big -…" at bounding box center [879, 301] width 374 height 59
type textarea "Client informed us that we have to change dieline, because the box is too big -…"
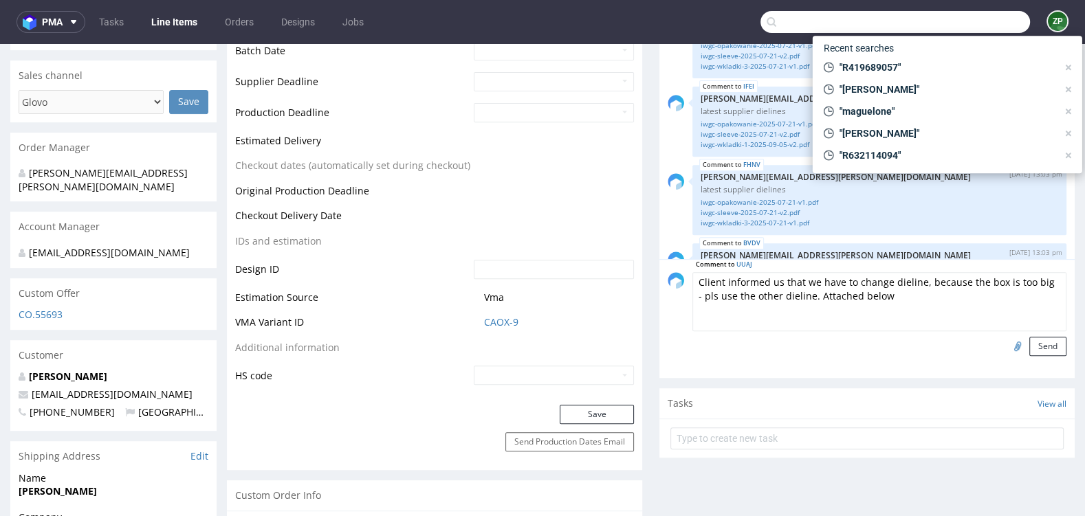
click at [992, 18] on input "text" at bounding box center [894, 22] width 269 height 22
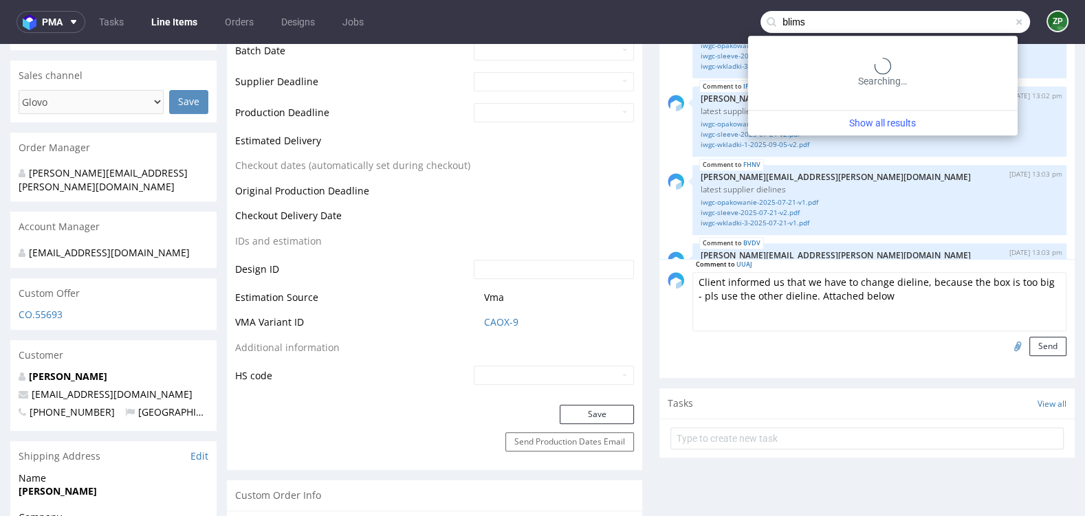
type input "blims"
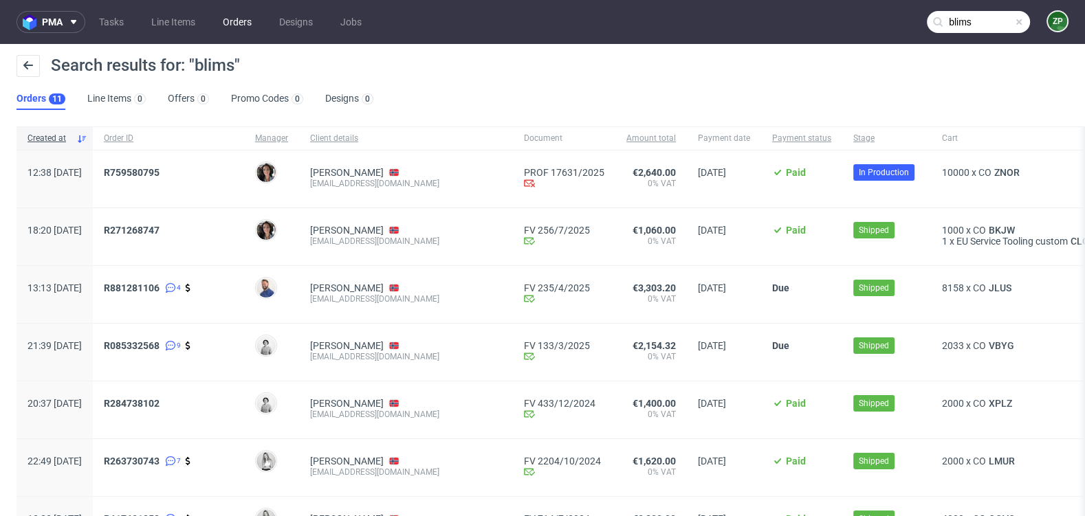
click at [232, 23] on link "Orders" at bounding box center [236, 22] width 45 height 22
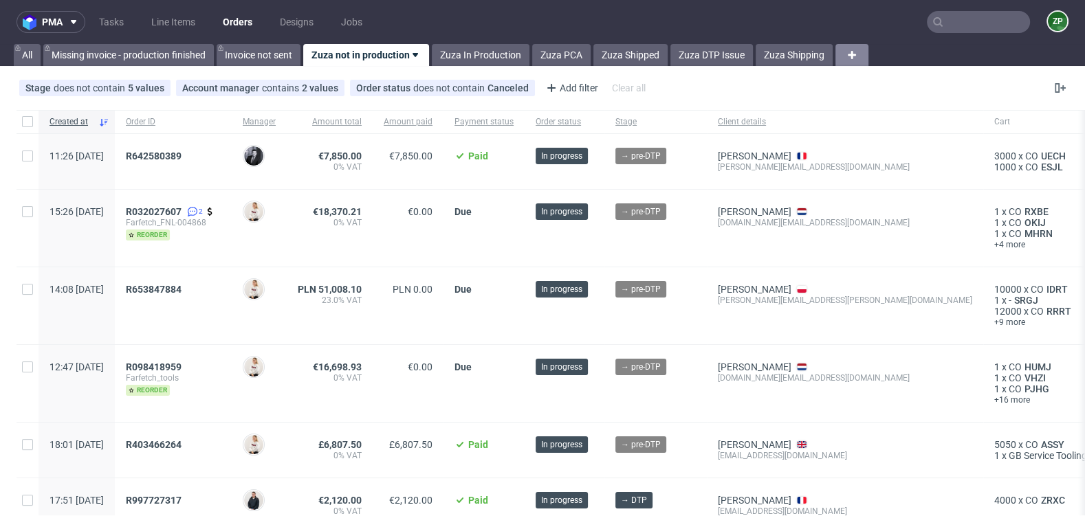
click at [846, 50] on icon at bounding box center [851, 55] width 16 height 16
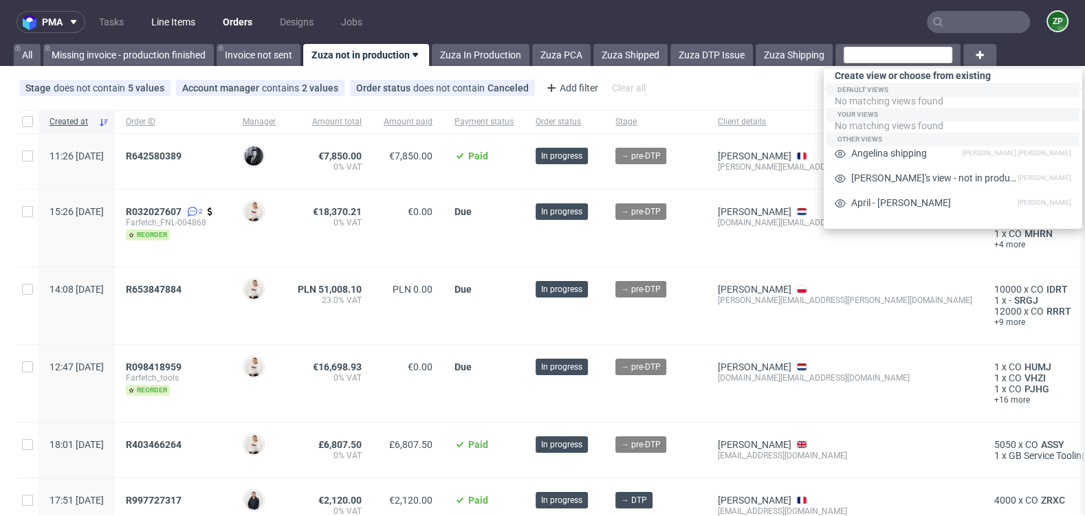
click at [173, 21] on link "Line Items" at bounding box center [173, 22] width 60 height 22
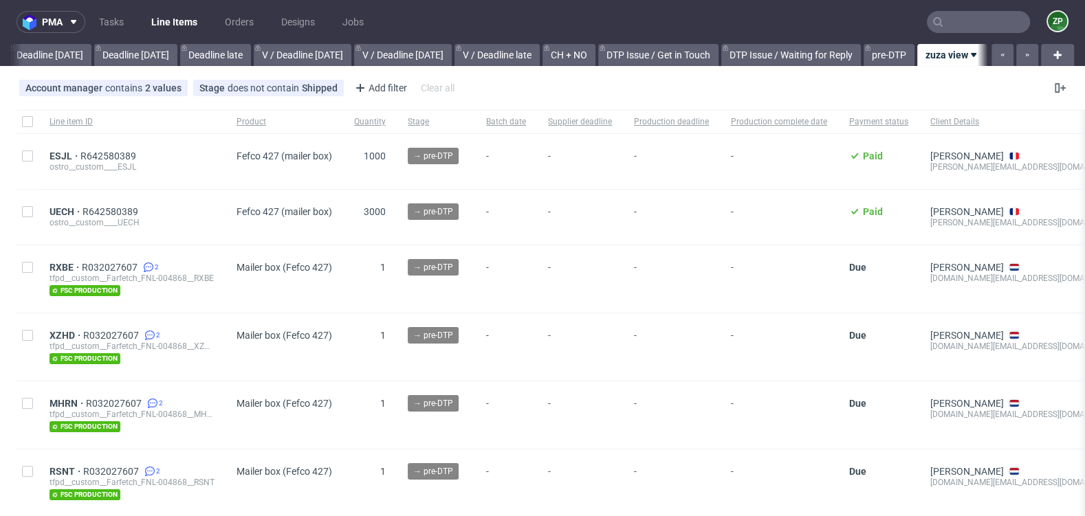
scroll to position [0, 1498]
click at [420, 123] on span "Stage" at bounding box center [436, 122] width 56 height 12
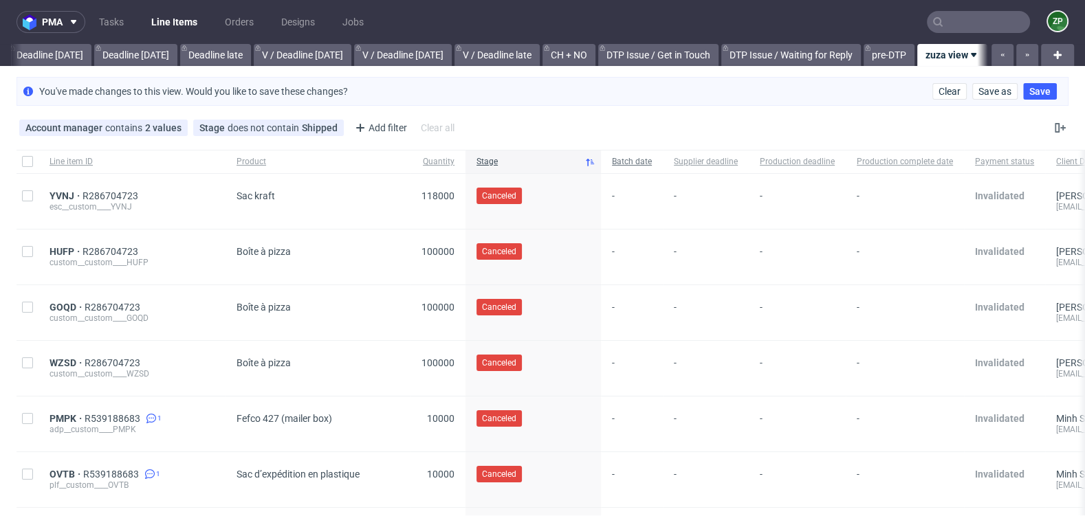
click at [612, 162] on span "Batch date" at bounding box center [632, 162] width 40 height 12
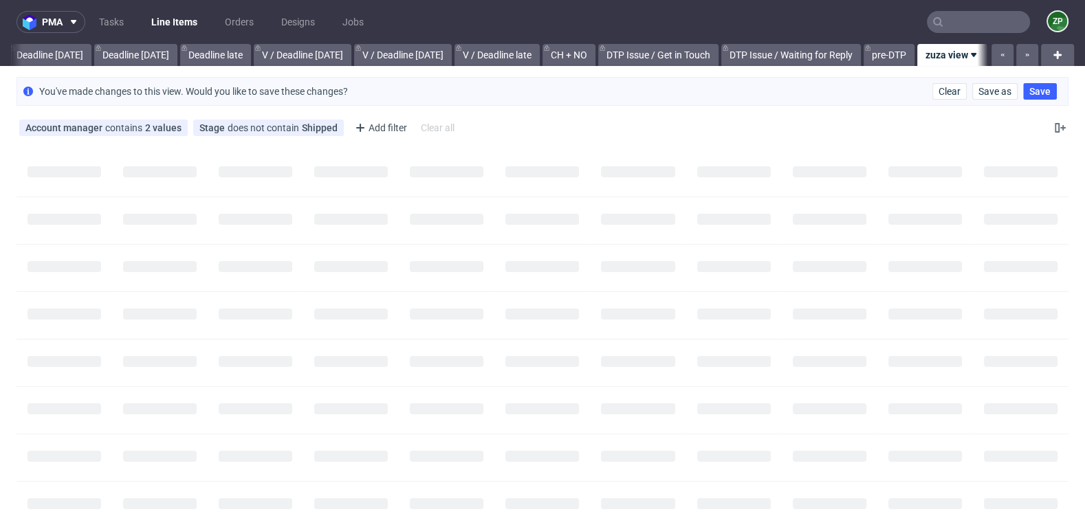
scroll to position [0, 1486]
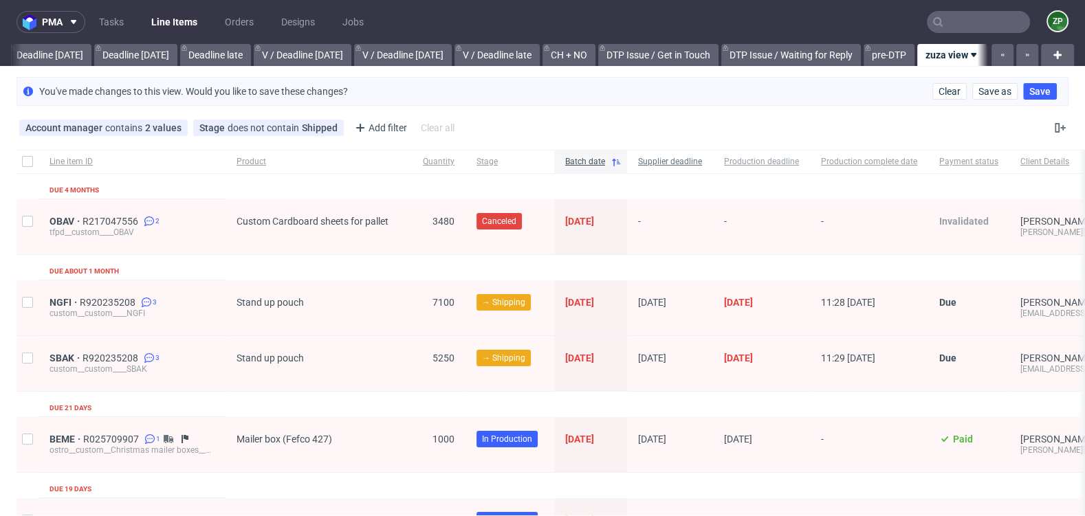
click at [683, 164] on span "Supplier deadline" at bounding box center [670, 162] width 64 height 12
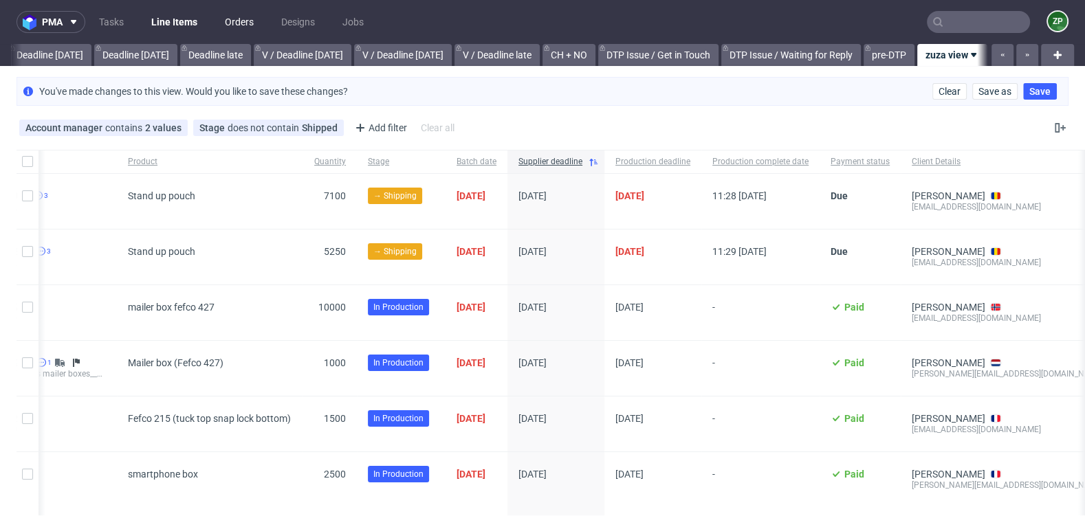
click at [242, 20] on link "Orders" at bounding box center [239, 22] width 45 height 22
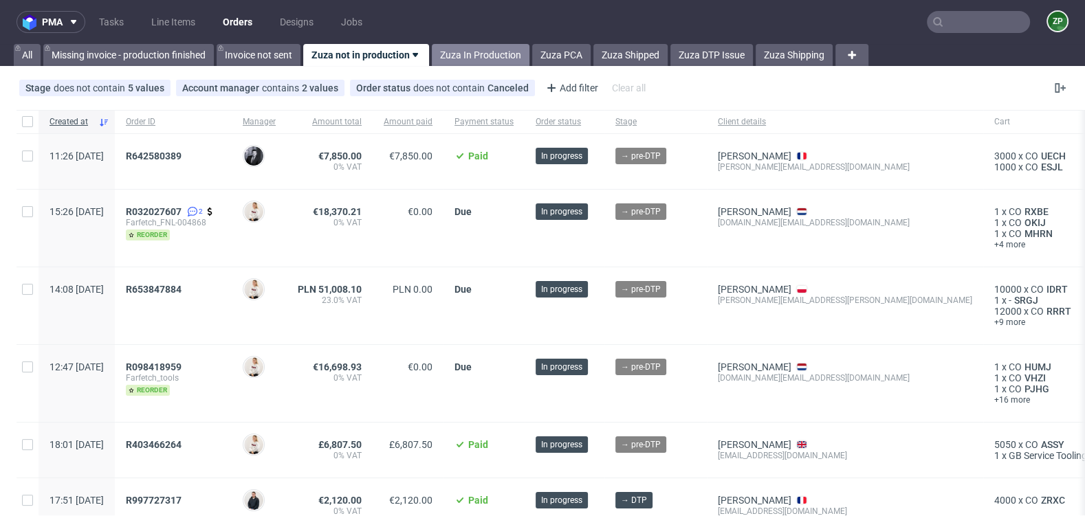
click at [470, 52] on link "Zuza In Production" at bounding box center [481, 55] width 98 height 22
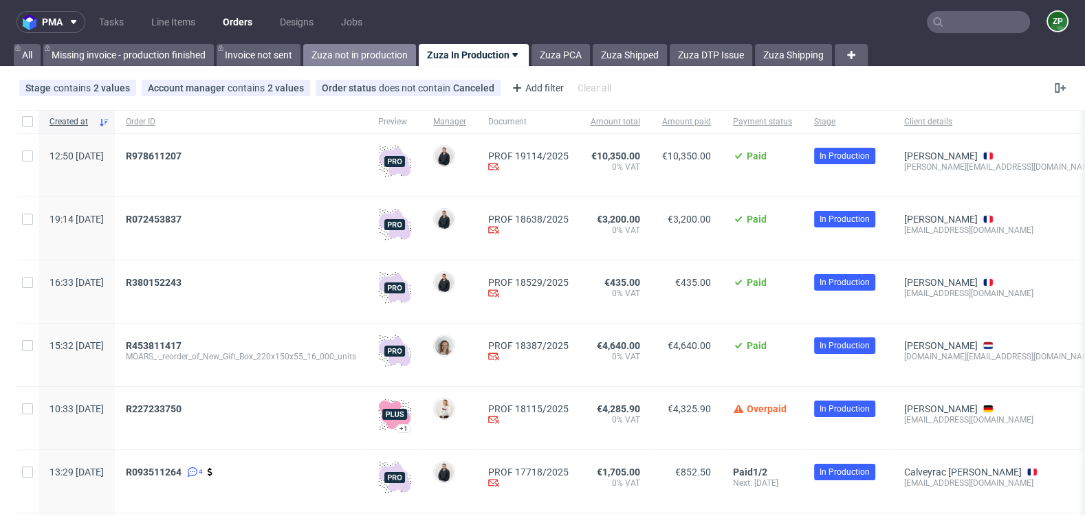
click at [373, 54] on link "Zuza not in production" at bounding box center [359, 55] width 113 height 22
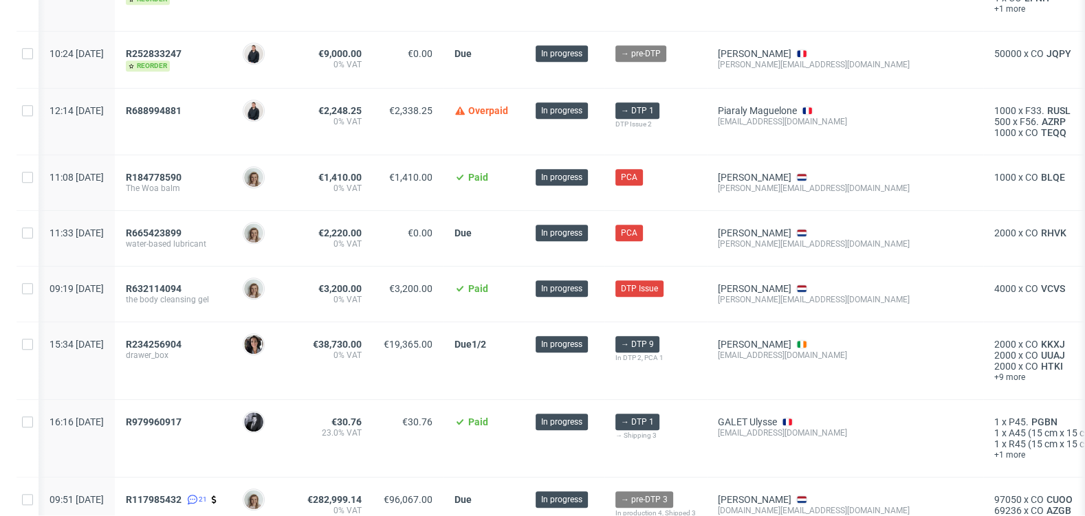
scroll to position [0, 1]
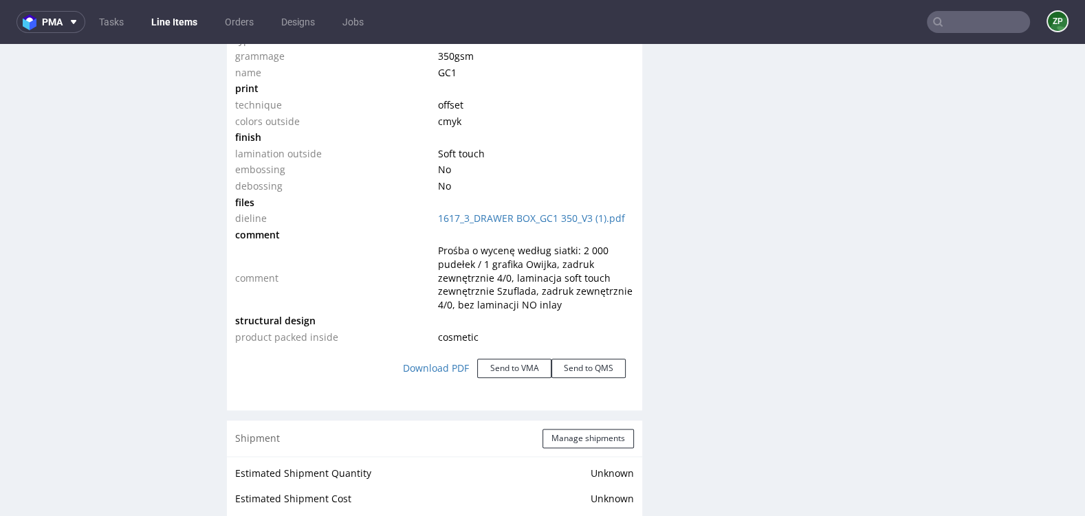
scroll to position [1092, 0]
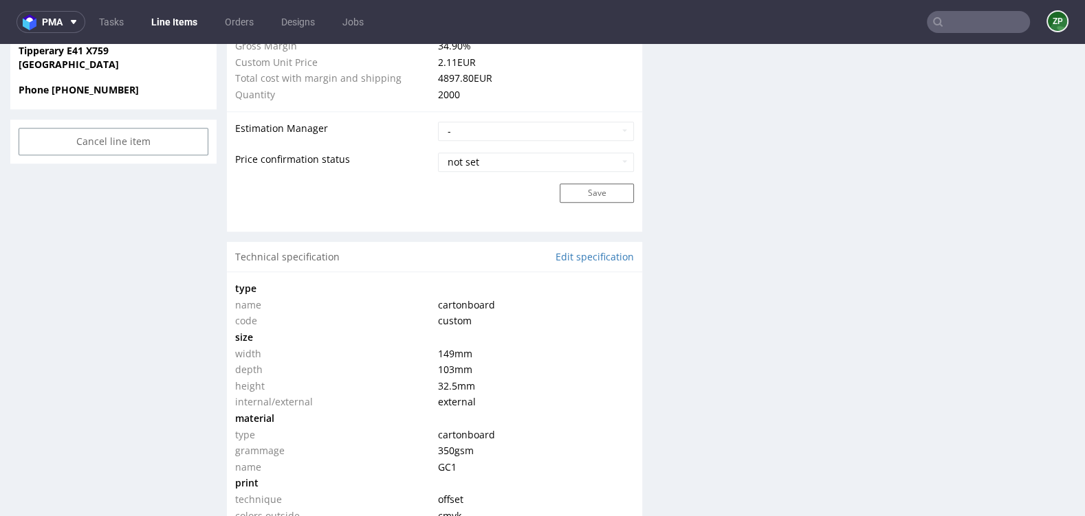
drag, startPoint x: 437, startPoint y: 359, endPoint x: 488, endPoint y: 390, distance: 59.2
click at [488, 390] on tbody "type name cartonboard code custom size width 149 mm depth 103 mm height 32.5 mm…" at bounding box center [434, 509] width 399 height 459
drag, startPoint x: 236, startPoint y: 344, endPoint x: 478, endPoint y: 397, distance: 248.3
click at [478, 397] on tbody "type name cartonboard code custom size width 149 mm depth 103 mm height 32.5 mm…" at bounding box center [434, 509] width 399 height 459
copy tbody "size width 149 mm depth 103 mm height 32.5 mm"
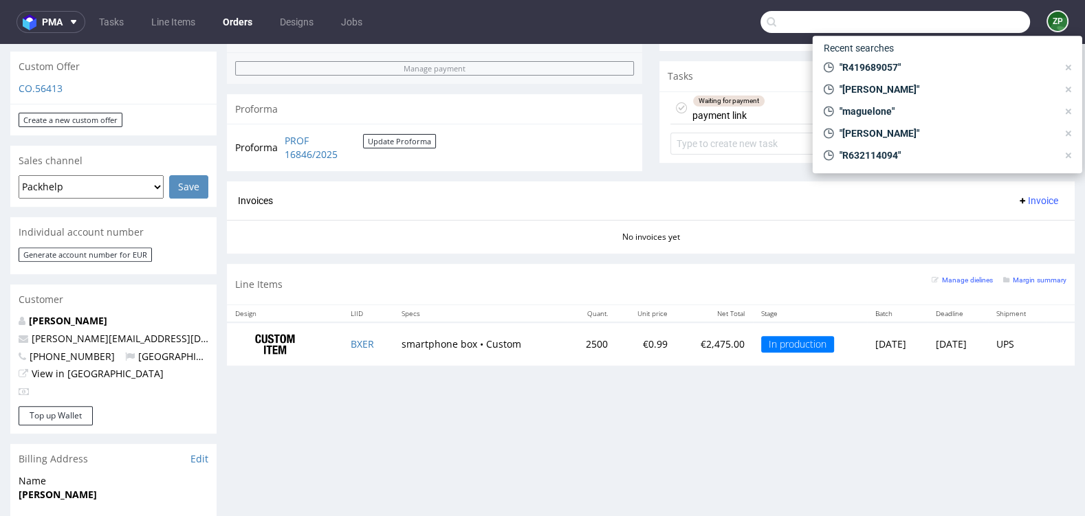
scroll to position [445, 0]
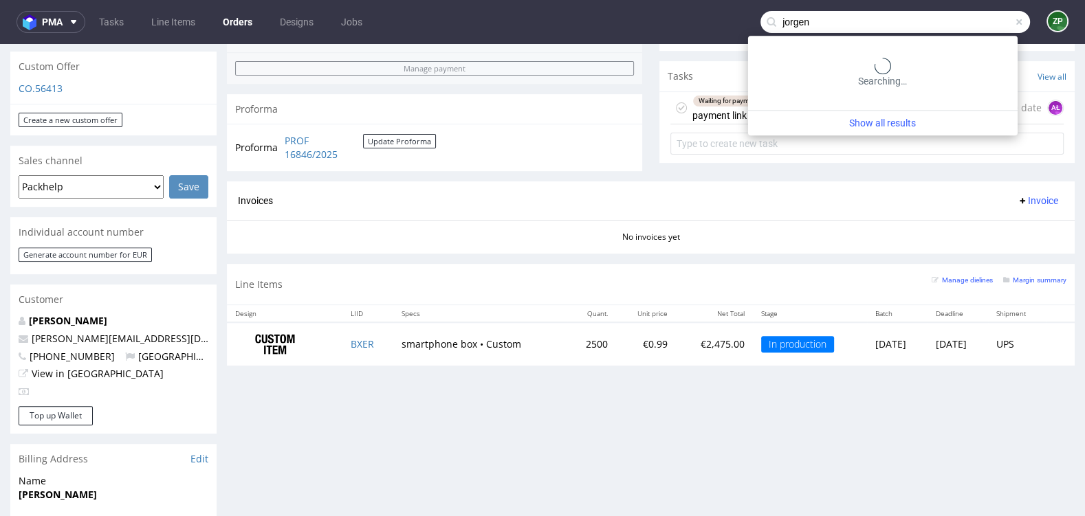
type input "jorgen"
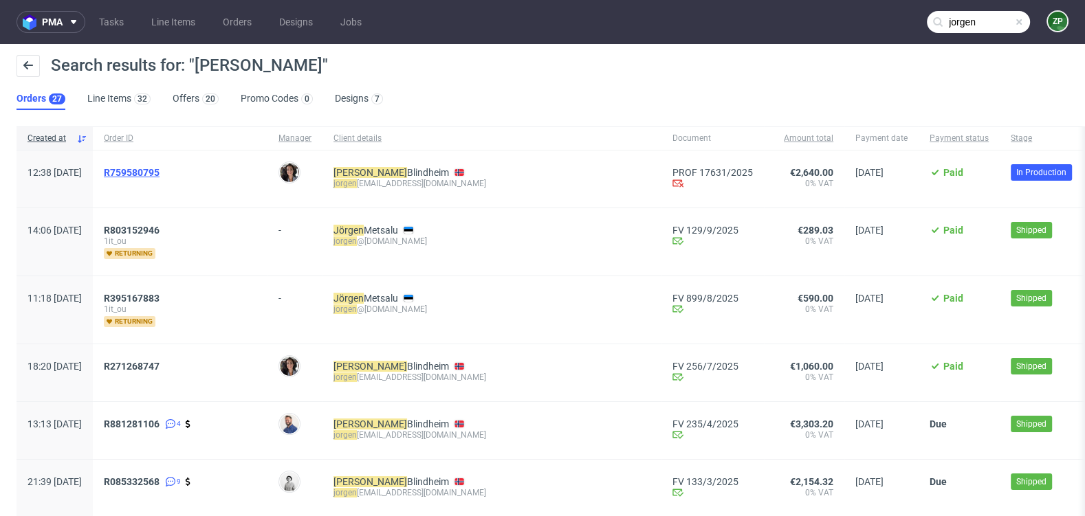
click at [159, 173] on span "R759580795" at bounding box center [132, 172] width 56 height 11
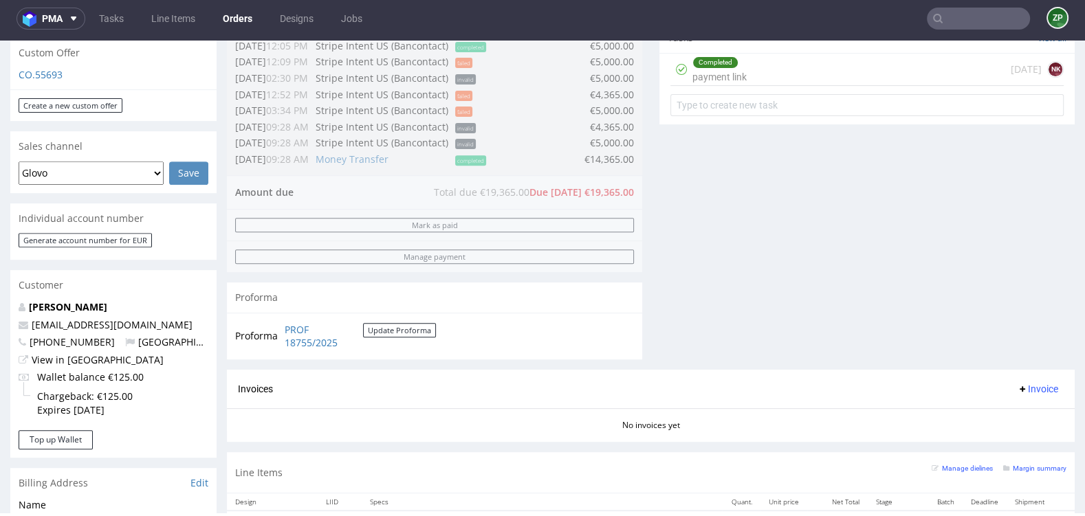
scroll to position [484, 0]
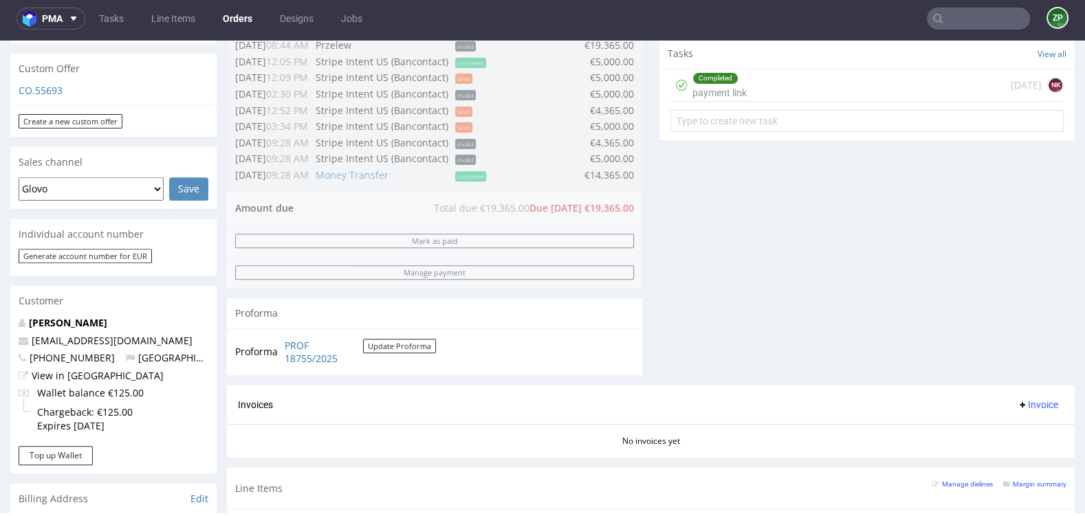
click at [230, 19] on link "Orders" at bounding box center [237, 19] width 46 height 22
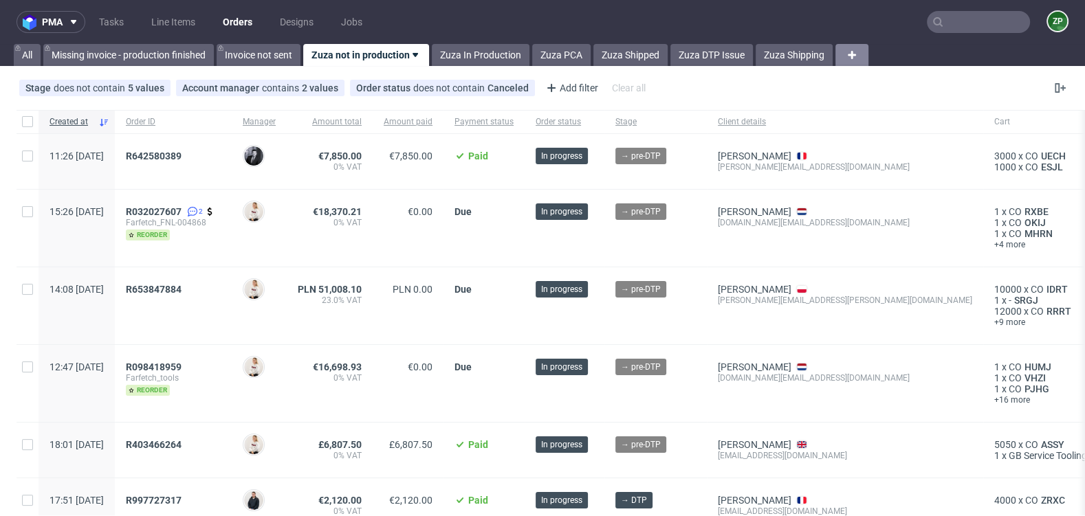
click at [856, 54] on use at bounding box center [851, 55] width 8 height 8
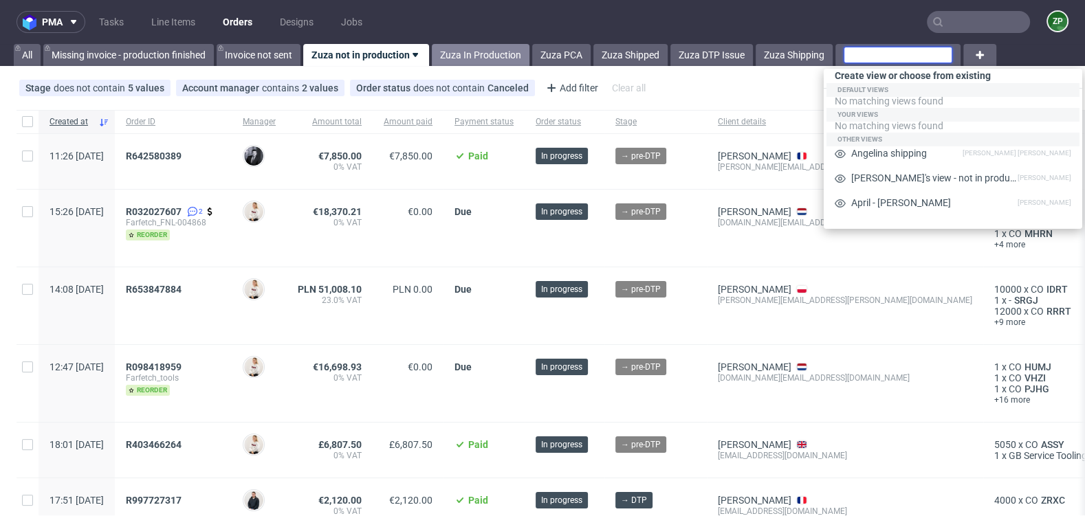
click at [493, 46] on link "Zuza In Production" at bounding box center [481, 55] width 98 height 22
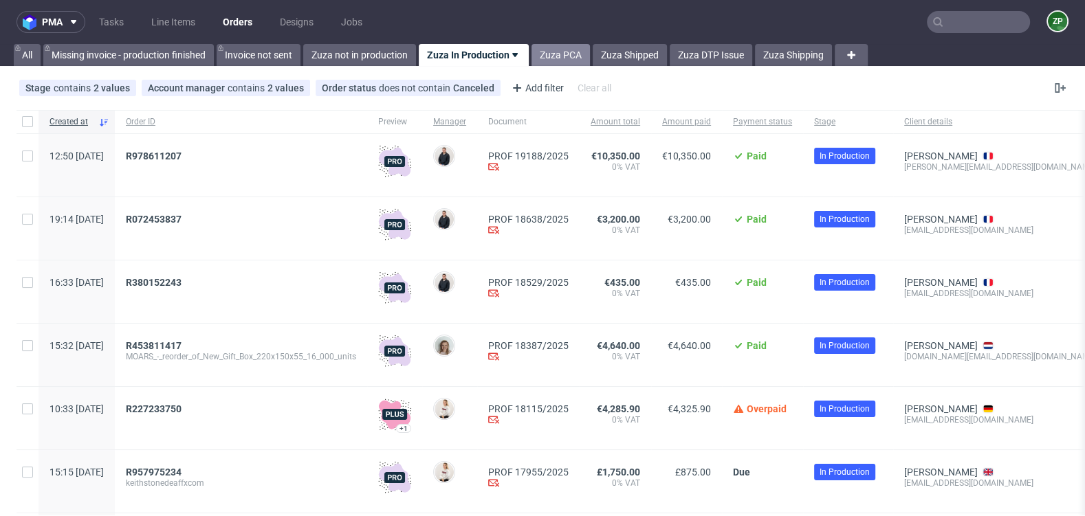
click at [564, 56] on link "Zuza PCA" at bounding box center [560, 55] width 58 height 22
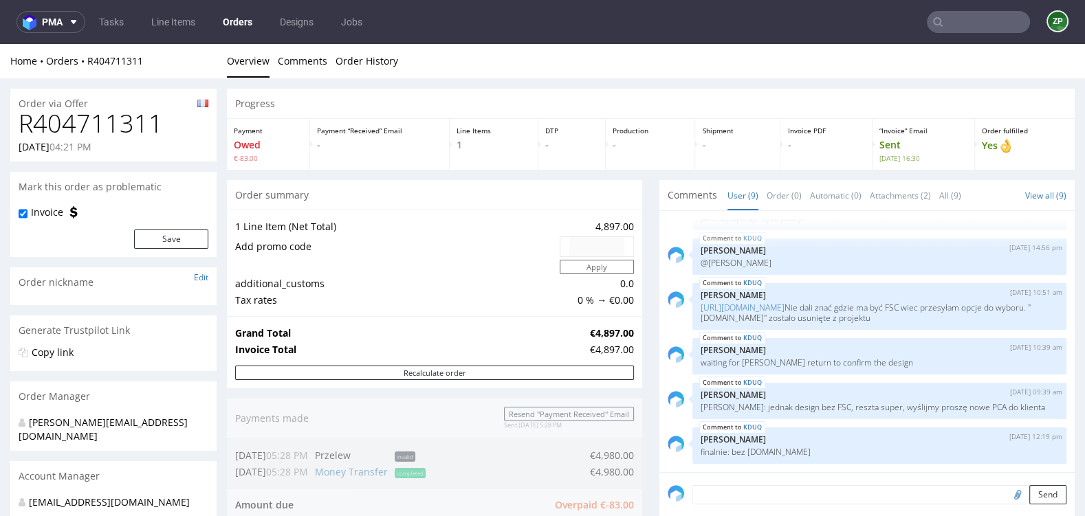
click at [239, 14] on link "Orders" at bounding box center [237, 22] width 46 height 22
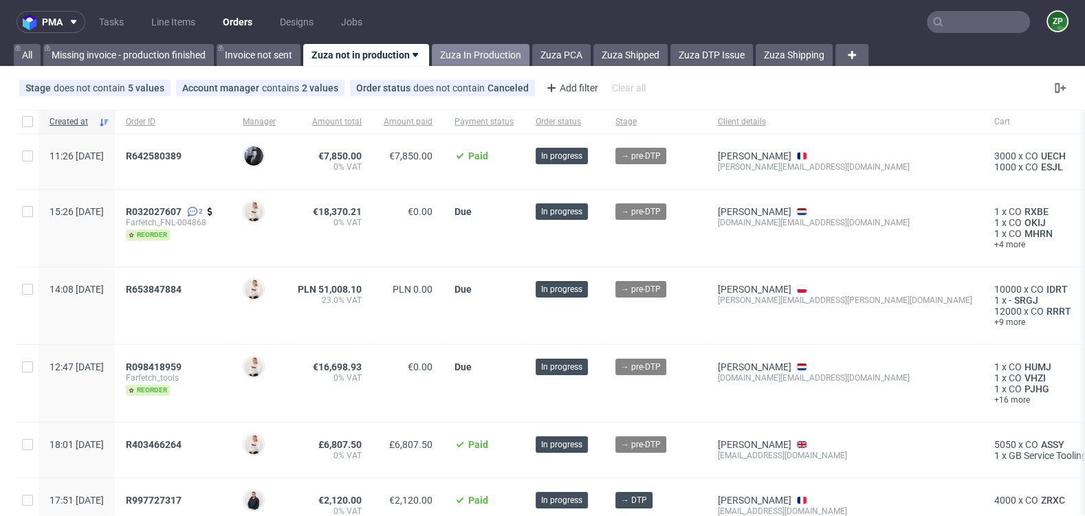
click at [463, 49] on link "Zuza In Production" at bounding box center [481, 55] width 98 height 22
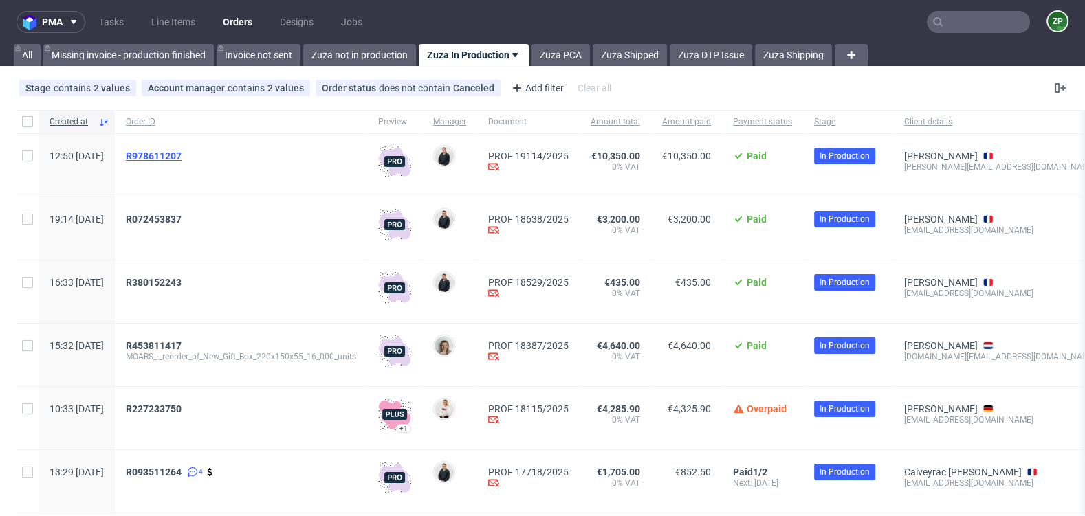
click at [180, 153] on span "R978611207" at bounding box center [154, 156] width 56 height 11
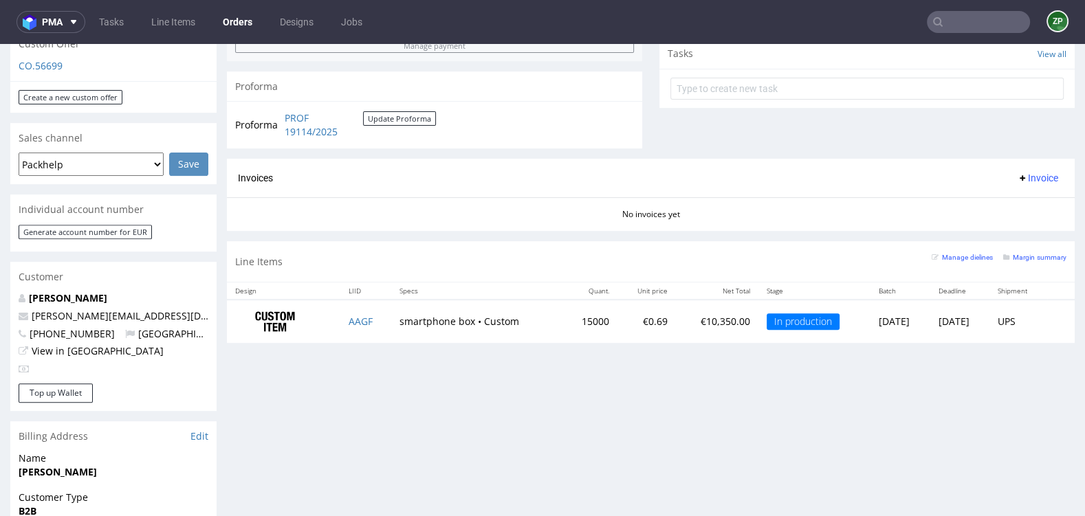
scroll to position [541, 0]
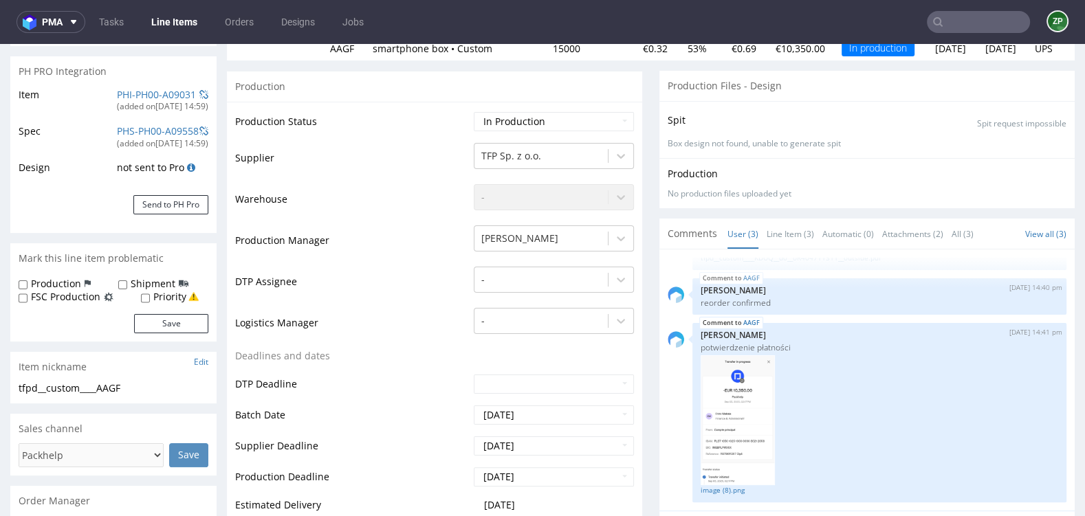
scroll to position [469, 0]
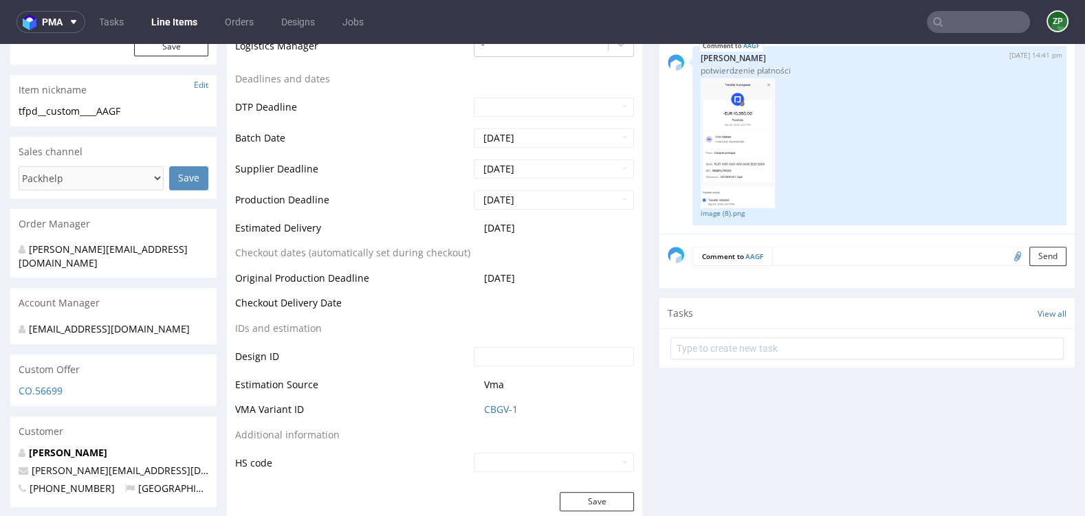
click at [806, 253] on textarea at bounding box center [919, 256] width 294 height 19
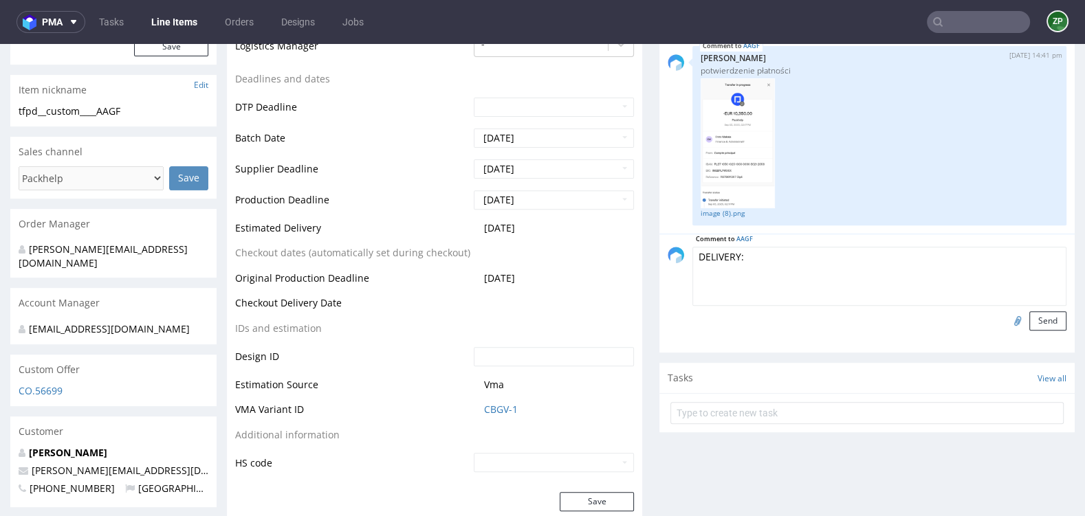
paste textarea "Address correct, delivery available between 8:00 AM and 4:00 PM You can add my …"
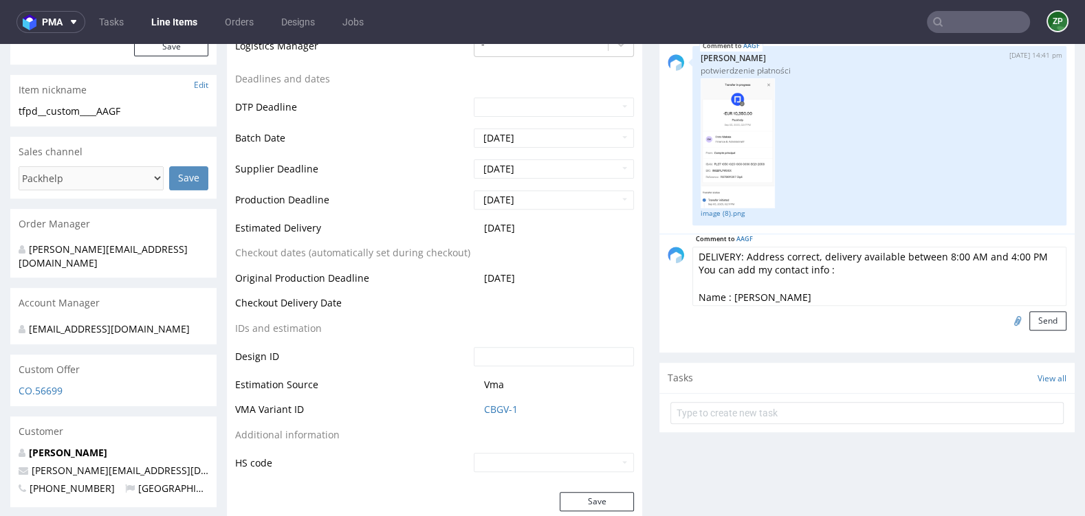
drag, startPoint x: 740, startPoint y: 253, endPoint x: 817, endPoint y: 253, distance: 76.3
click at [817, 253] on textarea "DELIVERY: Address correct, delivery available between 8:00 AM and 4:00 PM You c…" at bounding box center [879, 276] width 374 height 59
drag, startPoint x: 841, startPoint y: 270, endPoint x: 687, endPoint y: 267, distance: 153.3
click at [692, 267] on textarea "DELIVERY: delivery available between 8:00 AM and 4:00 PM You can add my contact…" at bounding box center [879, 276] width 374 height 59
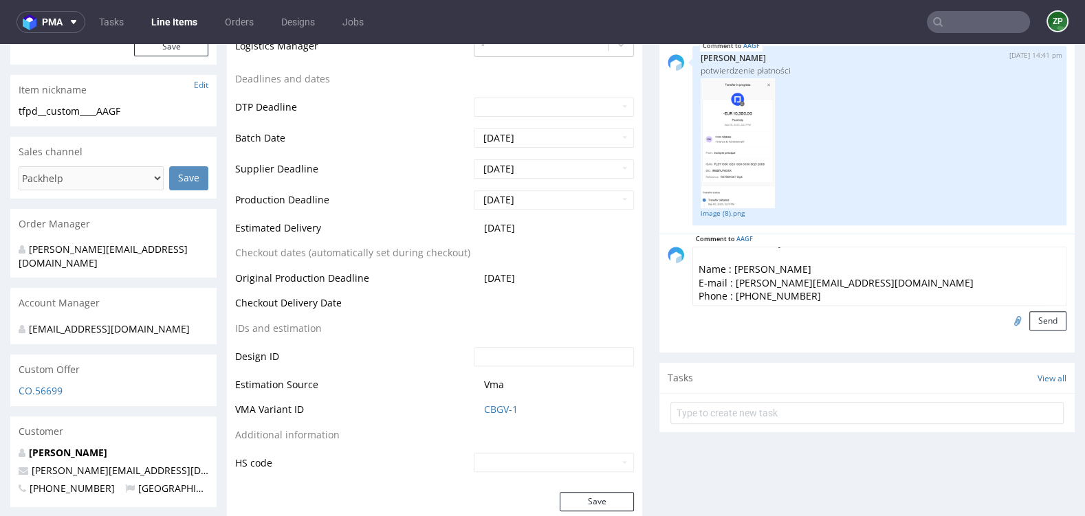
click at [718, 253] on textarea "DELIVERY: delivery available between 8:00 AM and 4:00 PM Name : [PERSON_NAME] E…" at bounding box center [879, 276] width 374 height 59
type textarea "DELIVERY: delivery available between 8:00 AM and 4:00 PM Name : [PERSON_NAME] E…"
click at [1039, 318] on button "Send" at bounding box center [1047, 320] width 37 height 19
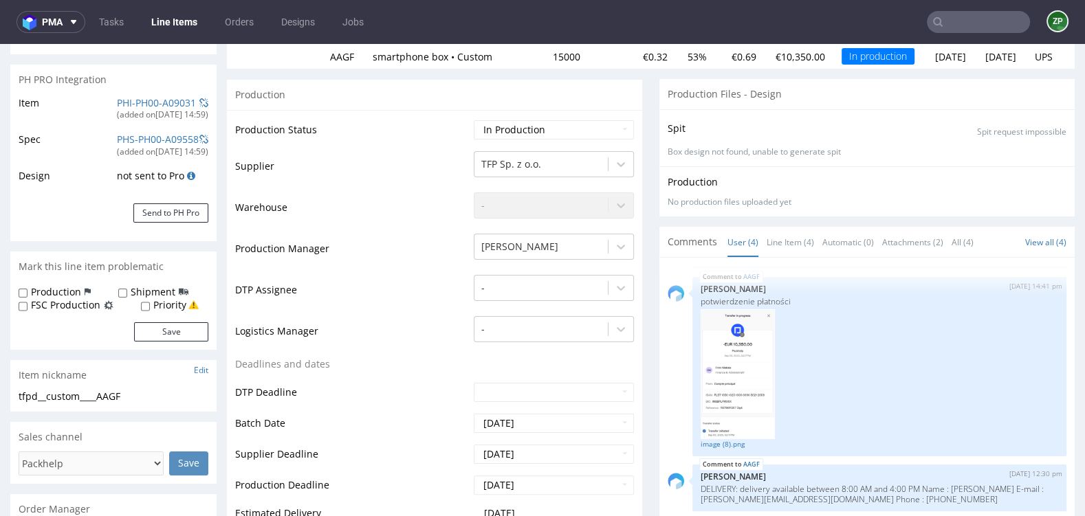
scroll to position [100, 0]
drag, startPoint x: 888, startPoint y: 494, endPoint x: 963, endPoint y: 496, distance: 74.9
click at [963, 496] on p "DELIVERY: delivery available between 8:00 AM and 4:00 PM Name : [PERSON_NAME] E…" at bounding box center [878, 493] width 357 height 21
copy p "[PHONE_NUMBER]"
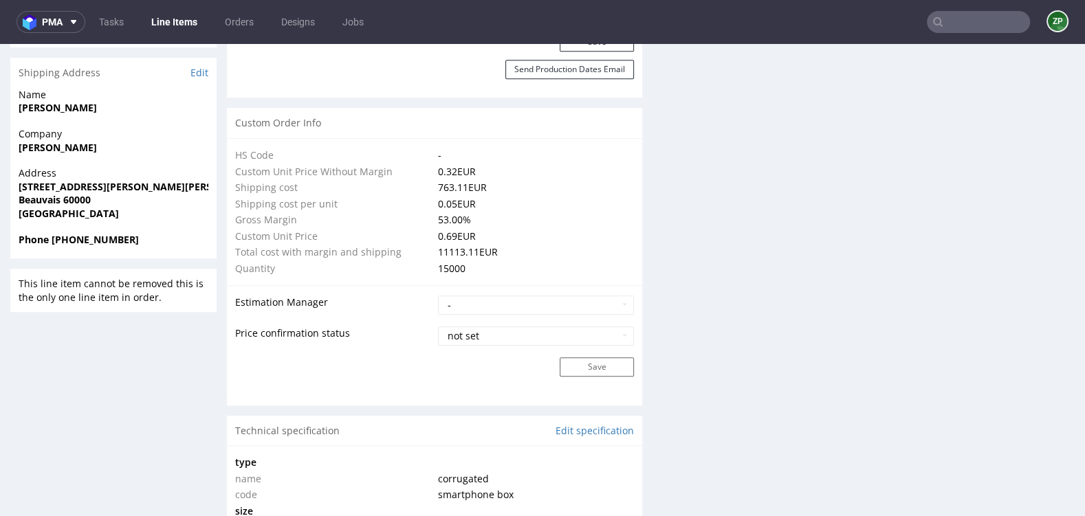
scroll to position [919, 0]
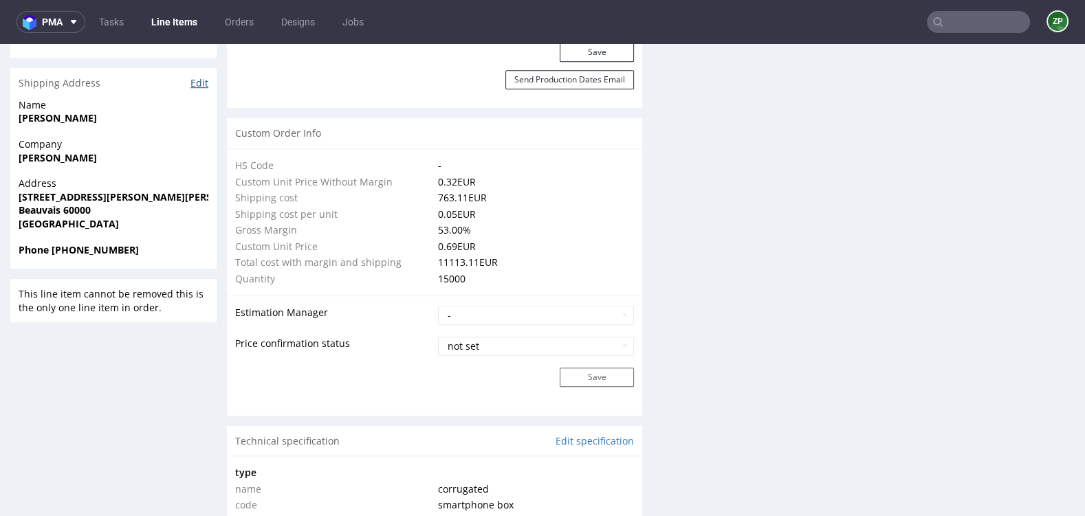
click at [206, 81] on link "Edit" at bounding box center [199, 83] width 18 height 14
